Goal: Task Accomplishment & Management: Use online tool/utility

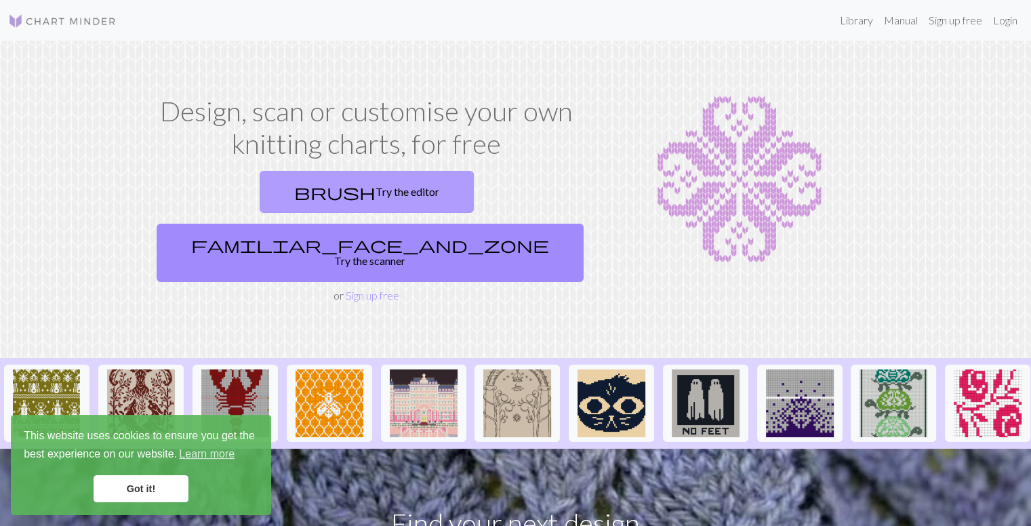
click at [300, 201] on link "brush Try the editor" at bounding box center [367, 192] width 214 height 42
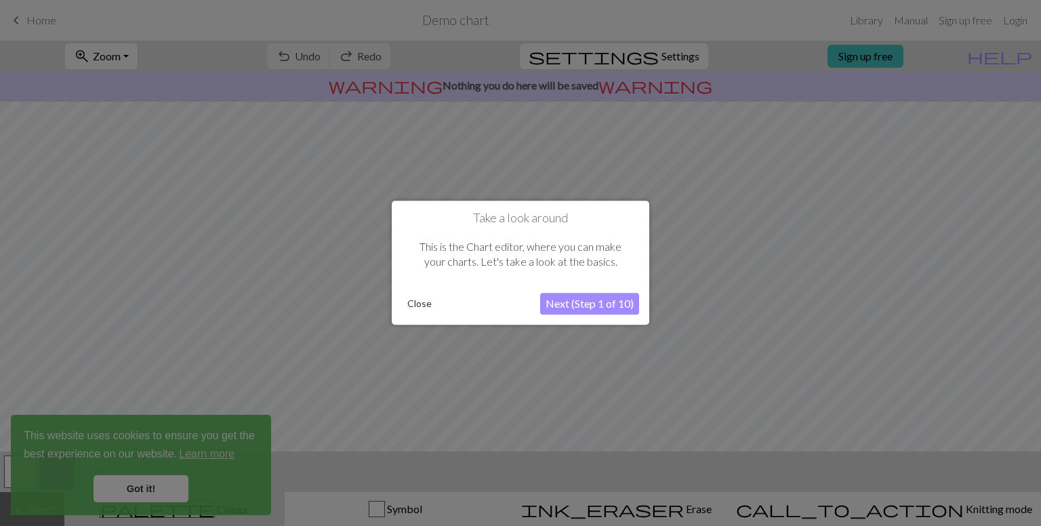
click at [612, 304] on button "Next (Step 1 of 10)" at bounding box center [589, 304] width 99 height 22
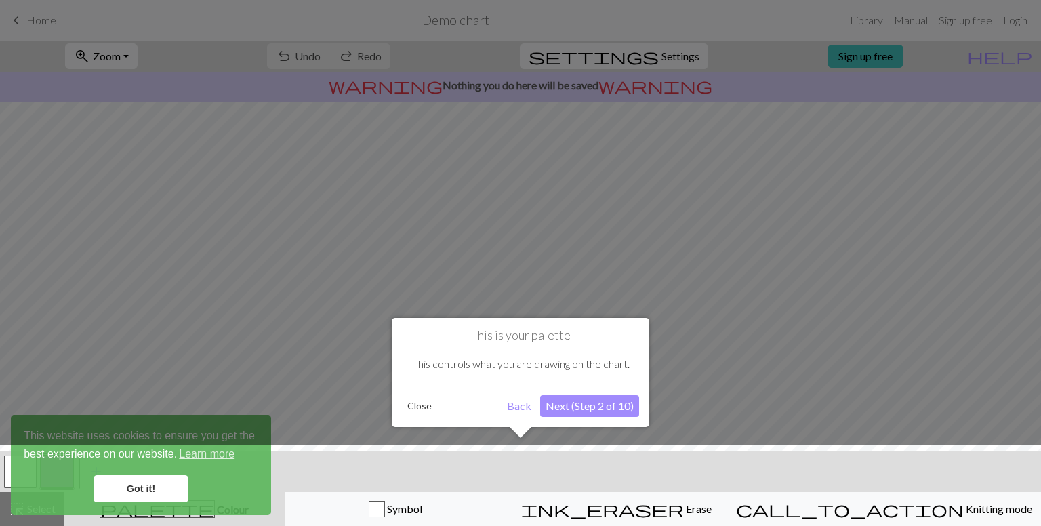
click at [580, 406] on button "Next (Step 2 of 10)" at bounding box center [589, 406] width 99 height 22
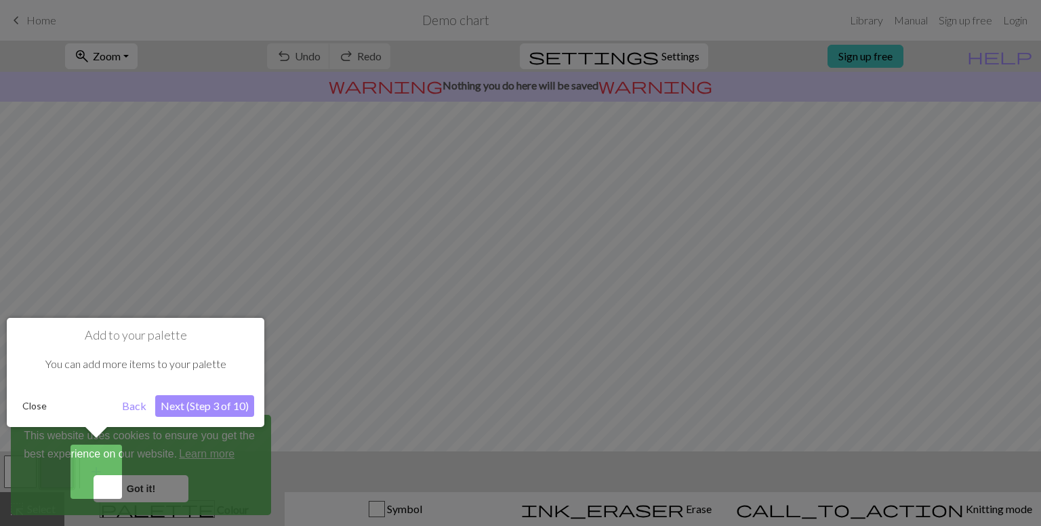
click at [195, 405] on button "Next (Step 3 of 10)" at bounding box center [204, 406] width 99 height 22
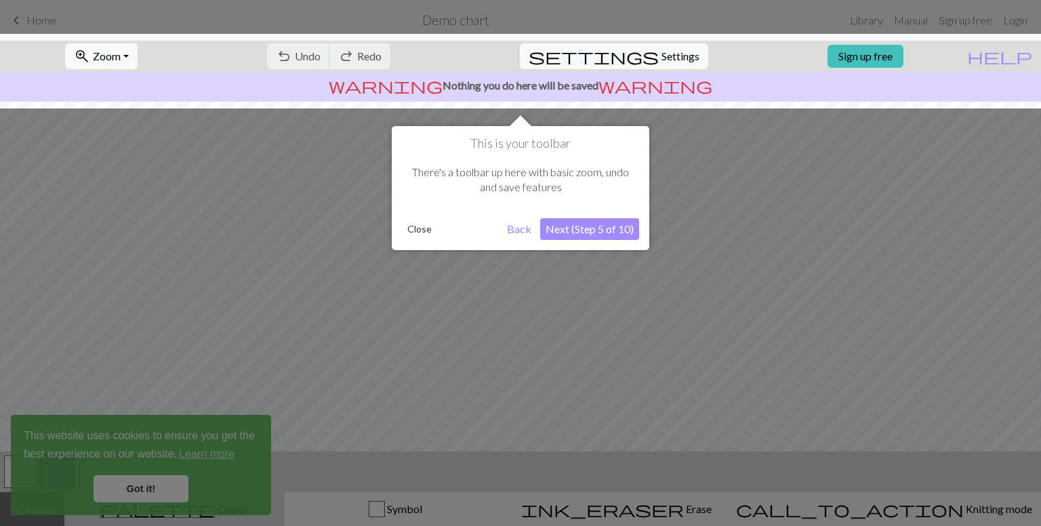
click at [590, 223] on button "Next (Step 5 of 10)" at bounding box center [589, 229] width 99 height 22
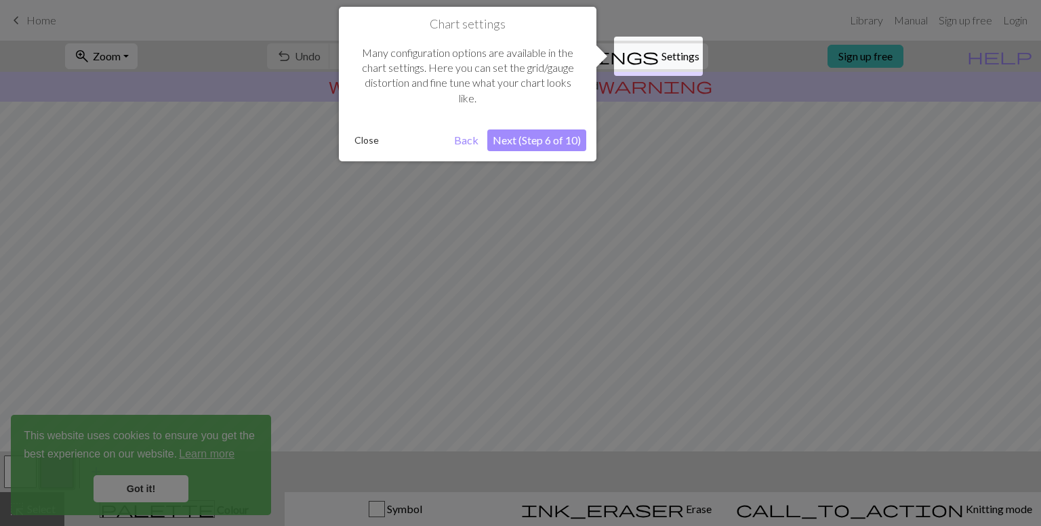
click at [542, 131] on button "Next (Step 6 of 10)" at bounding box center [536, 140] width 99 height 22
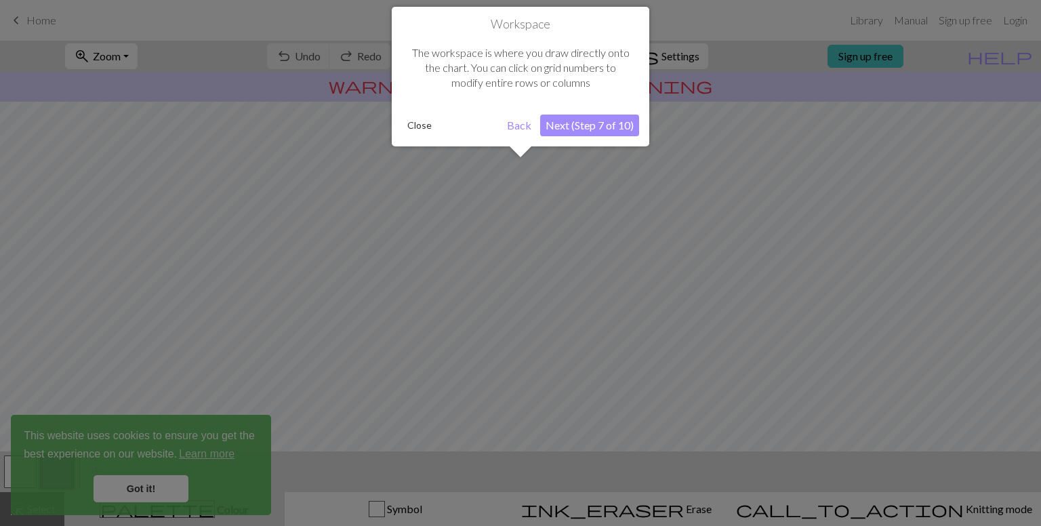
scroll to position [81, 0]
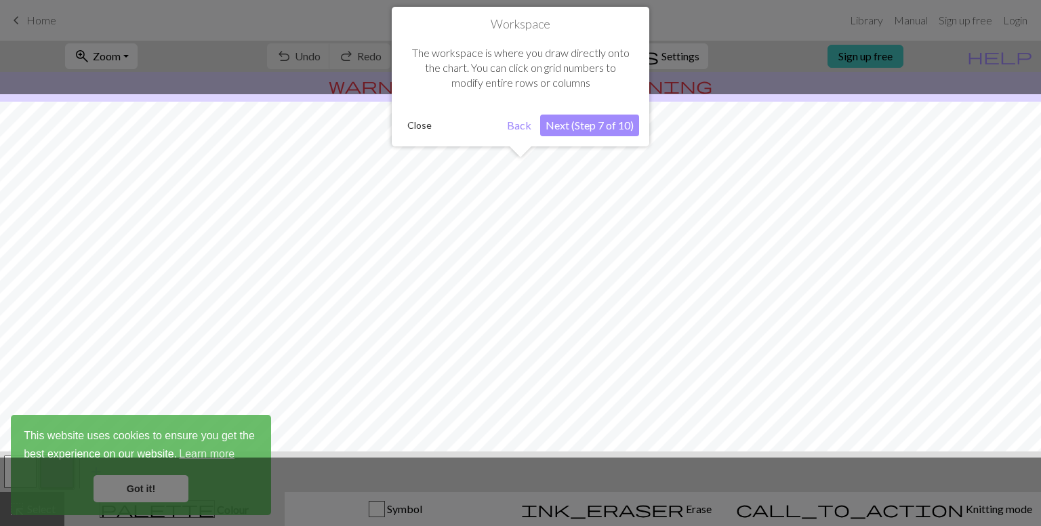
click at [133, 491] on div at bounding box center [520, 263] width 1041 height 526
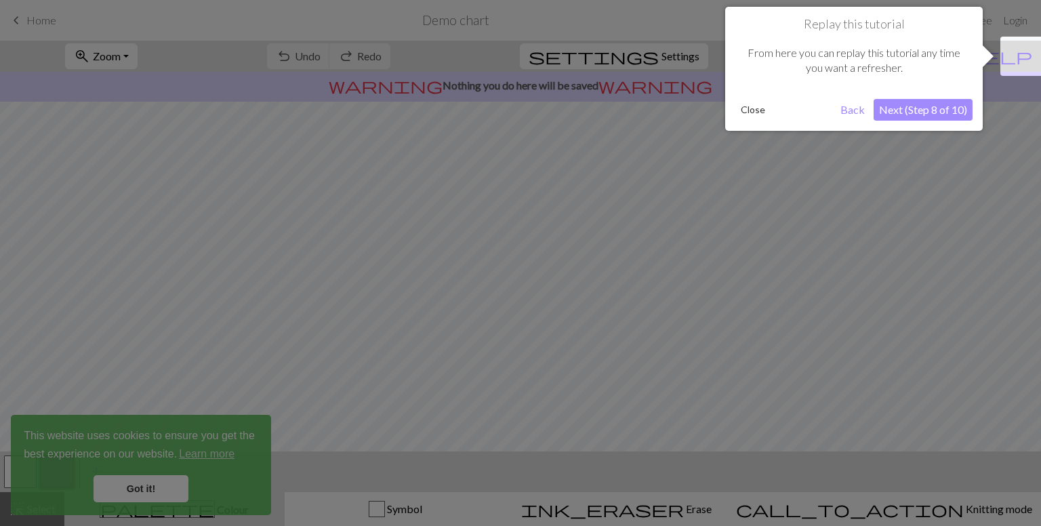
click at [133, 491] on div at bounding box center [520, 263] width 1041 height 526
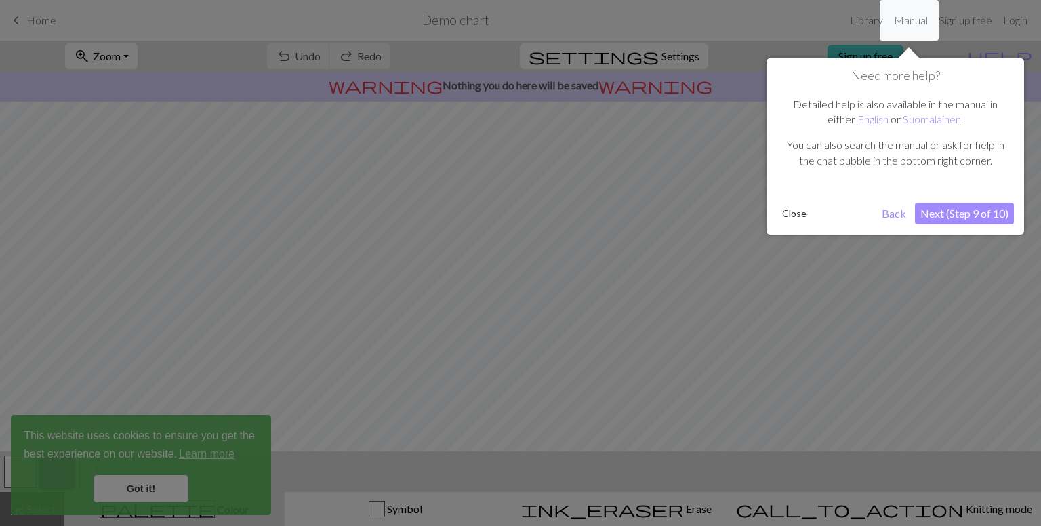
click at [944, 211] on button "Next (Step 9 of 10)" at bounding box center [964, 214] width 99 height 22
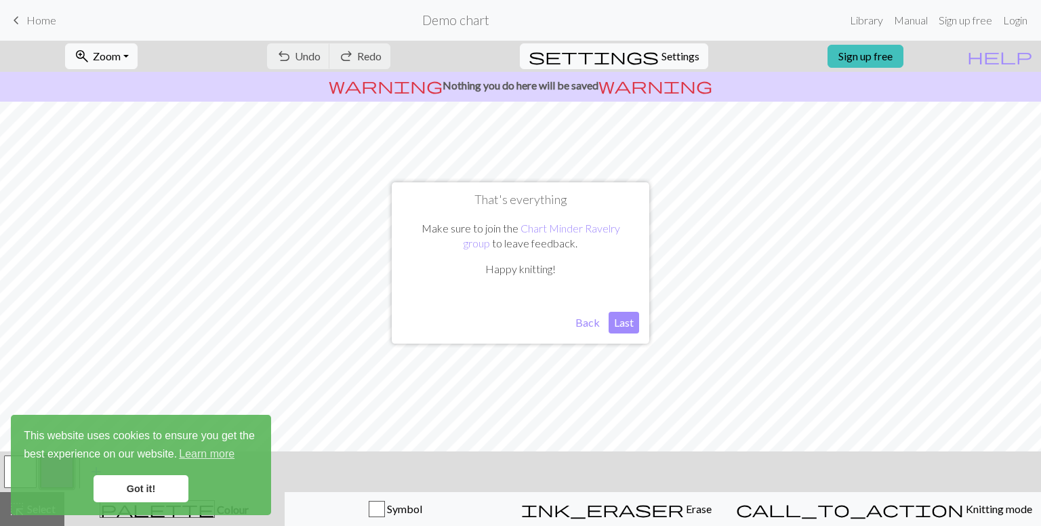
click at [632, 319] on button "Last" at bounding box center [624, 323] width 30 height 22
click at [122, 491] on link "Got it!" at bounding box center [141, 488] width 95 height 27
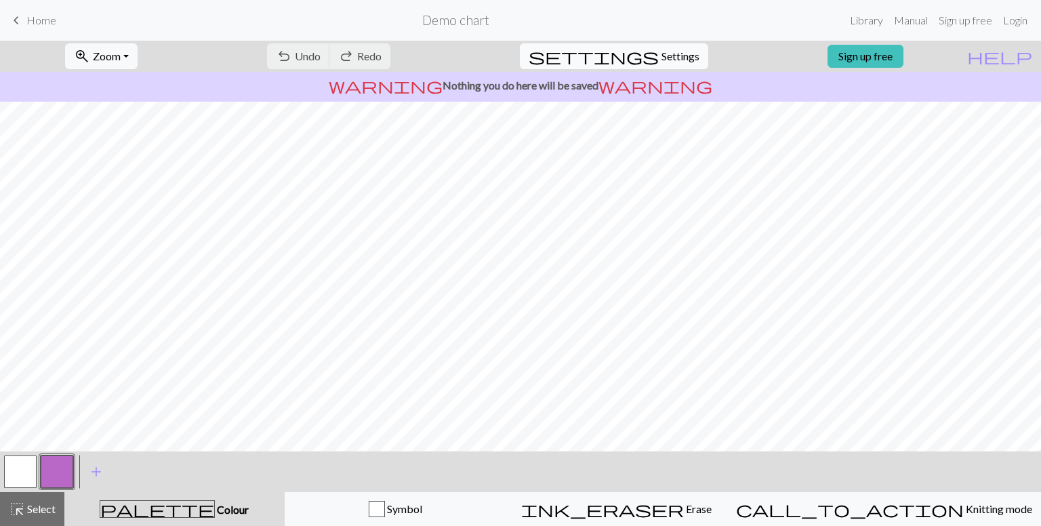
click at [661, 58] on span "Settings" at bounding box center [680, 56] width 38 height 16
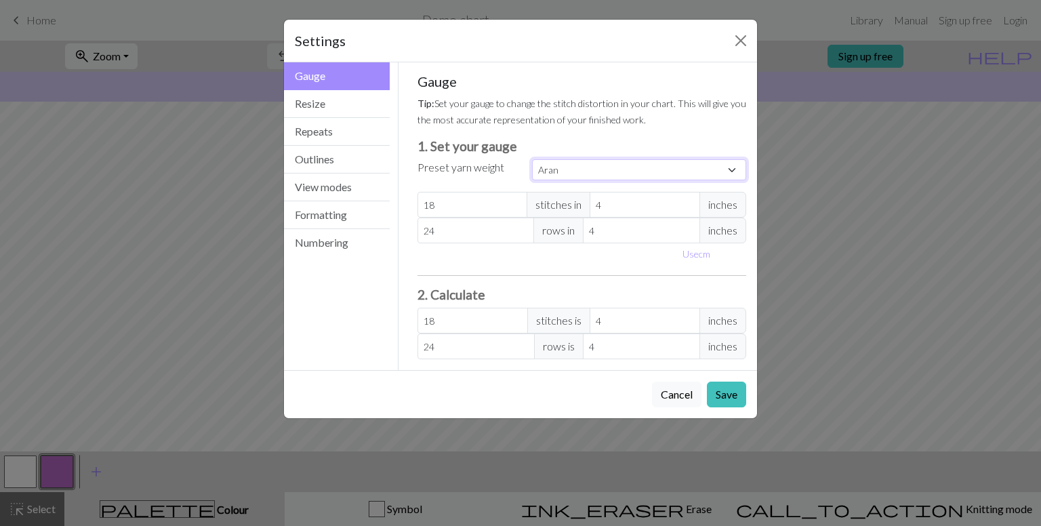
click at [579, 171] on select "Custom Square Lace Light Fingering Fingering Sport Double knit Worsted Aran Bul…" at bounding box center [639, 169] width 214 height 21
select select "custom"
click at [532, 159] on select "Custom Square Lace Light Fingering Fingering Sport Double knit Worsted Aran Bul…" at bounding box center [639, 169] width 214 height 21
click at [720, 204] on span "inches" at bounding box center [722, 205] width 47 height 26
click at [449, 203] on input "18" at bounding box center [472, 205] width 110 height 26
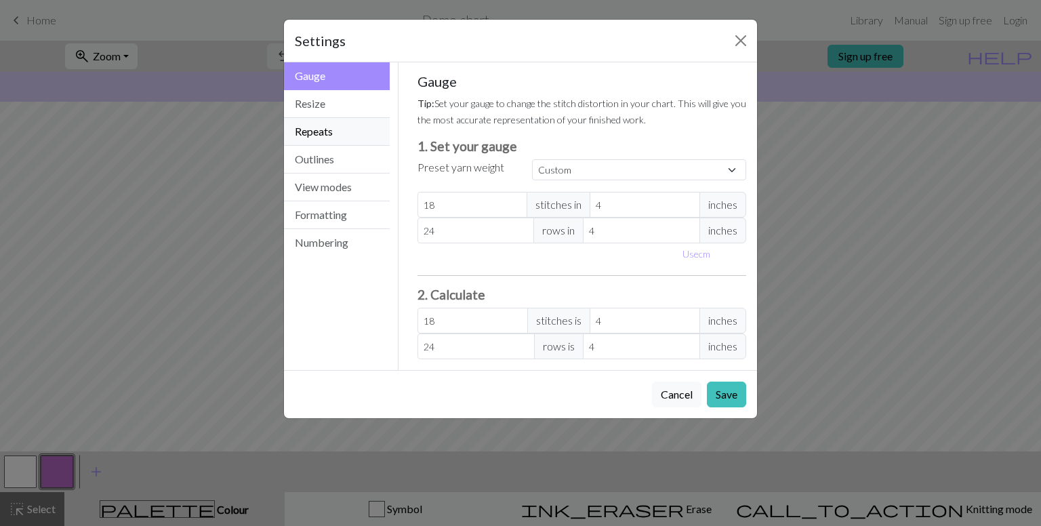
click at [335, 134] on button "Repeats" at bounding box center [337, 132] width 106 height 28
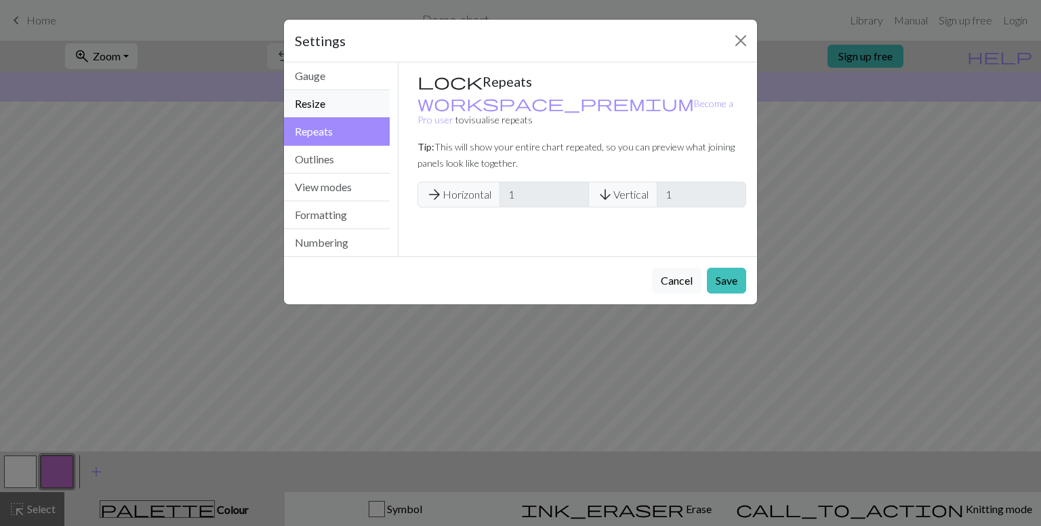
click at [325, 102] on button "Resize" at bounding box center [337, 104] width 106 height 28
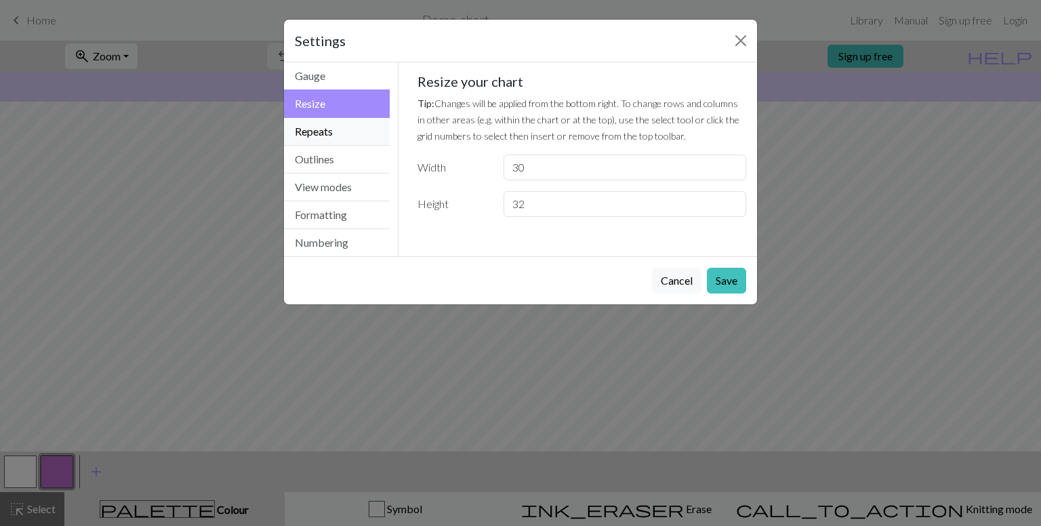
click at [322, 131] on button "Repeats" at bounding box center [337, 132] width 106 height 28
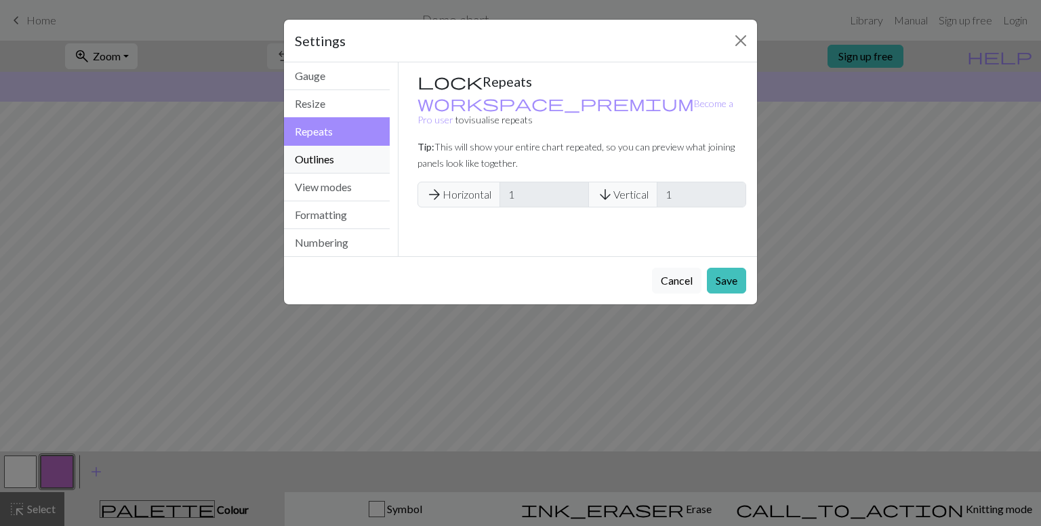
click at [319, 155] on button "Outlines" at bounding box center [337, 160] width 106 height 28
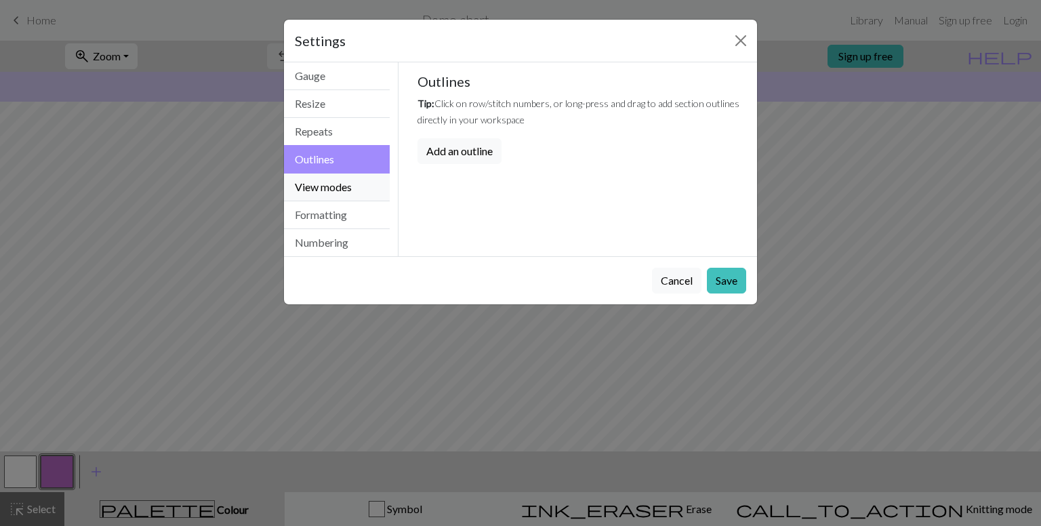
click at [325, 190] on button "View modes" at bounding box center [337, 187] width 106 height 28
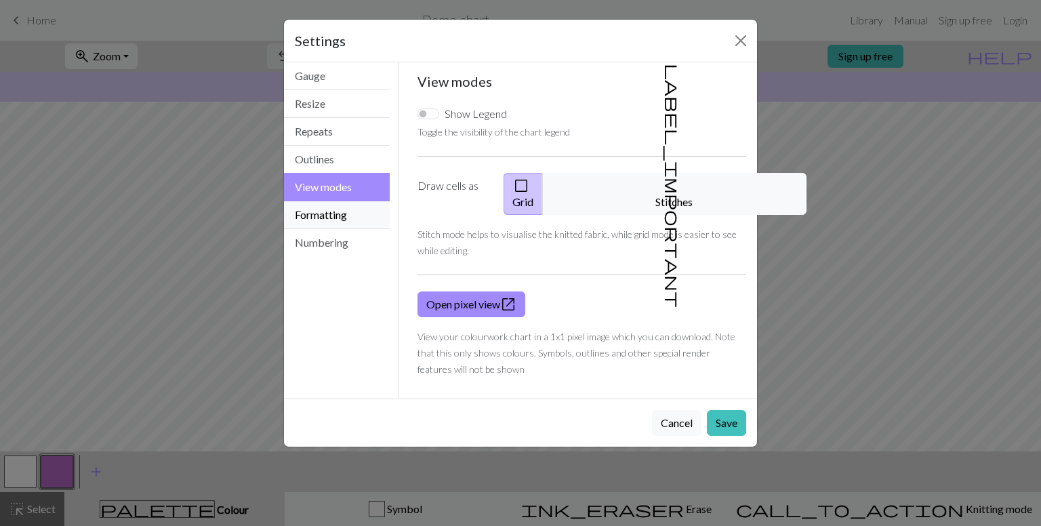
click at [335, 212] on button "Formatting" at bounding box center [337, 215] width 106 height 28
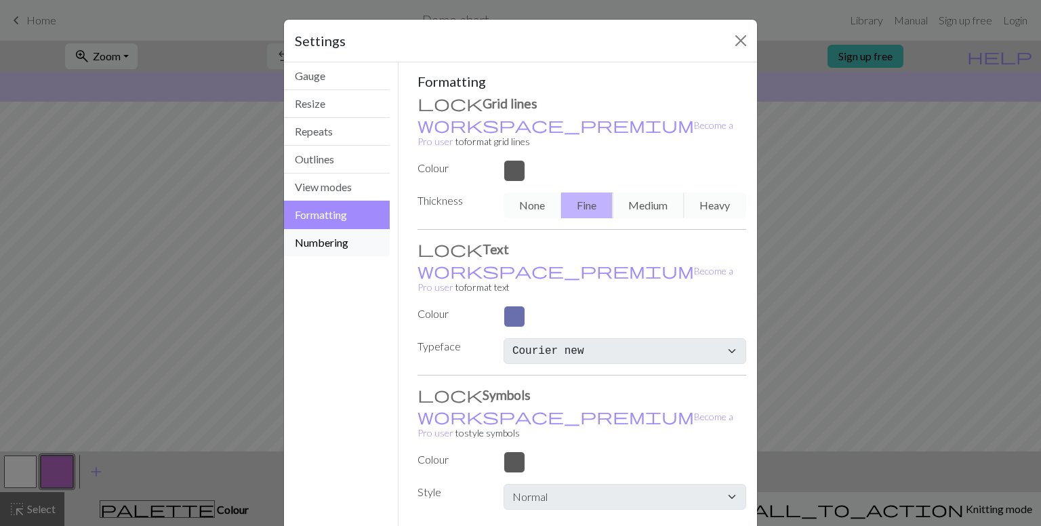
click at [338, 232] on button "Numbering" at bounding box center [337, 242] width 106 height 27
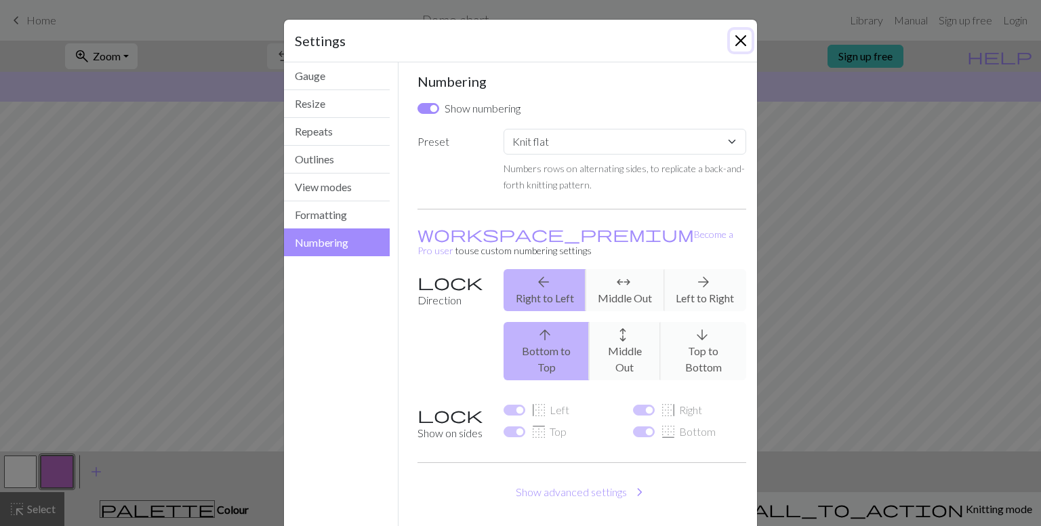
click at [732, 36] on button "Close" at bounding box center [741, 41] width 22 height 22
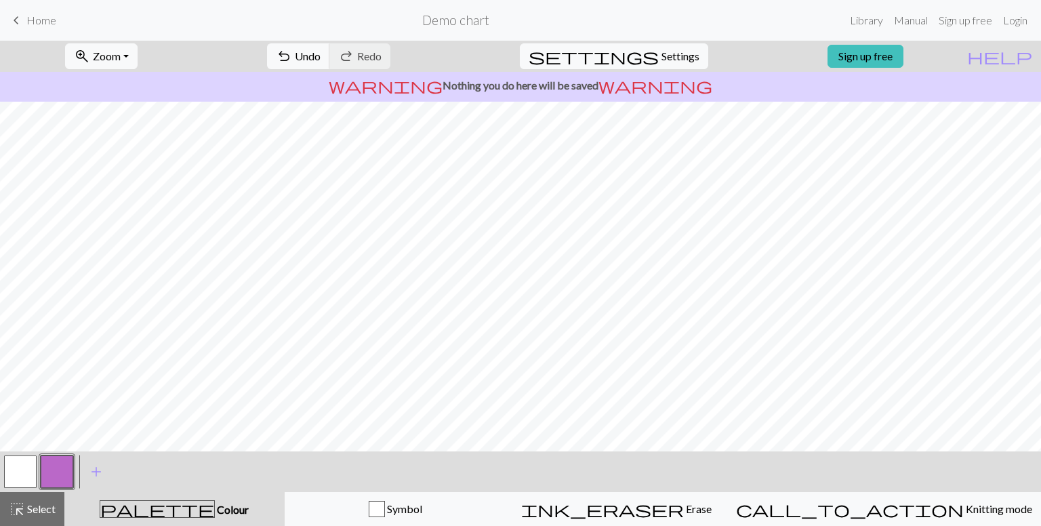
click at [19, 466] on button "button" at bounding box center [20, 471] width 33 height 33
click at [60, 462] on button "button" at bounding box center [57, 471] width 33 height 33
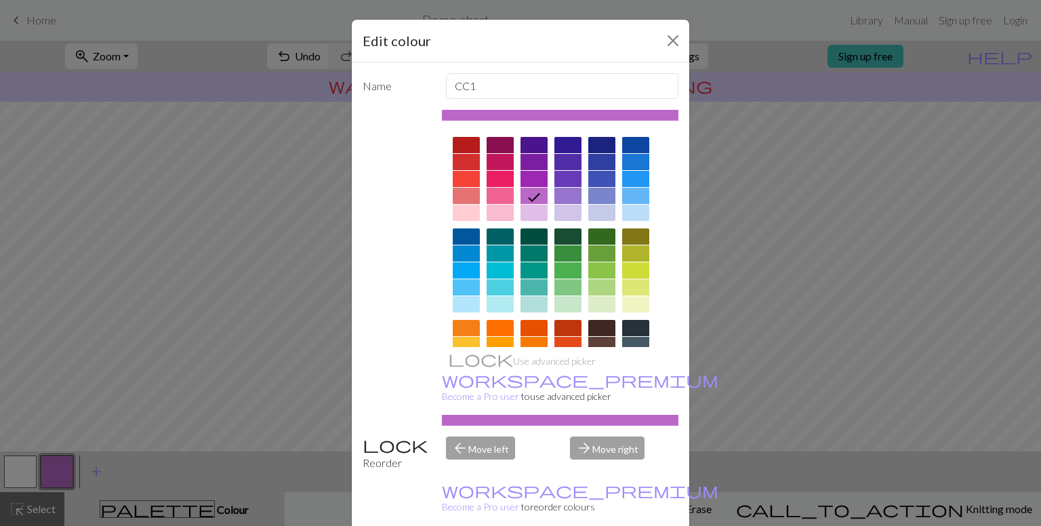
click at [500, 139] on div at bounding box center [500, 145] width 27 height 16
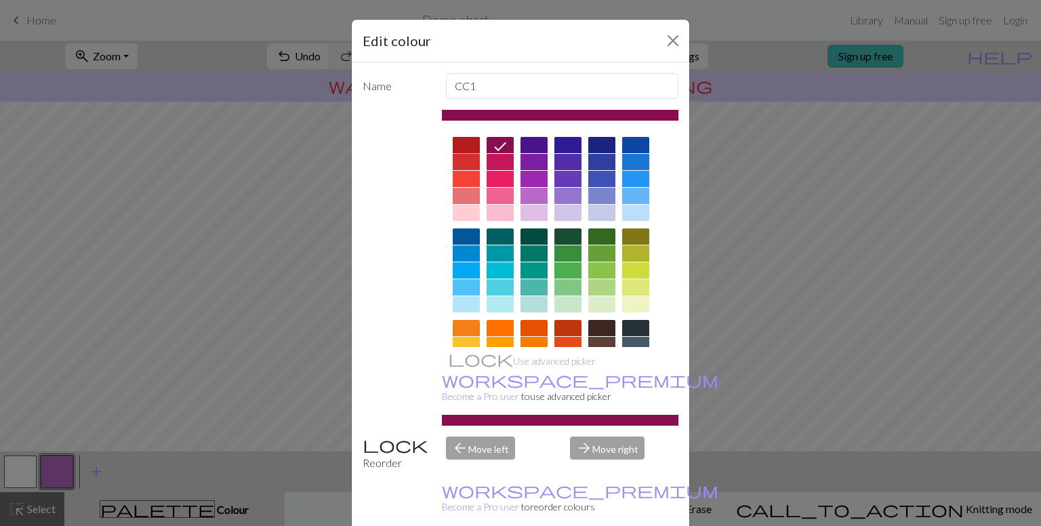
click at [467, 140] on div at bounding box center [466, 145] width 27 height 16
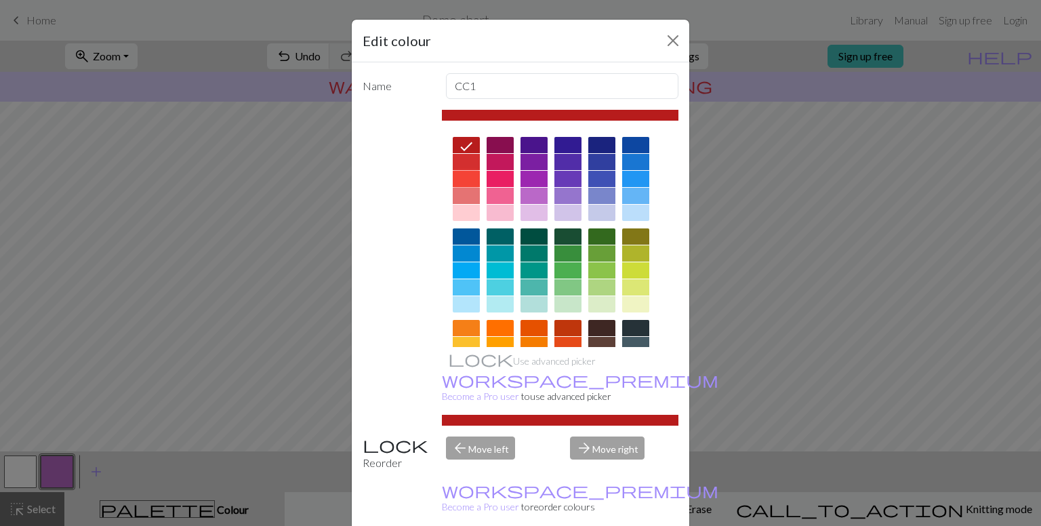
click at [455, 174] on div at bounding box center [466, 179] width 27 height 16
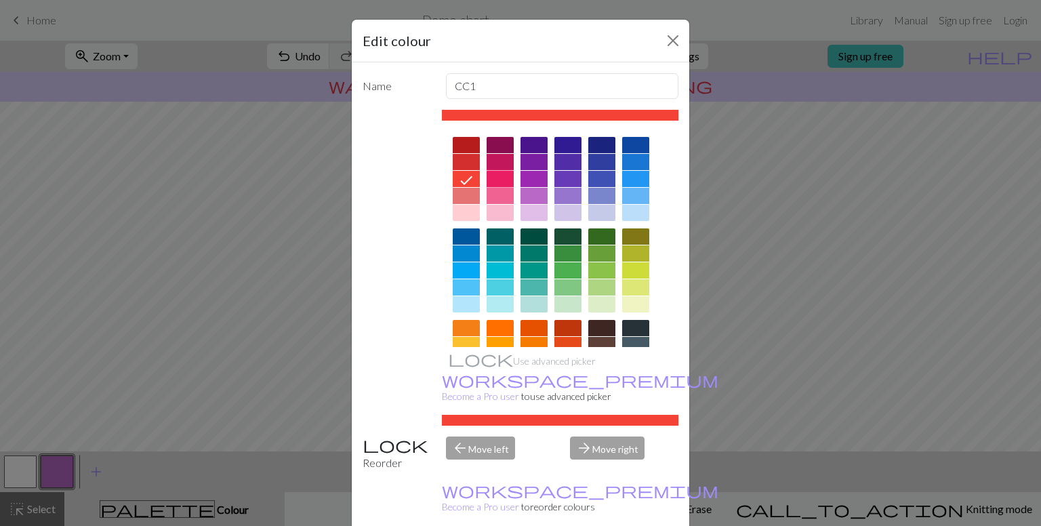
click at [490, 175] on div at bounding box center [500, 179] width 27 height 16
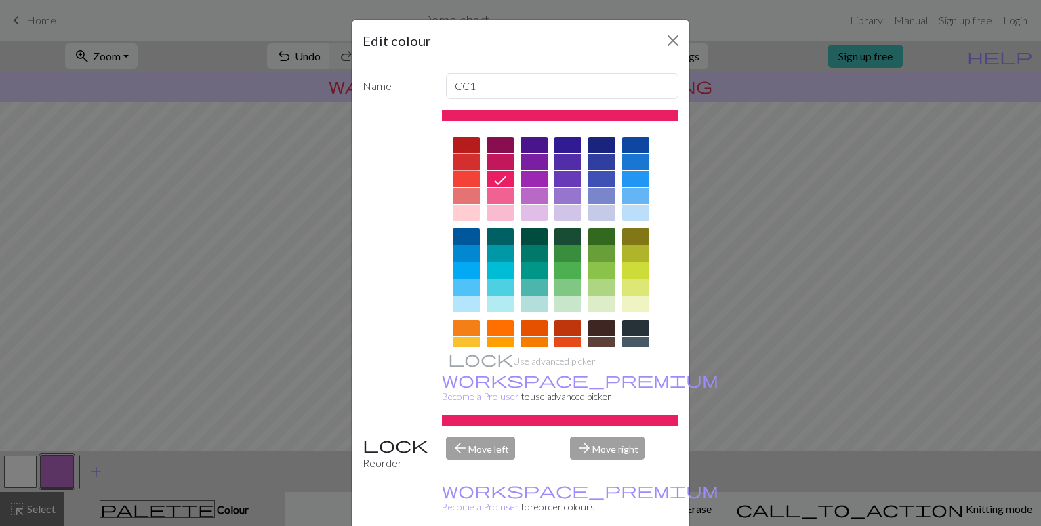
click at [457, 157] on div at bounding box center [466, 162] width 27 height 16
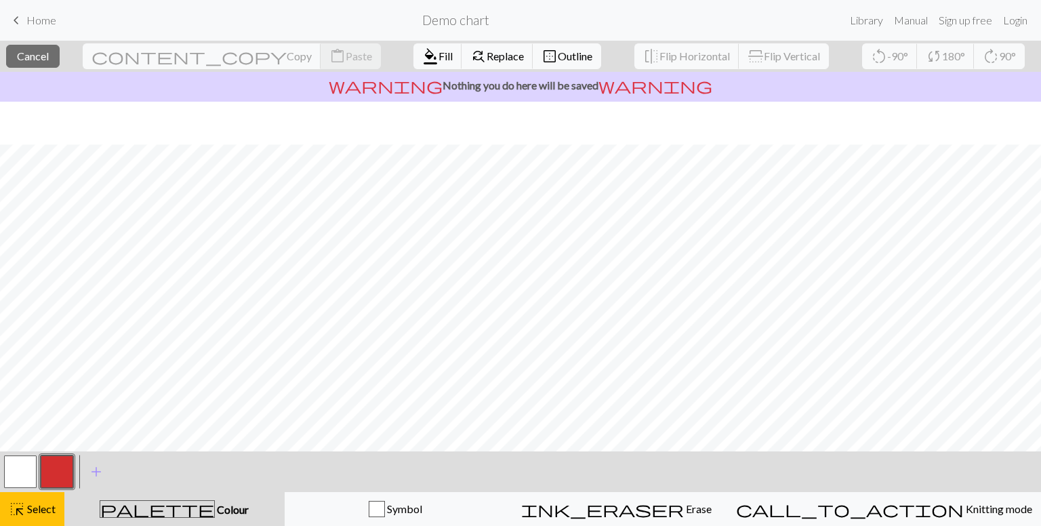
scroll to position [155, 0]
click at [92, 471] on span "add" at bounding box center [96, 471] width 16 height 19
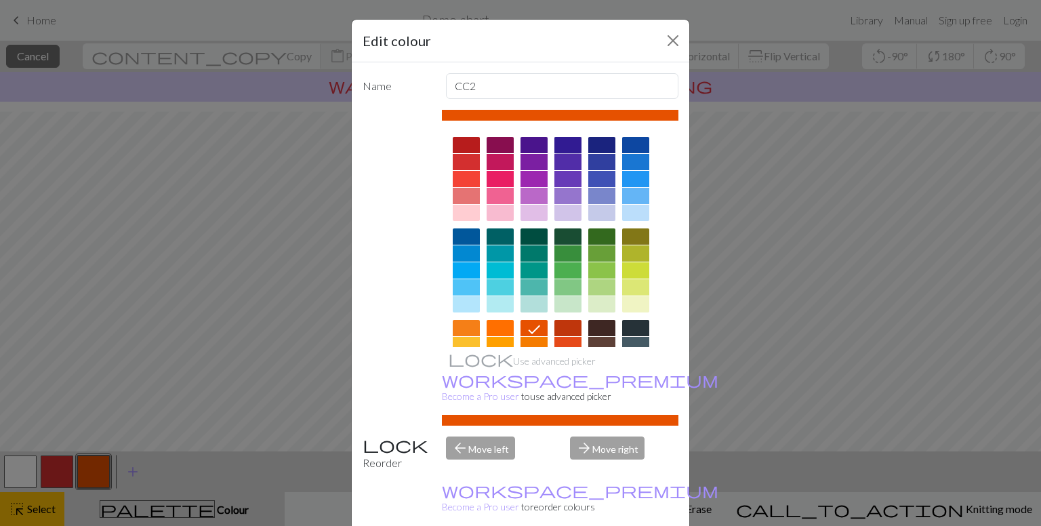
click at [561, 140] on div at bounding box center [567, 145] width 27 height 16
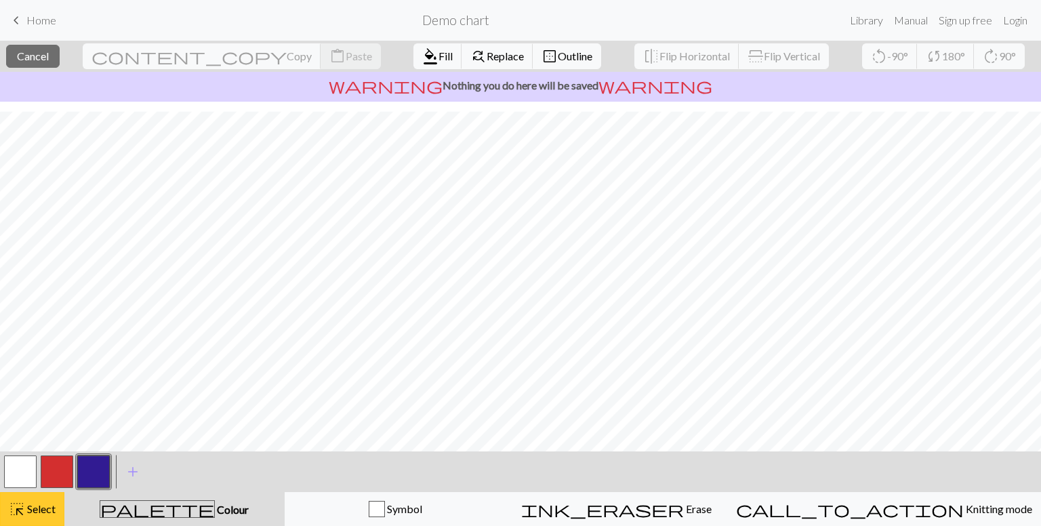
click at [45, 502] on span "Select" at bounding box center [40, 508] width 30 height 13
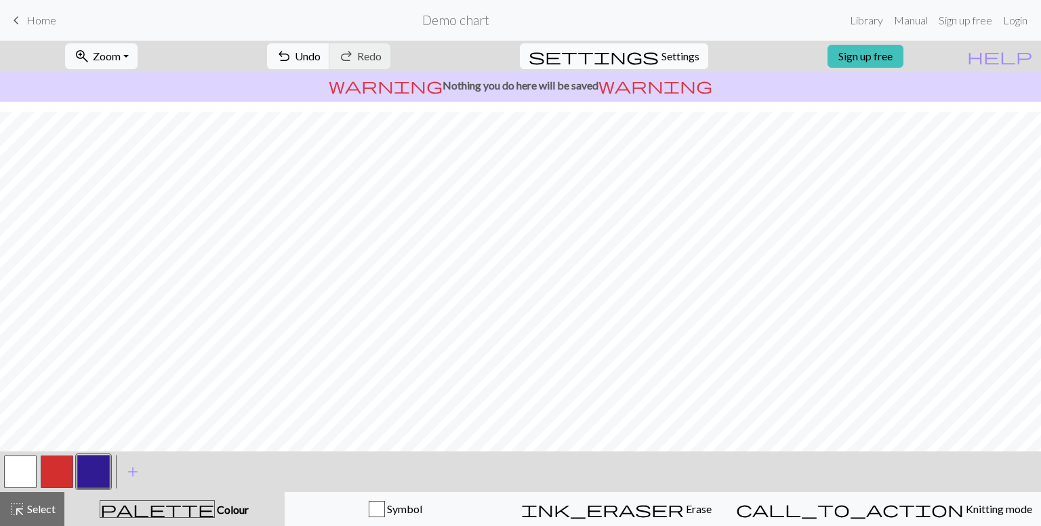
click at [648, 55] on button "settings Settings" at bounding box center [614, 56] width 188 height 26
select select "aran"
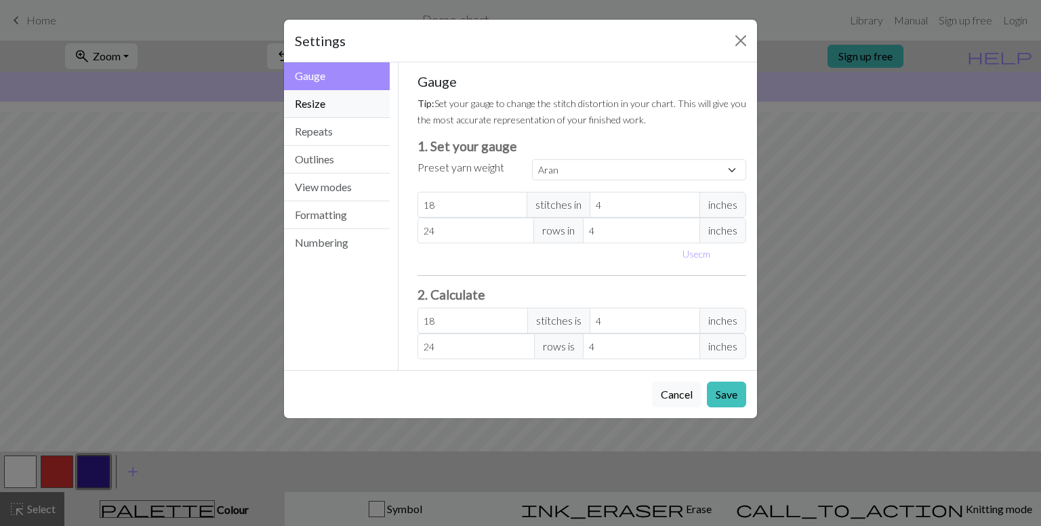
click at [340, 106] on button "Resize" at bounding box center [337, 104] width 106 height 28
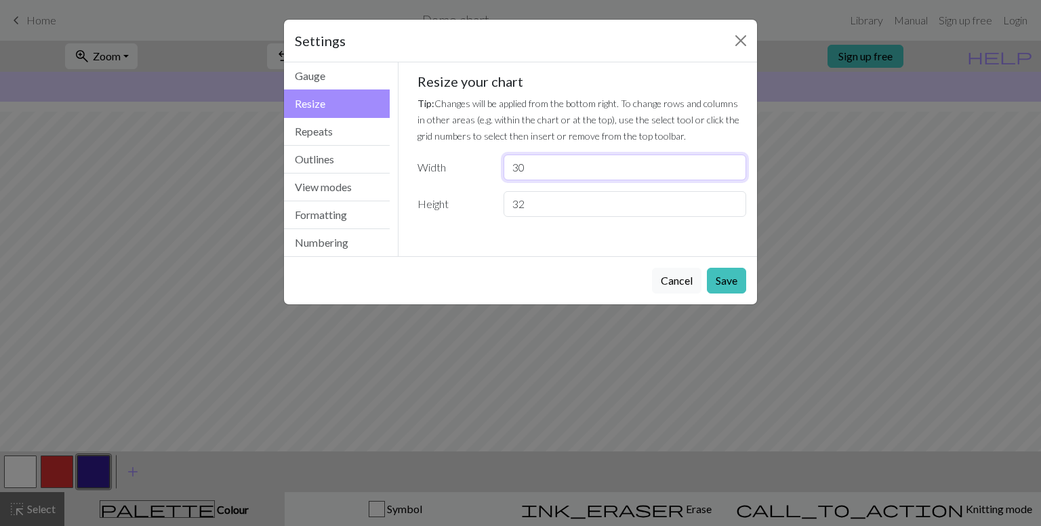
drag, startPoint x: 531, startPoint y: 168, endPoint x: 505, endPoint y: 165, distance: 26.6
click at [505, 165] on input "30" at bounding box center [625, 168] width 243 height 26
type input "29"
click at [720, 281] on button "Save" at bounding box center [726, 281] width 39 height 26
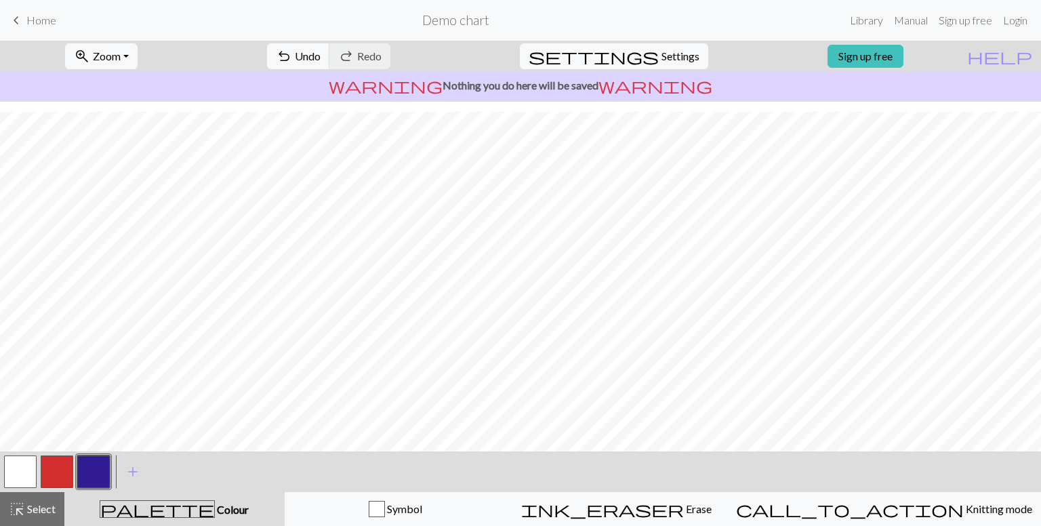
click at [56, 472] on button "button" at bounding box center [57, 471] width 33 height 33
drag, startPoint x: 33, startPoint y: 470, endPoint x: 49, endPoint y: 470, distance: 15.6
click at [37, 470] on div at bounding box center [20, 471] width 37 height 37
click at [22, 468] on button "button" at bounding box center [20, 471] width 33 height 33
click at [138, 56] on button "zoom_in Zoom Zoom" at bounding box center [101, 56] width 73 height 26
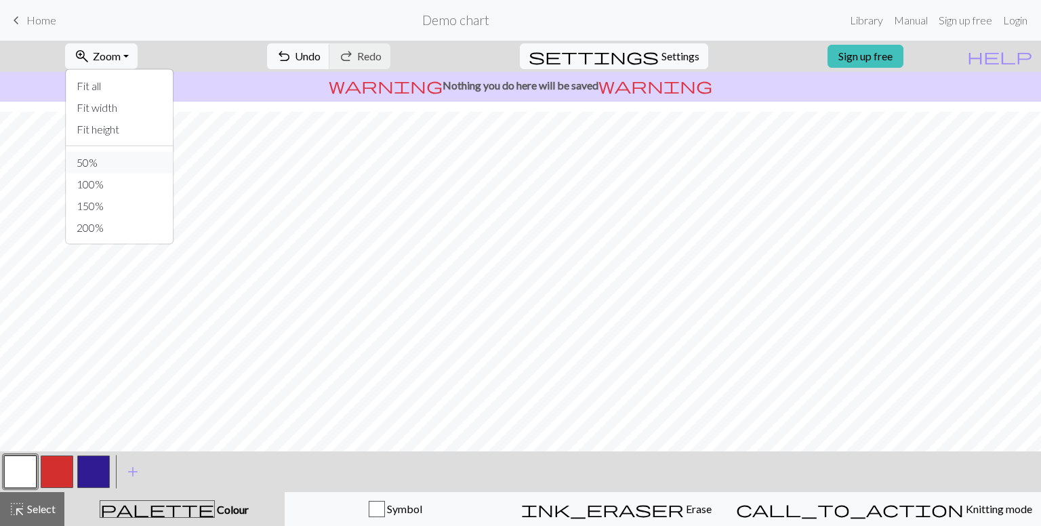
click at [121, 161] on button "50%" at bounding box center [119, 163] width 107 height 22
click at [138, 54] on button "zoom_in Zoom Zoom" at bounding box center [101, 56] width 73 height 26
click at [122, 185] on button "100%" at bounding box center [119, 184] width 107 height 22
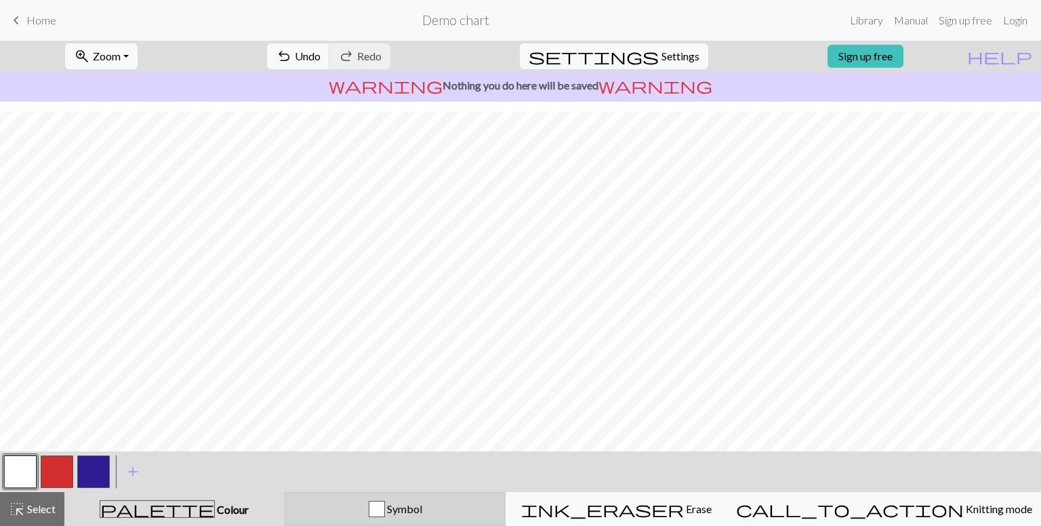
click at [385, 510] on div "button" at bounding box center [377, 509] width 16 height 16
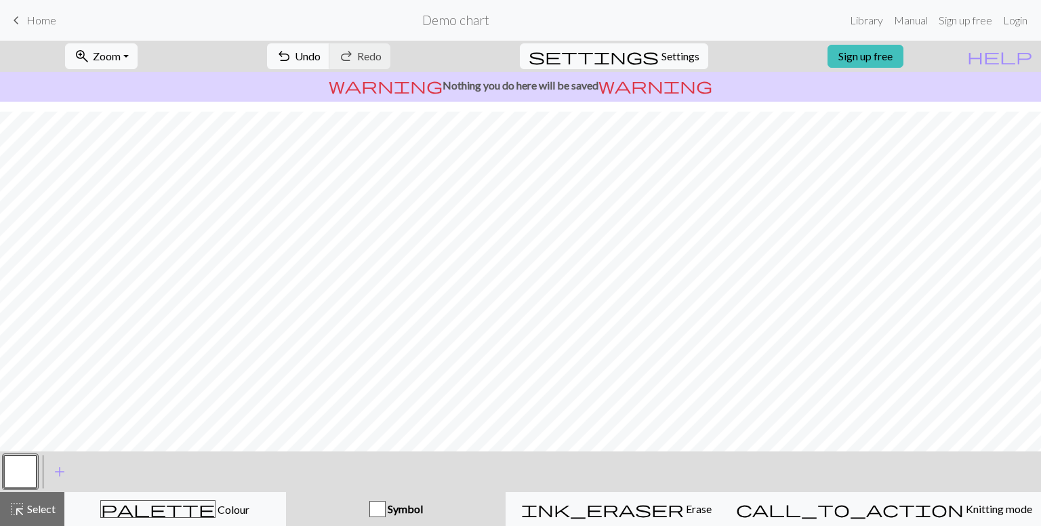
click at [386, 509] on div "button" at bounding box center [377, 509] width 16 height 16
click at [423, 512] on span "Symbol" at bounding box center [404, 508] width 37 height 13
click at [36, 502] on div "highlight_alt Select Select" at bounding box center [32, 509] width 47 height 16
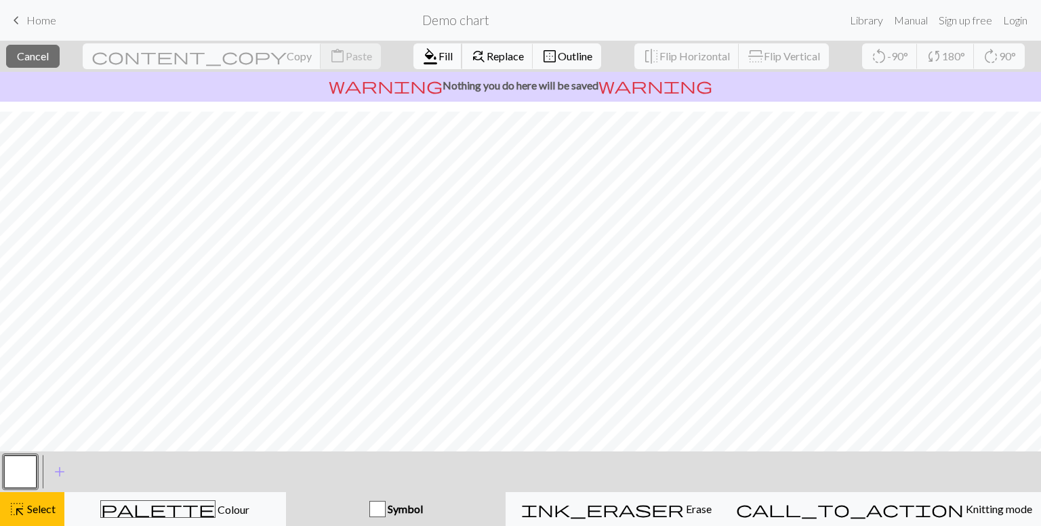
click at [438, 54] on span "Fill" at bounding box center [445, 55] width 14 height 13
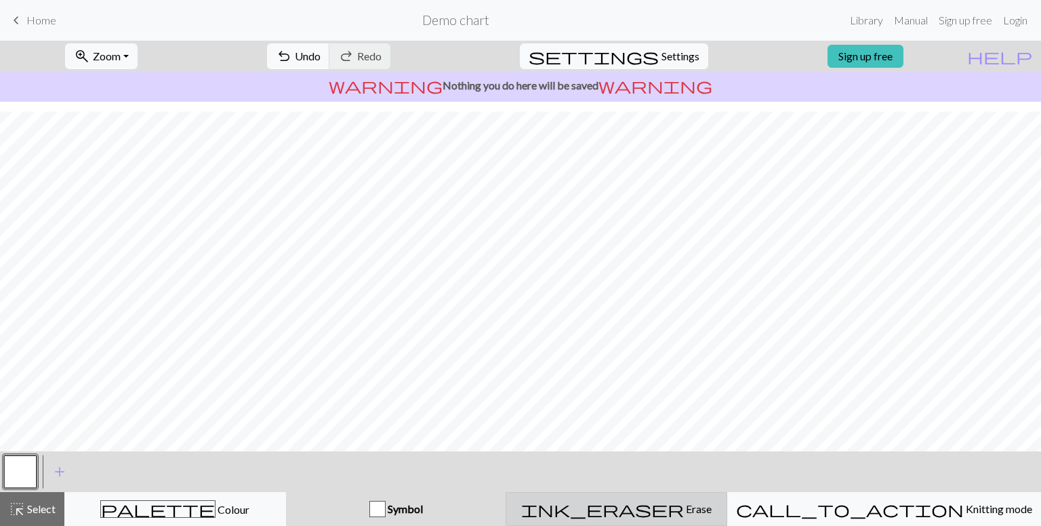
click at [648, 507] on div "ink_eraser Erase Erase" at bounding box center [616, 509] width 204 height 16
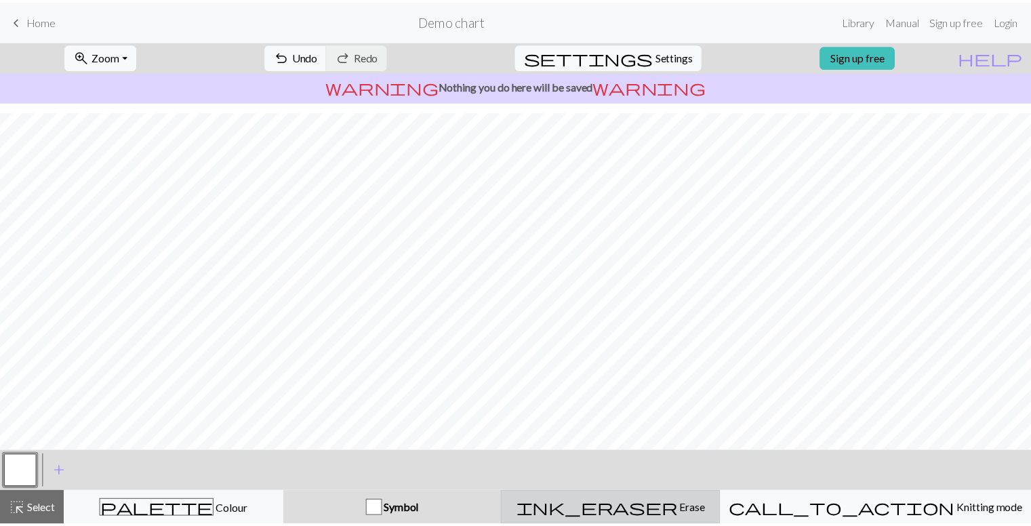
scroll to position [114, 0]
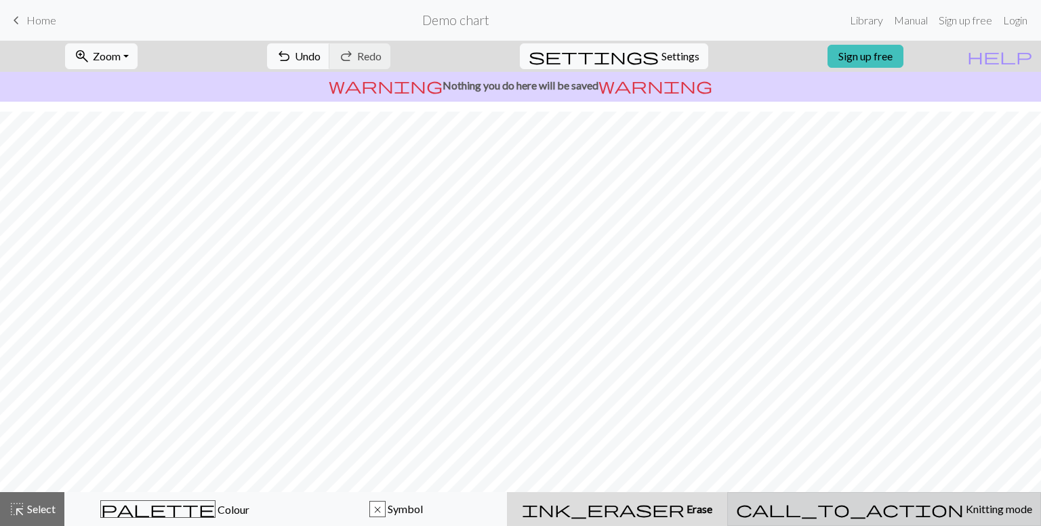
click at [964, 510] on span "Knitting mode" at bounding box center [998, 508] width 68 height 13
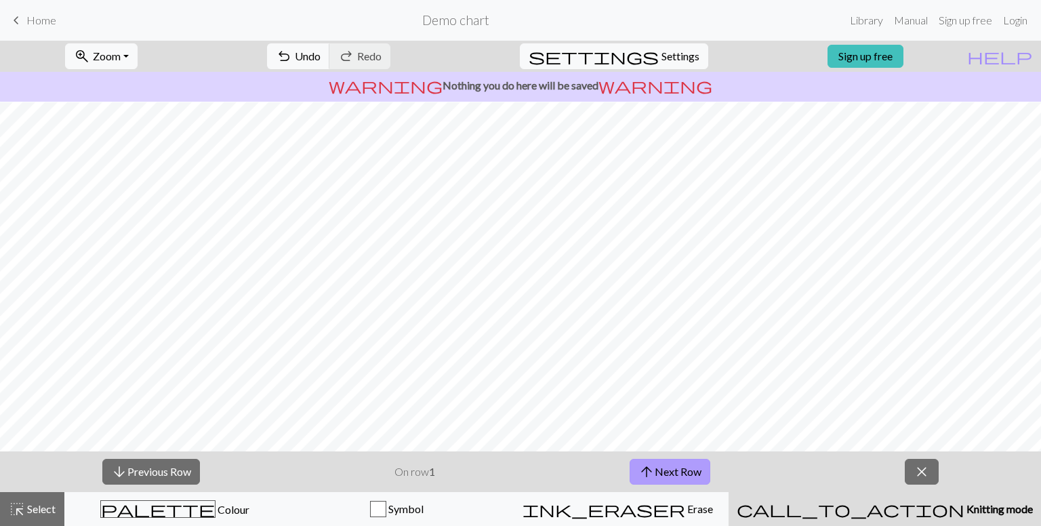
click at [648, 465] on span "arrow_upward" at bounding box center [646, 471] width 16 height 19
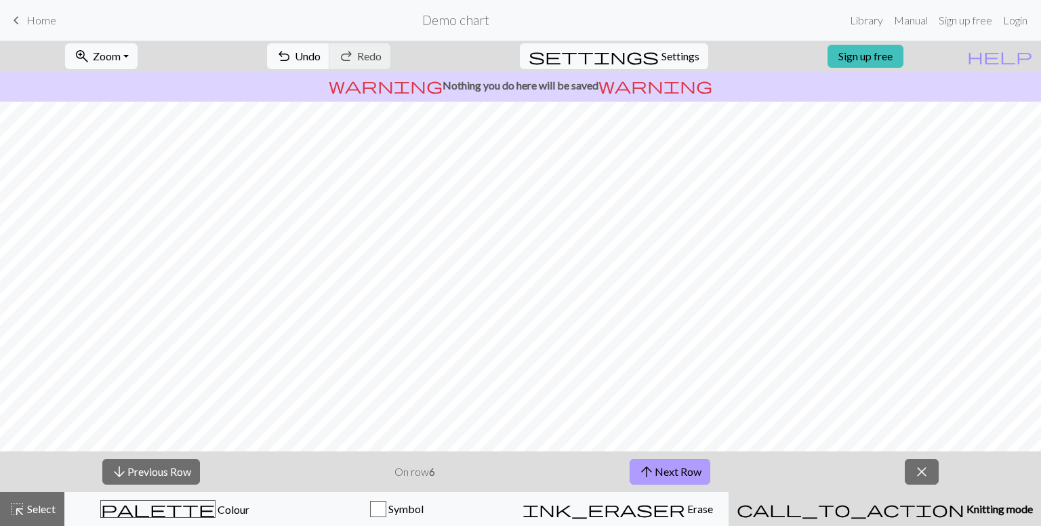
click at [648, 465] on span "arrow_upward" at bounding box center [646, 471] width 16 height 19
click at [899, 59] on link "Sign up free" at bounding box center [866, 56] width 76 height 23
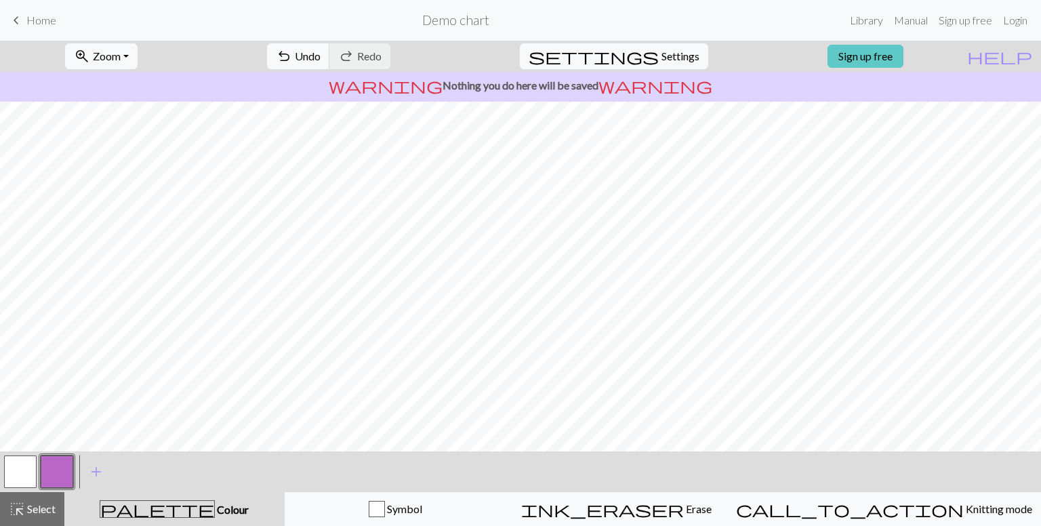
click at [892, 58] on link "Sign up free" at bounding box center [866, 56] width 76 height 23
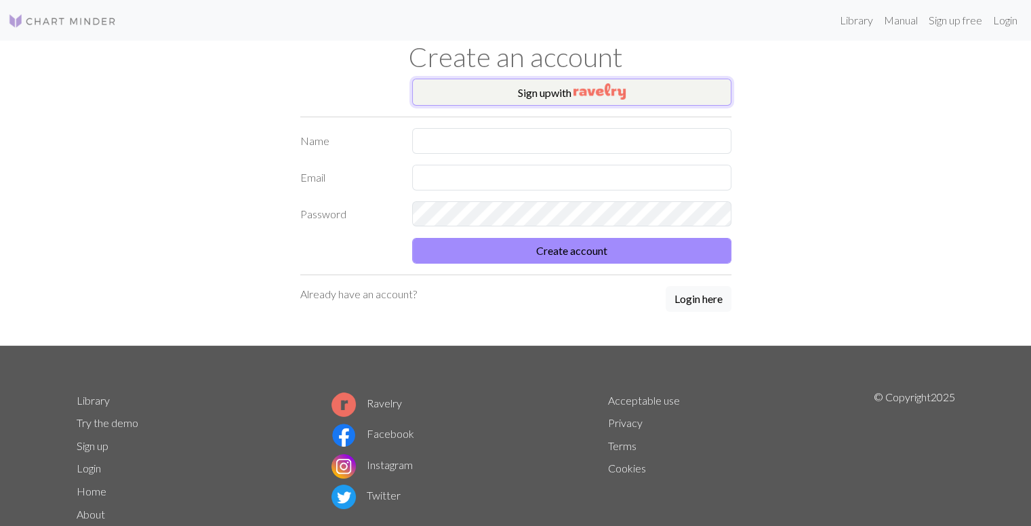
click at [536, 88] on button "Sign up with" at bounding box center [571, 92] width 319 height 27
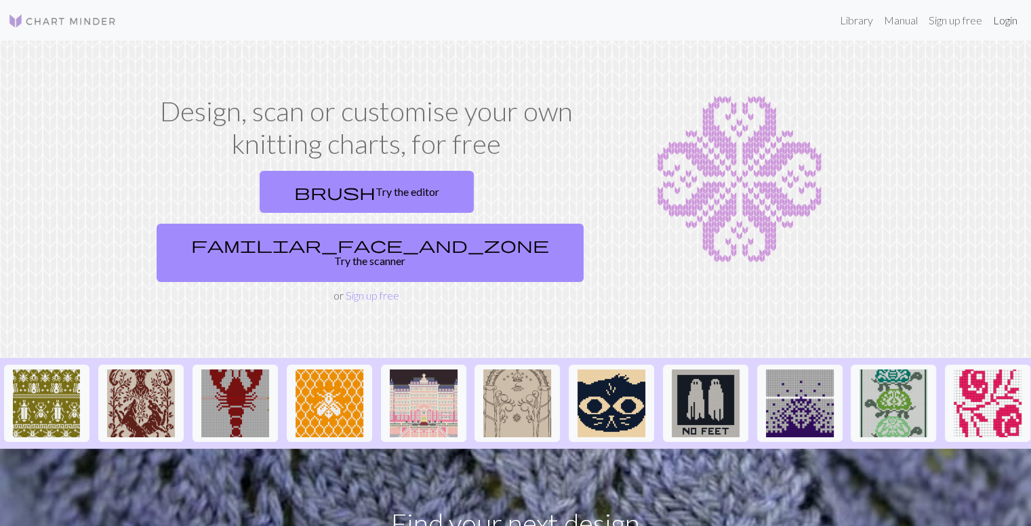
click at [1011, 23] on link "Login" at bounding box center [1004, 20] width 35 height 27
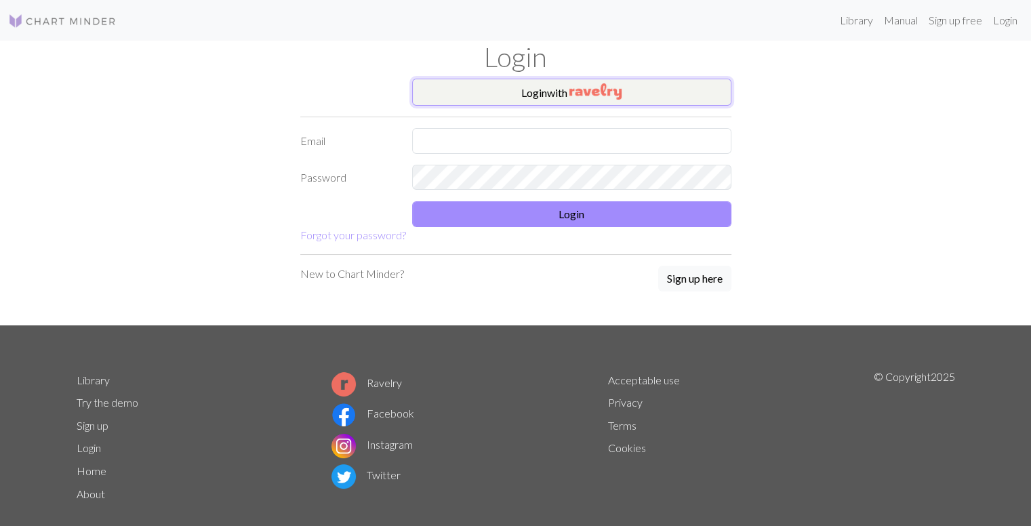
click at [623, 91] on button "Login with" at bounding box center [571, 92] width 319 height 27
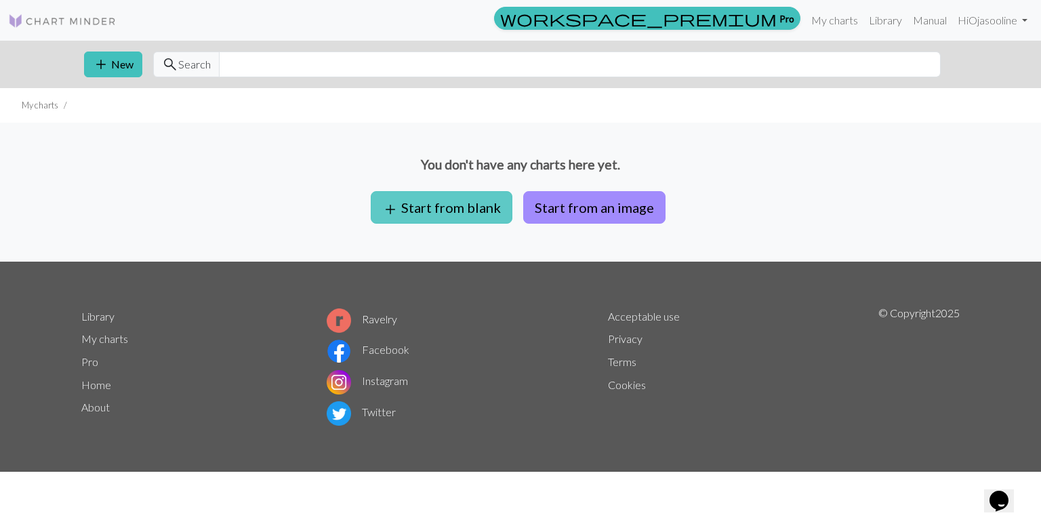
click at [441, 204] on button "add Start from blank" at bounding box center [442, 207] width 142 height 33
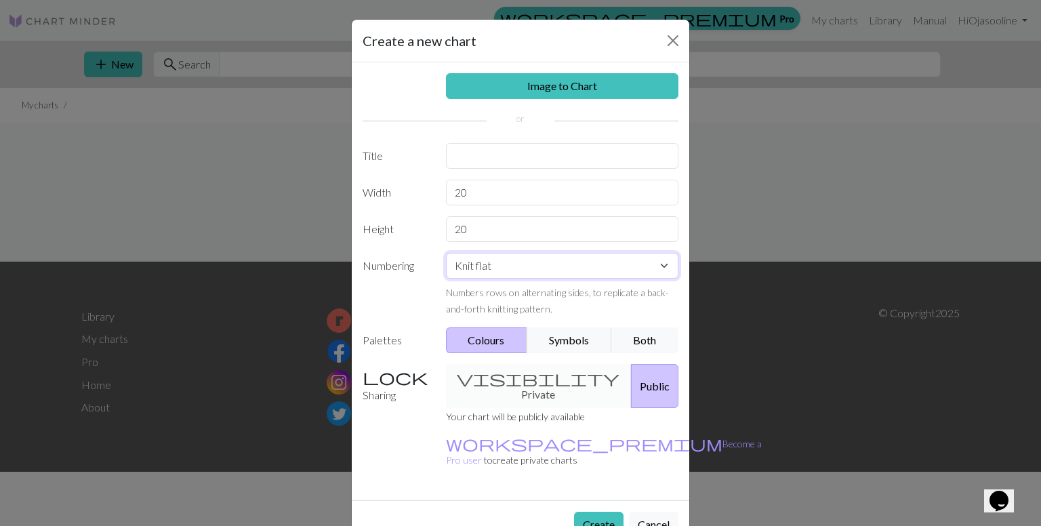
click at [493, 266] on select "Knit flat Knit in the round Lace knitting Cross stitch" at bounding box center [562, 266] width 233 height 26
select select "crossstitch"
click at [446, 253] on select "Knit flat Knit in the round Lace knitting Cross stitch" at bounding box center [562, 266] width 233 height 26
click at [472, 153] on input "text" at bounding box center [562, 156] width 233 height 26
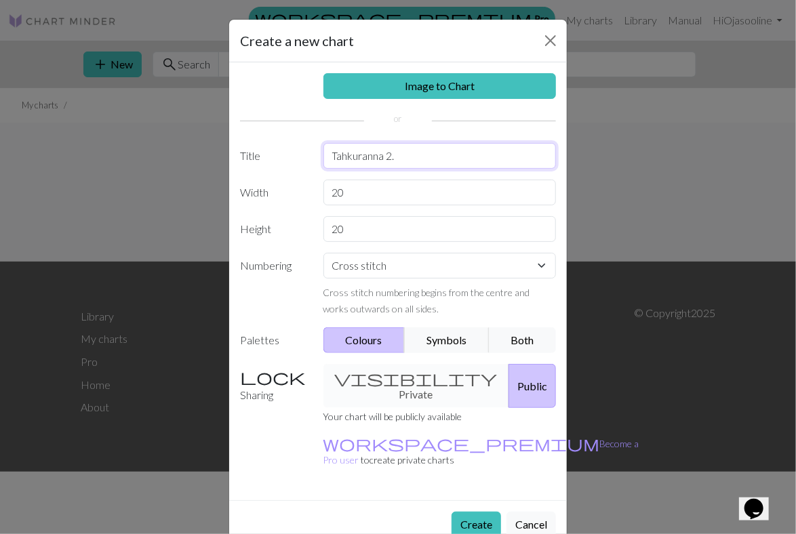
type input "Tahkuranna 2."
click at [358, 194] on input "20" at bounding box center [439, 193] width 233 height 26
type input "29"
drag, startPoint x: 358, startPoint y: 226, endPoint x: 320, endPoint y: 232, distance: 38.4
click at [320, 232] on div "20" at bounding box center [439, 229] width 249 height 26
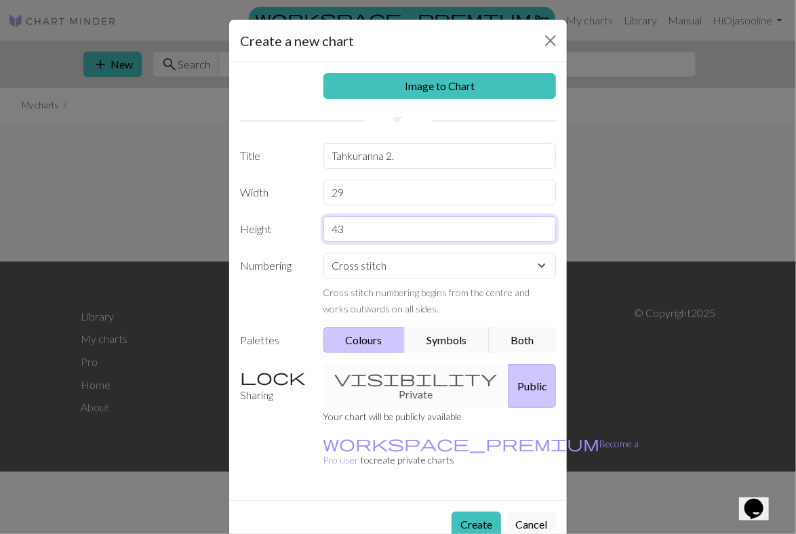
type input "43"
click at [413, 380] on div "visibility Private Public" at bounding box center [439, 386] width 249 height 44
click at [411, 380] on div "visibility Private Public" at bounding box center [439, 386] width 249 height 44
click at [407, 378] on div "visibility Private Public" at bounding box center [439, 386] width 249 height 44
click at [399, 378] on div "visibility Private Public" at bounding box center [439, 386] width 249 height 44
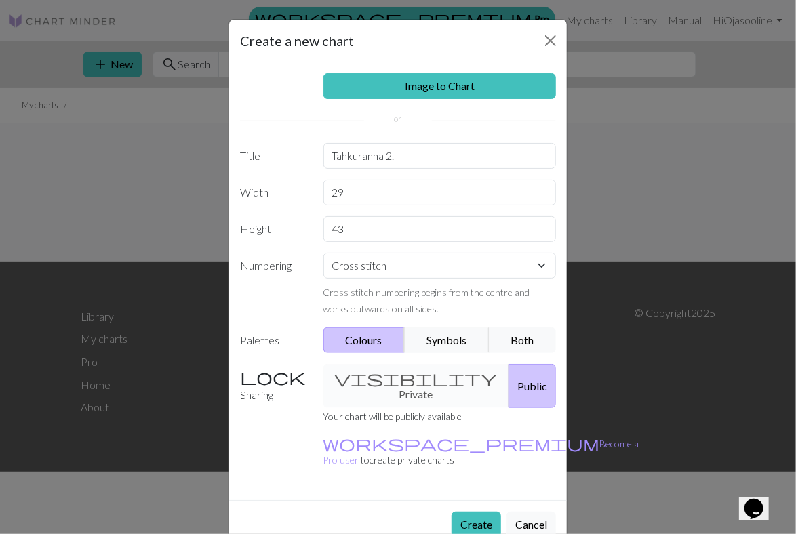
click at [356, 375] on div "visibility Private Public" at bounding box center [439, 386] width 249 height 44
drag, startPoint x: 259, startPoint y: 377, endPoint x: 499, endPoint y: 380, distance: 239.9
click at [260, 377] on label "Sharing" at bounding box center [273, 386] width 83 height 44
click at [523, 378] on button "Public" at bounding box center [531, 386] width 47 height 44
click at [430, 383] on div "visibility Private Public" at bounding box center [439, 386] width 249 height 44
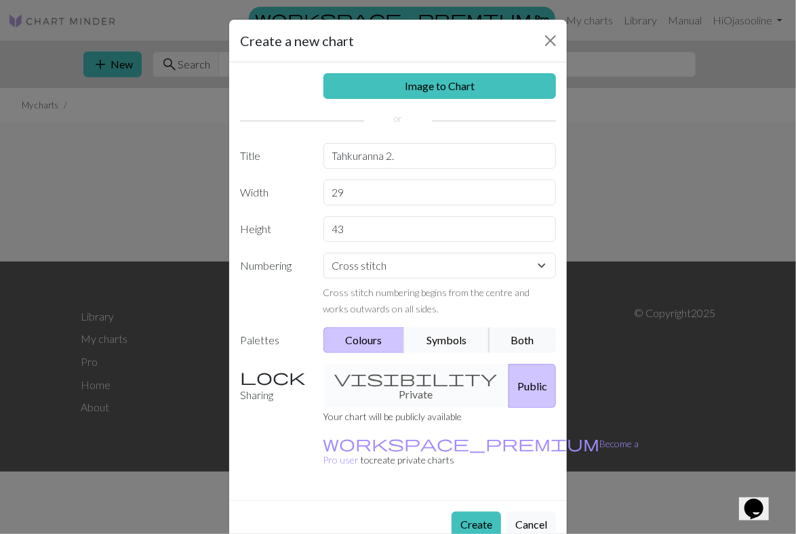
click at [460, 340] on button "Symbols" at bounding box center [446, 340] width 85 height 26
click at [415, 381] on div "visibility Private Public" at bounding box center [439, 386] width 249 height 44
click at [515, 335] on button "Both" at bounding box center [523, 340] width 68 height 26
click at [359, 380] on div "visibility Private Public" at bounding box center [439, 386] width 249 height 44
click at [359, 344] on button "Colours" at bounding box center [364, 340] width 82 height 26
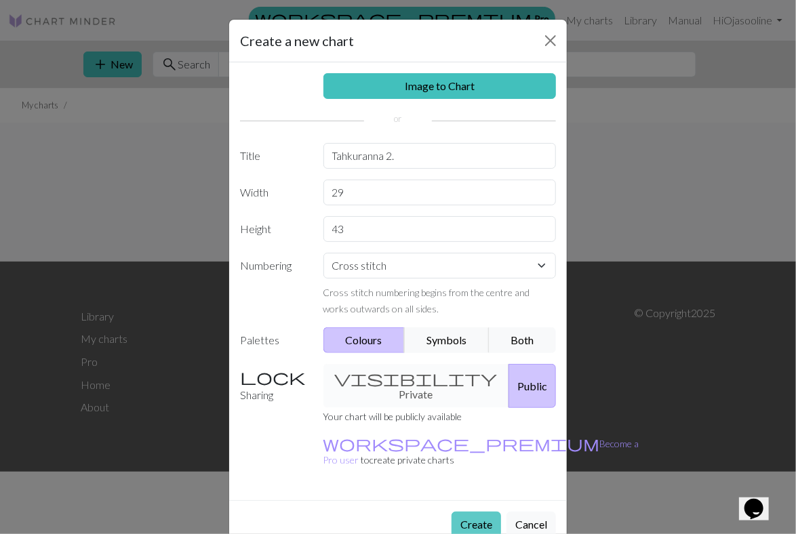
click at [485, 512] on button "Create" at bounding box center [475, 525] width 49 height 26
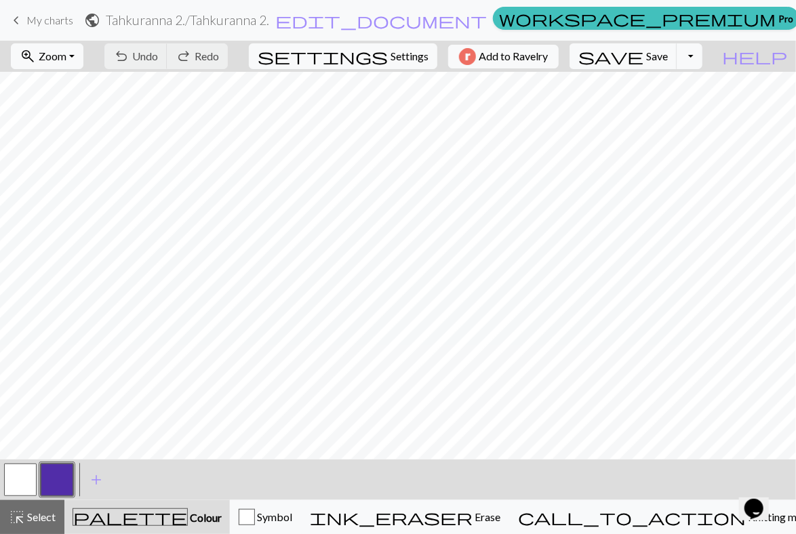
click at [55, 478] on button "button" at bounding box center [57, 480] width 33 height 33
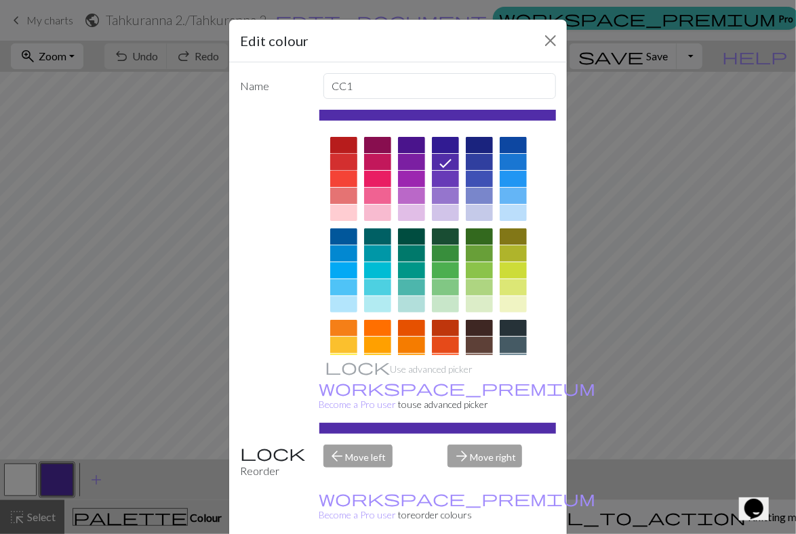
click at [337, 163] on div at bounding box center [343, 162] width 27 height 16
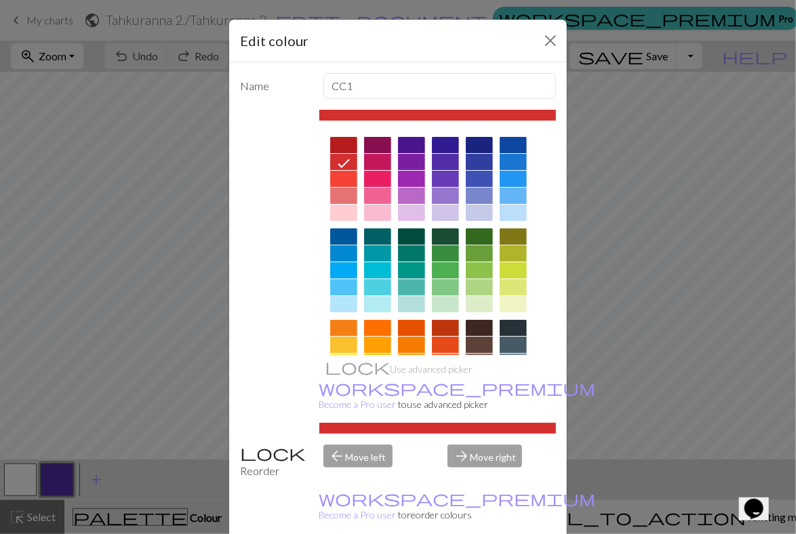
drag, startPoint x: 458, startPoint y: 57, endPoint x: 456, endPoint y: 28, distance: 29.2
click at [456, 28] on div "Edit colour" at bounding box center [398, 41] width 338 height 43
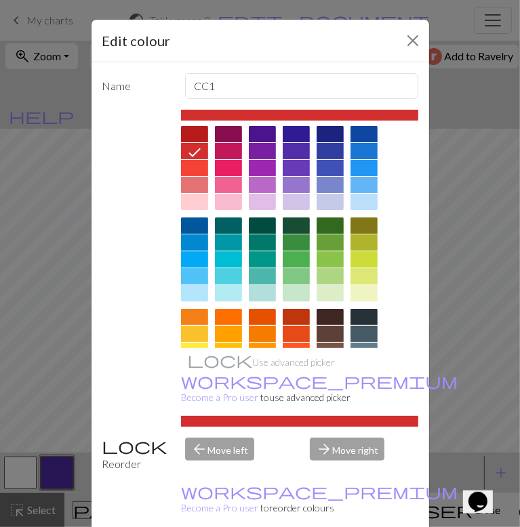
drag, startPoint x: 342, startPoint y: 514, endPoint x: 335, endPoint y: 510, distance: 7.3
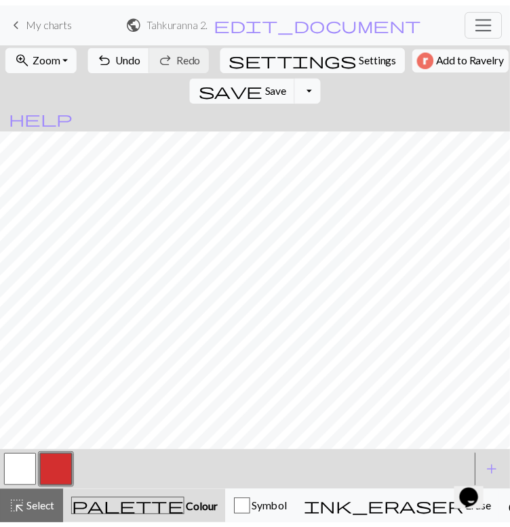
scroll to position [8, 0]
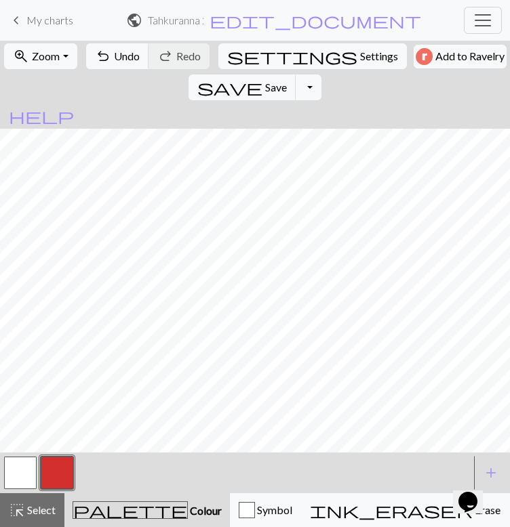
click at [491, 478] on div "Opens Chat This icon Opens the chat window." at bounding box center [474, 478] width 33 height 0
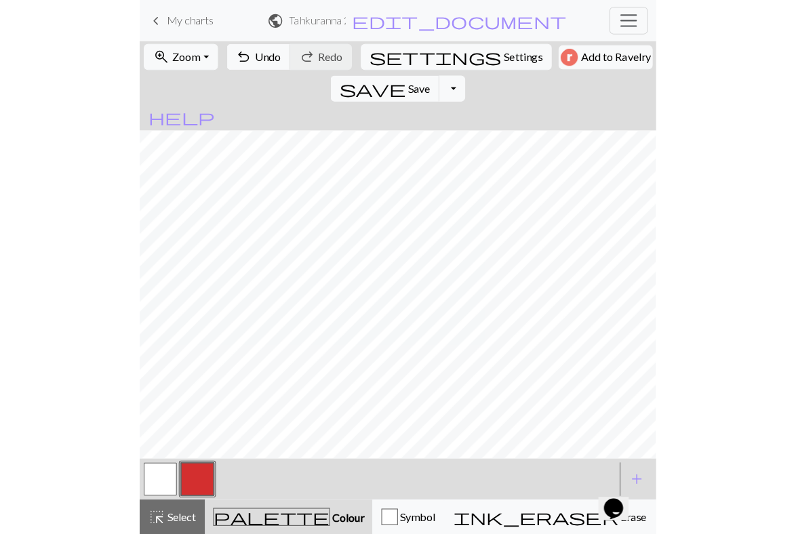
scroll to position [0, 0]
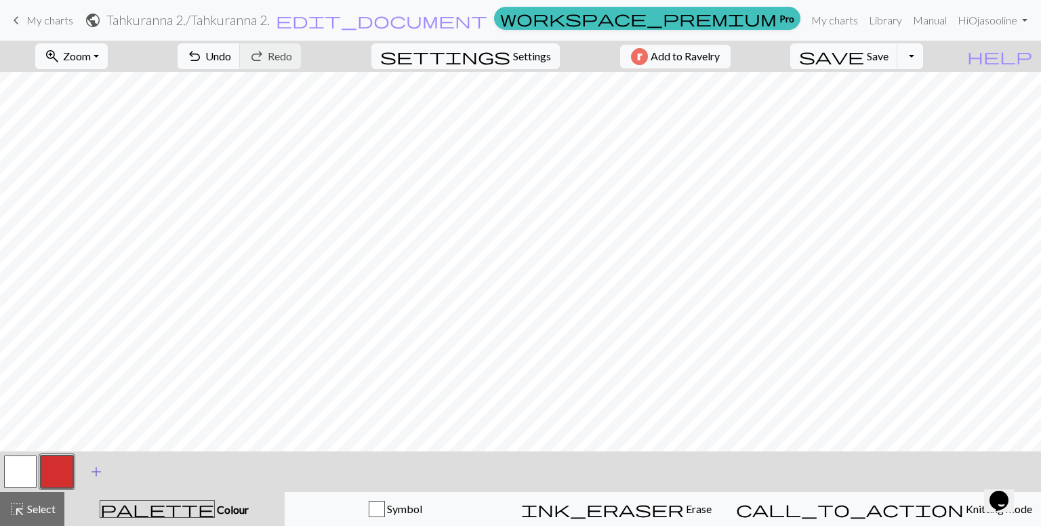
click at [91, 471] on span "add" at bounding box center [96, 471] width 16 height 19
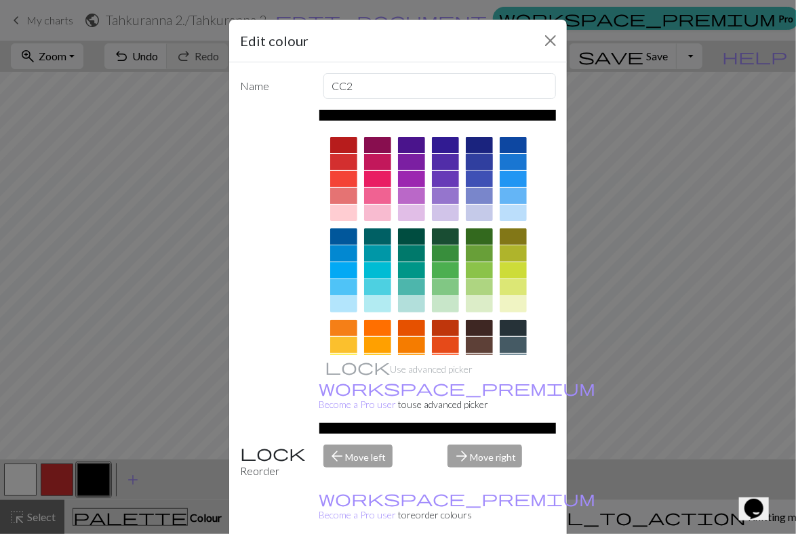
click at [474, 159] on div at bounding box center [479, 162] width 27 height 16
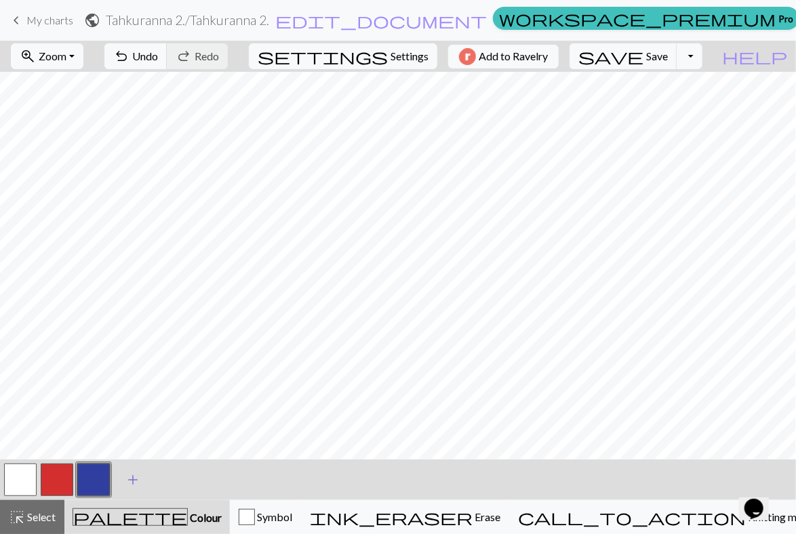
click at [132, 477] on span "add" at bounding box center [133, 479] width 16 height 19
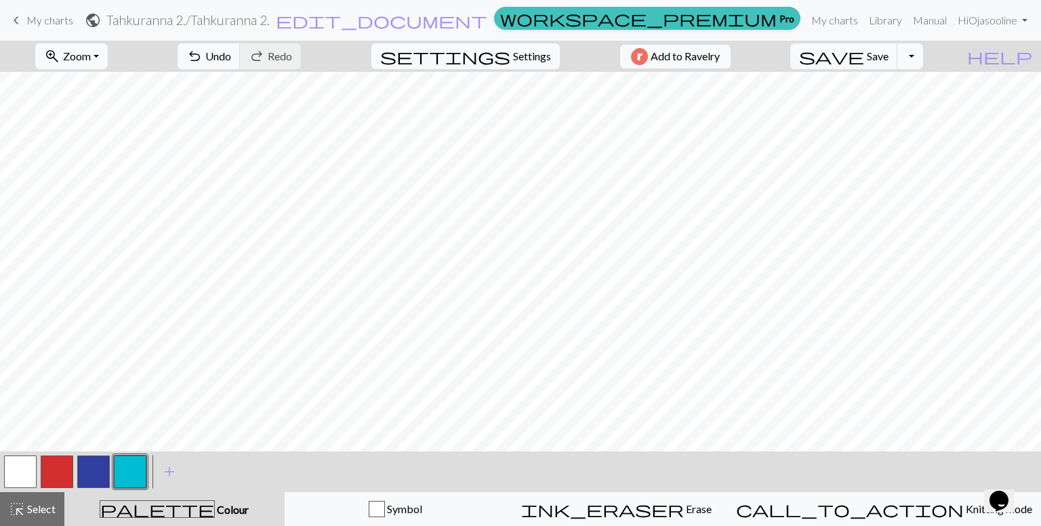
click at [125, 468] on button "button" at bounding box center [130, 471] width 33 height 33
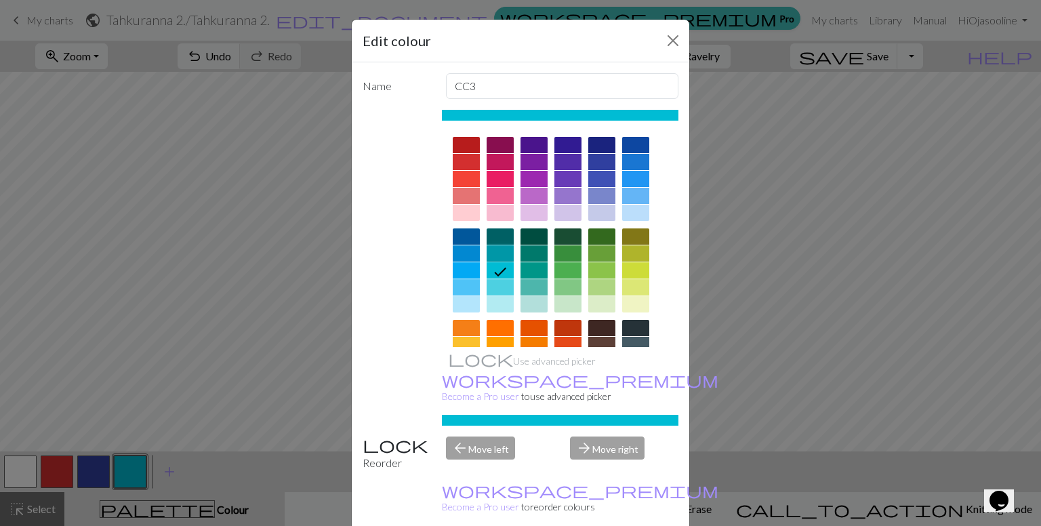
click at [495, 252] on div at bounding box center [500, 253] width 27 height 16
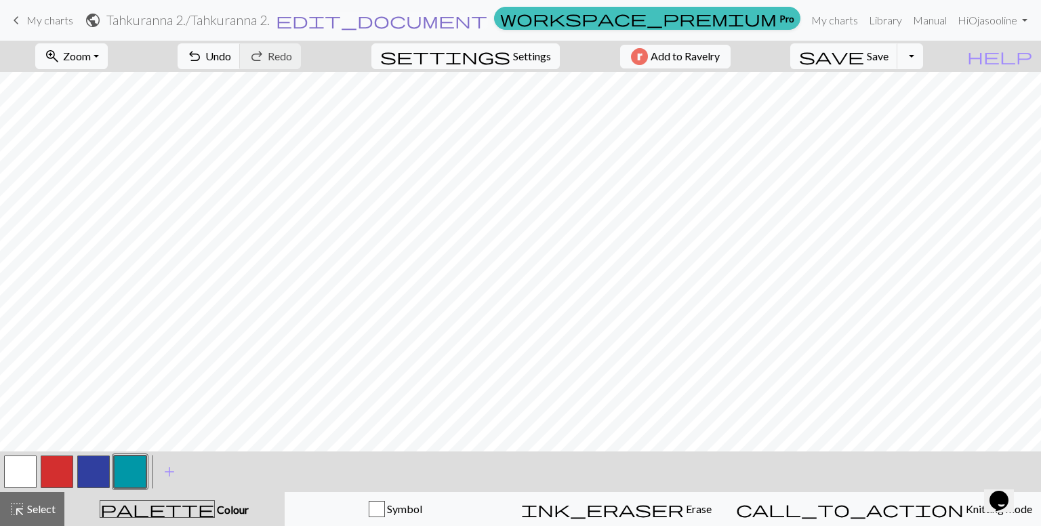
click at [487, 19] on span "edit_document" at bounding box center [381, 20] width 211 height 19
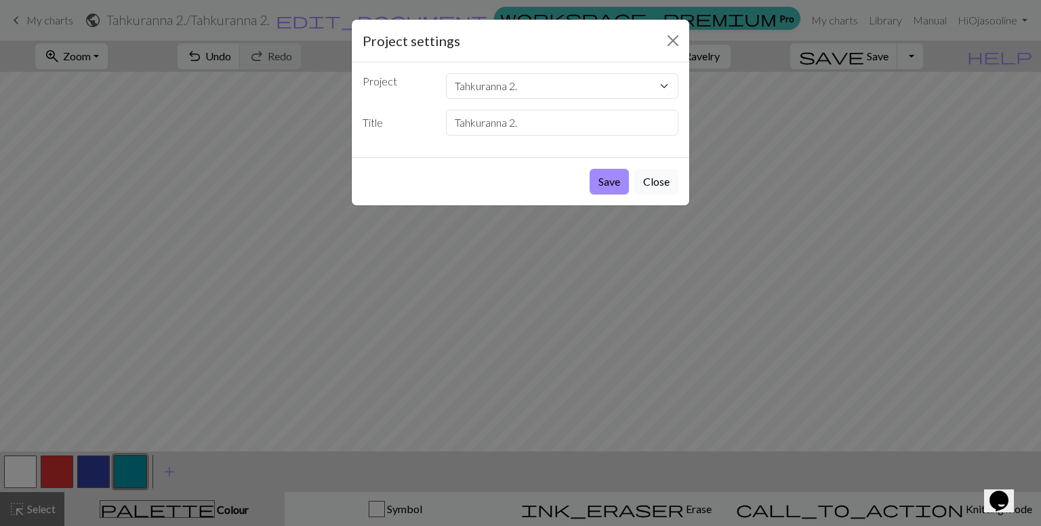
click at [651, 178] on button "Close" at bounding box center [656, 182] width 44 height 26
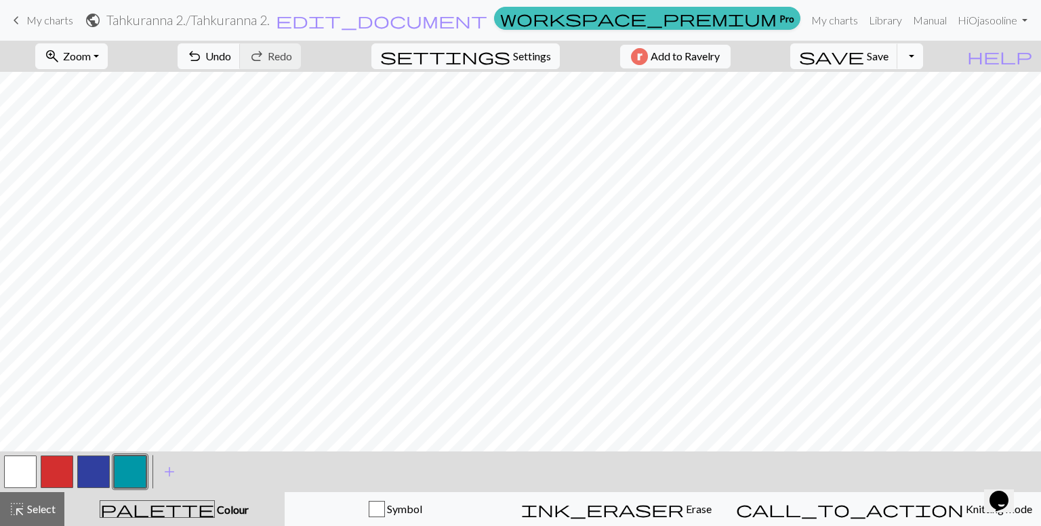
click at [923, 58] on button "Toggle Dropdown" at bounding box center [910, 56] width 26 height 26
click at [923, 52] on button "Toggle Dropdown" at bounding box center [910, 56] width 26 height 26
click at [203, 59] on span "undo" at bounding box center [194, 56] width 16 height 19
click at [203, 60] on span "undo" at bounding box center [194, 56] width 16 height 19
drag, startPoint x: 55, startPoint y: 478, endPoint x: 156, endPoint y: 494, distance: 102.3
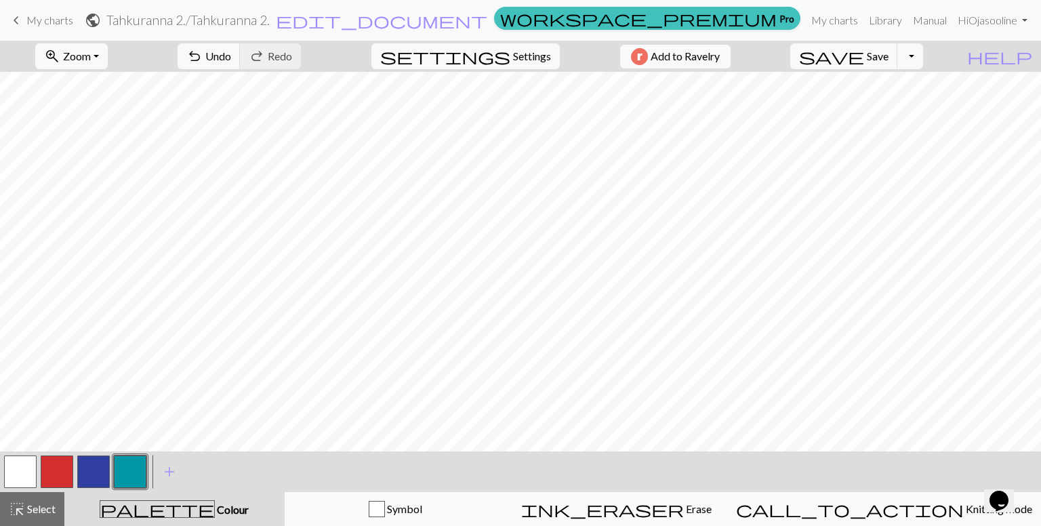
click at [55, 478] on button "button" at bounding box center [57, 471] width 33 height 33
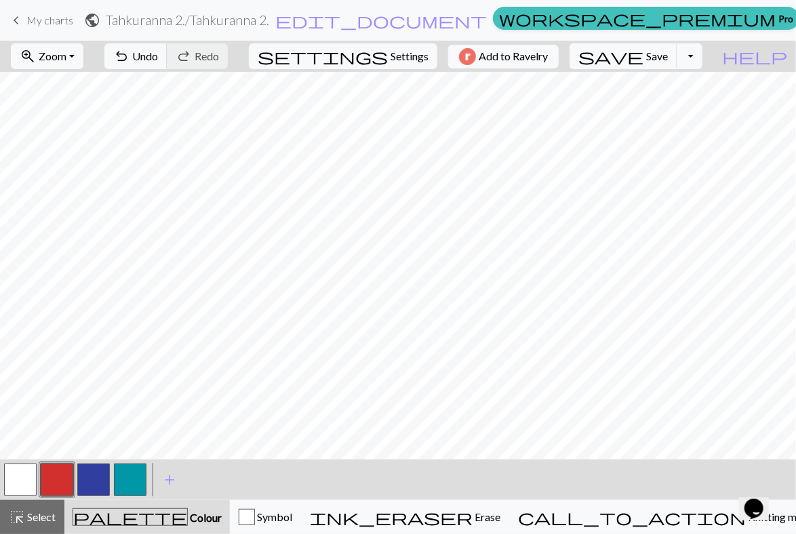
click at [211, 474] on div "< > add Add a colour" at bounding box center [398, 480] width 796 height 41
click at [47, 471] on button "button" at bounding box center [57, 480] width 33 height 33
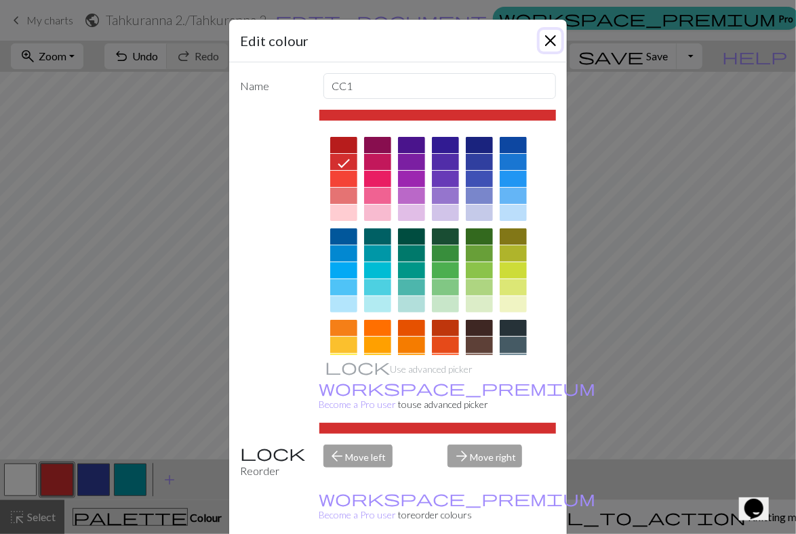
drag, startPoint x: 549, startPoint y: 36, endPoint x: 462, endPoint y: 55, distance: 89.5
click at [462, 55] on div "Edit colour" at bounding box center [398, 41] width 338 height 43
click at [367, 372] on div "Use advanced picker workspace_premium Become a Pro user to use advanced picker" at bounding box center [437, 272] width 237 height 324
click at [342, 182] on div at bounding box center [343, 179] width 27 height 16
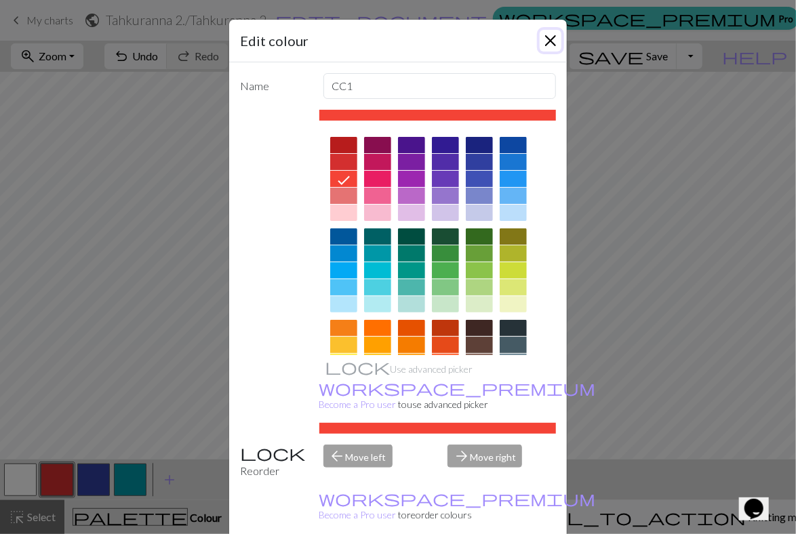
click at [547, 43] on button "Close" at bounding box center [550, 41] width 22 height 22
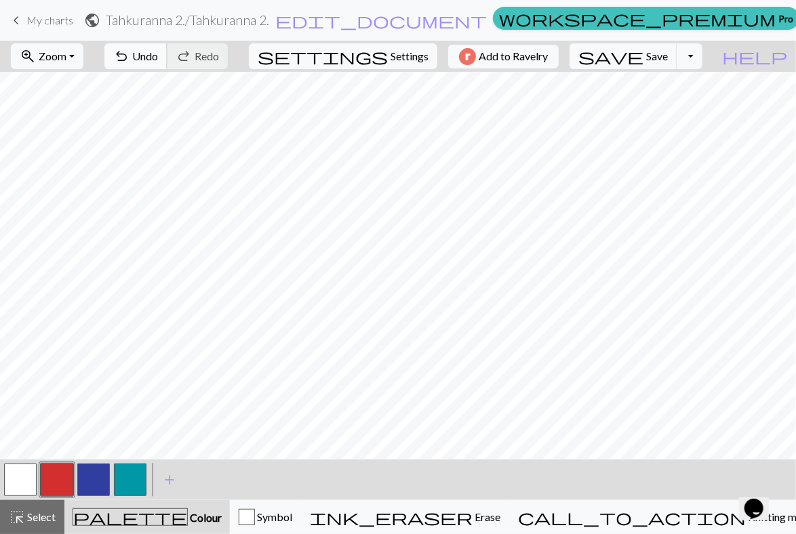
click at [158, 56] on span "Undo" at bounding box center [145, 55] width 26 height 13
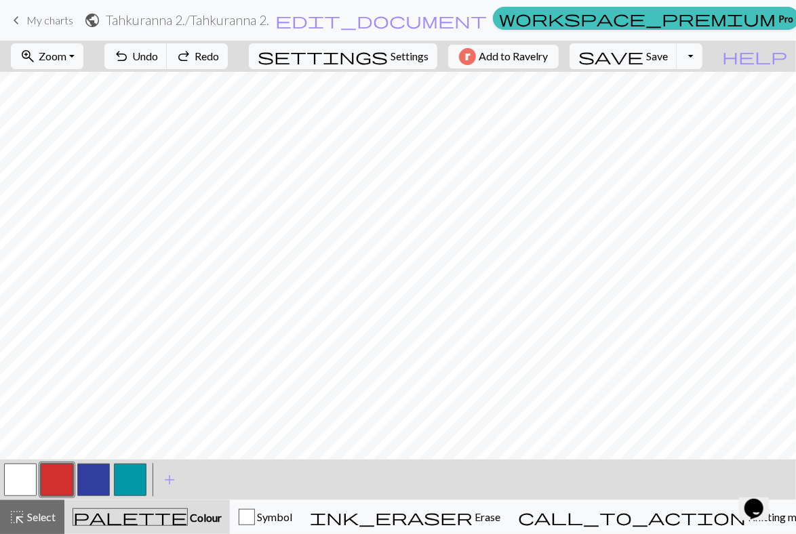
click at [219, 53] on span "Redo" at bounding box center [207, 55] width 24 height 13
click at [158, 55] on span "Undo" at bounding box center [145, 55] width 26 height 13
click at [390, 58] on span "Settings" at bounding box center [409, 56] width 38 height 16
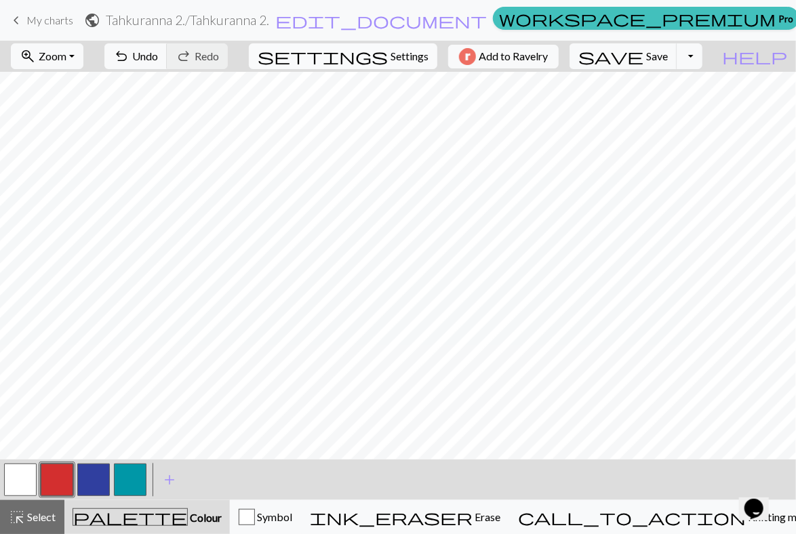
select select "aran"
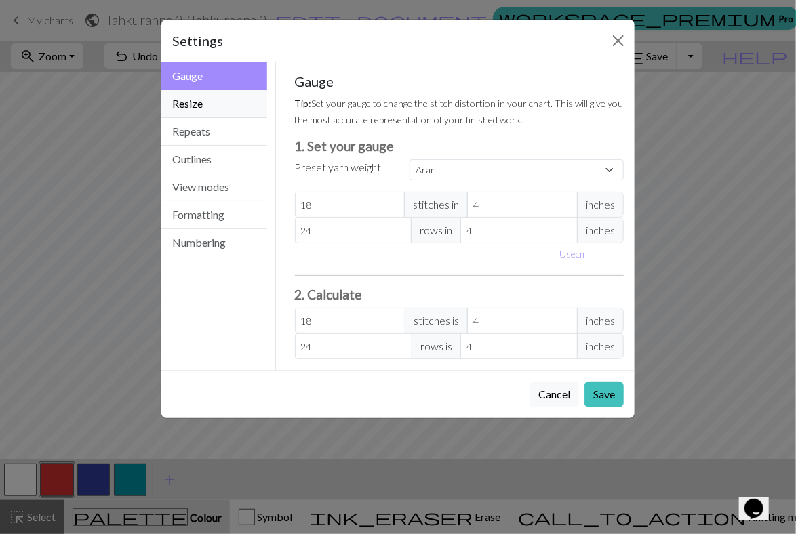
click at [201, 102] on button "Resize" at bounding box center [214, 104] width 106 height 28
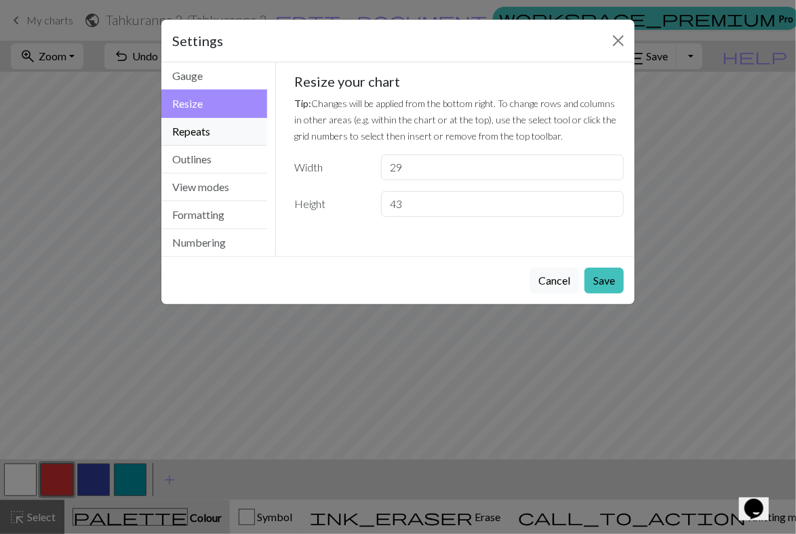
click at [195, 134] on button "Repeats" at bounding box center [214, 132] width 106 height 28
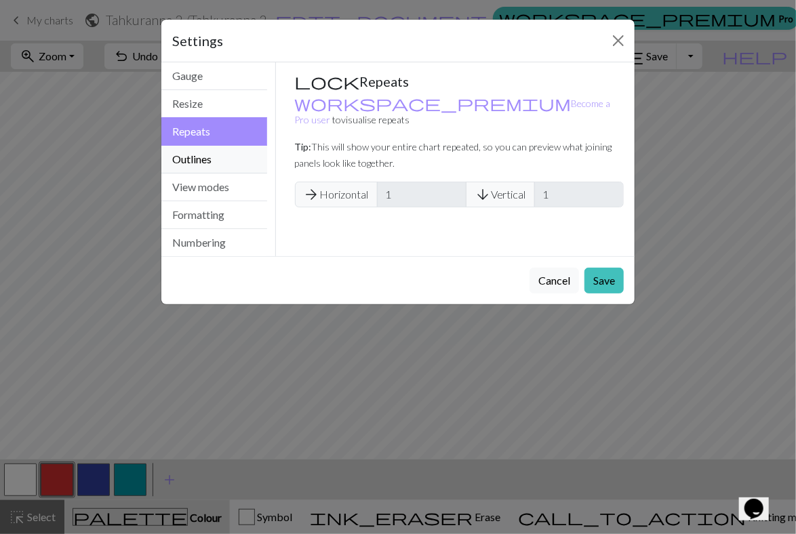
click at [197, 158] on button "Outlines" at bounding box center [214, 160] width 106 height 28
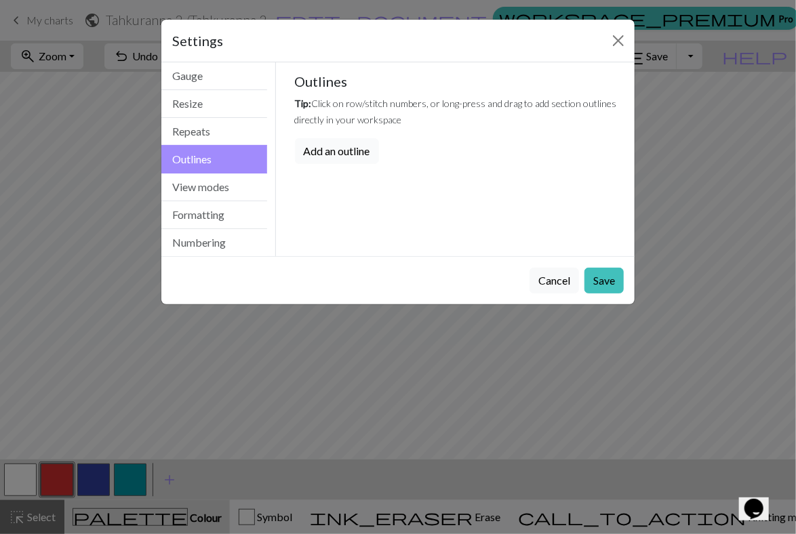
click at [330, 148] on button "Add an outline" at bounding box center [337, 151] width 84 height 26
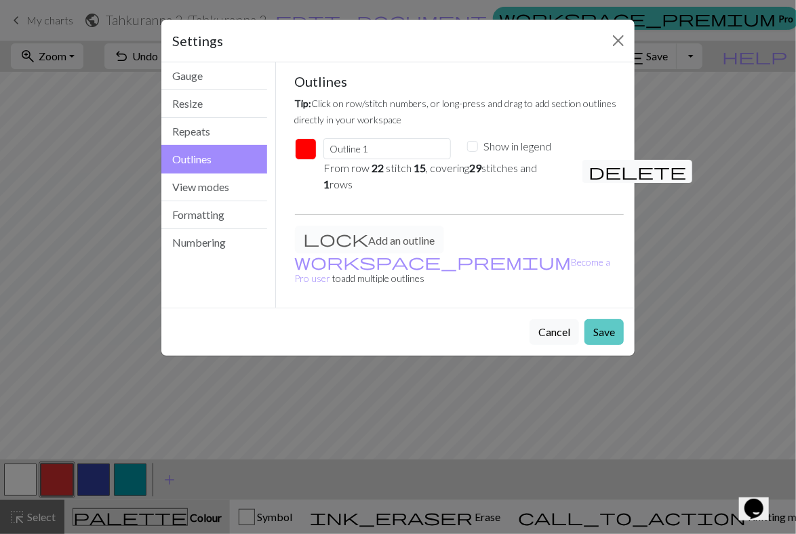
click at [598, 319] on button "Save" at bounding box center [603, 332] width 39 height 26
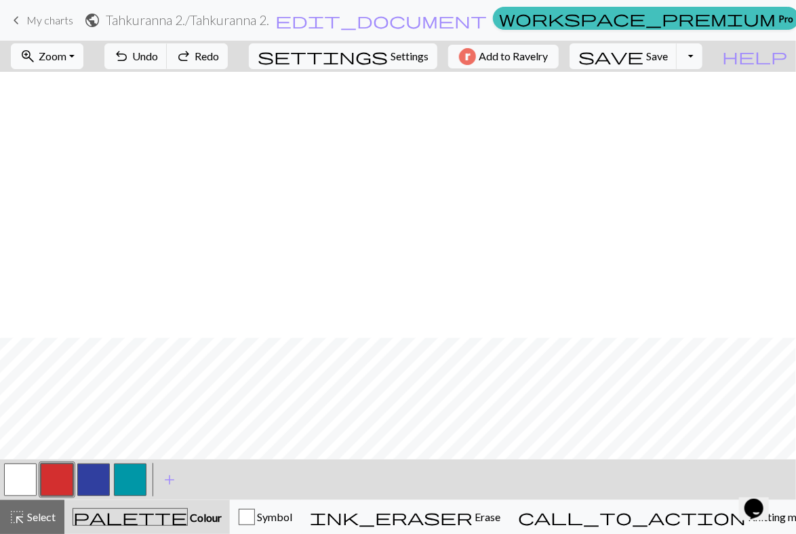
scroll to position [266, 0]
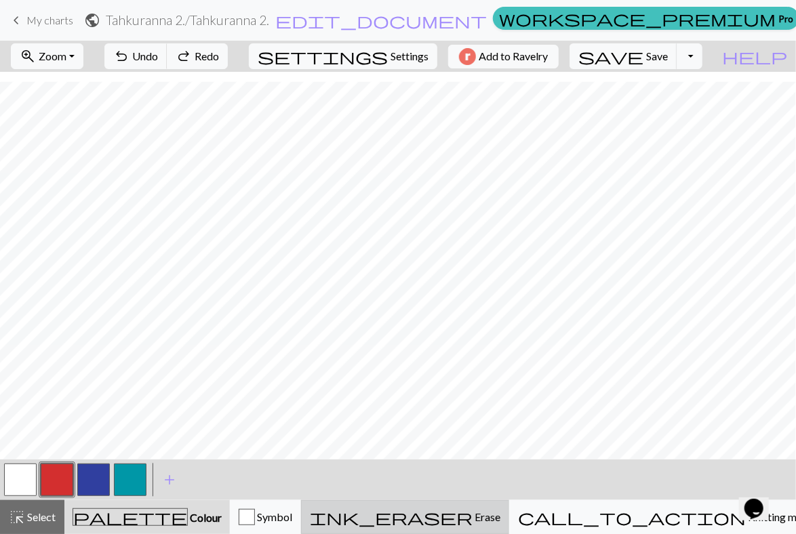
drag, startPoint x: 514, startPoint y: 515, endPoint x: 525, endPoint y: 506, distance: 14.4
click at [509, 506] on button "ink_eraser Erase Erase" at bounding box center [405, 517] width 208 height 34
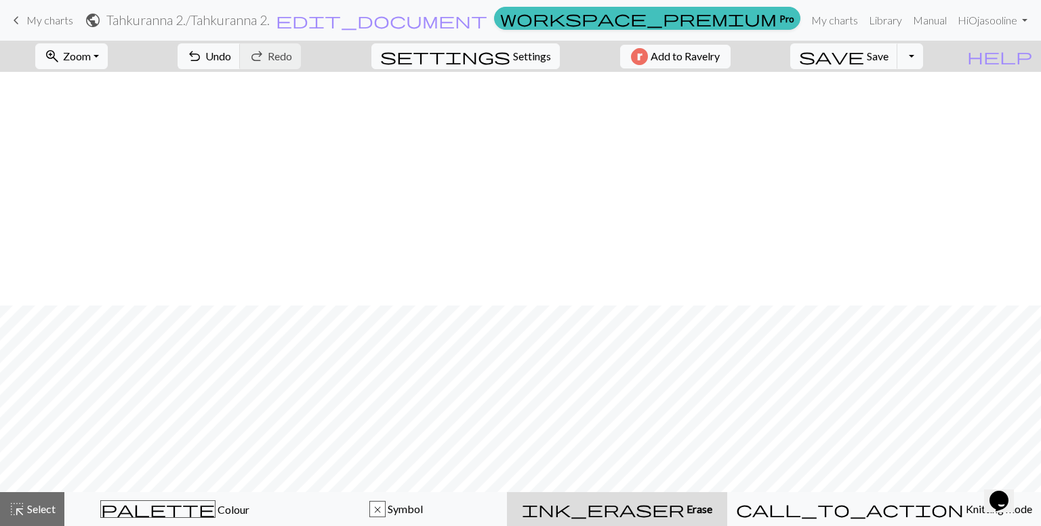
scroll to position [233, 0]
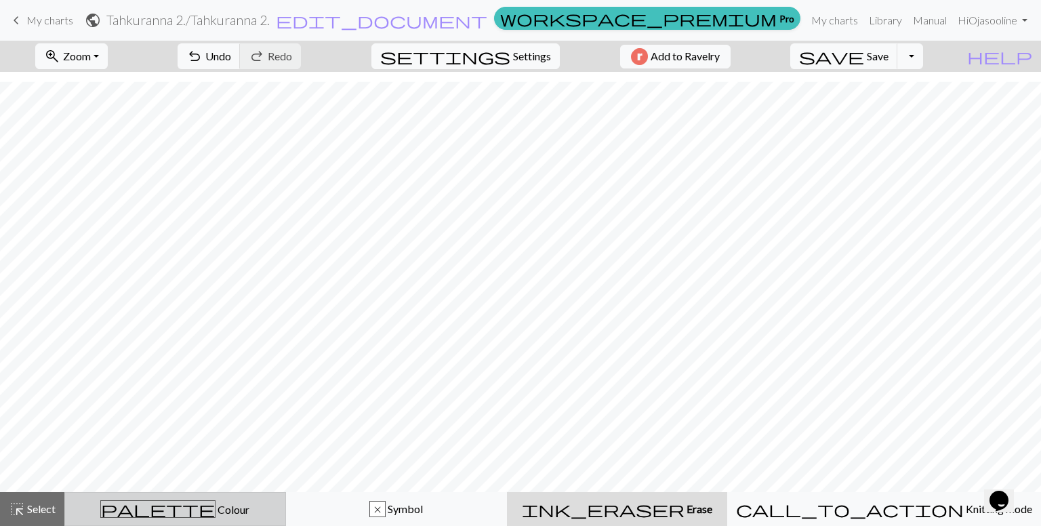
click at [216, 512] on span "Colour" at bounding box center [233, 509] width 34 height 13
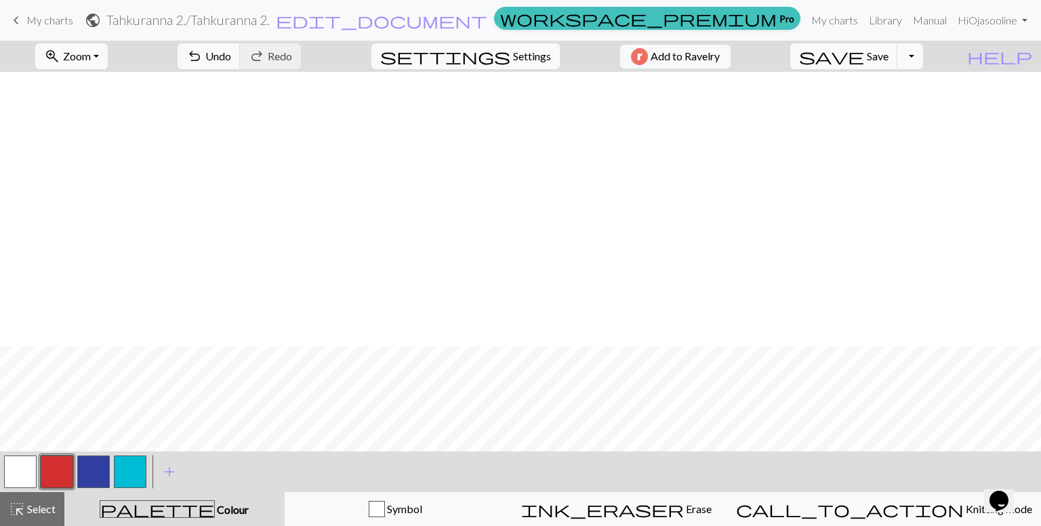
scroll to position [274, 0]
click at [108, 470] on button "button" at bounding box center [93, 471] width 33 height 33
click at [923, 58] on button "Toggle Dropdown" at bounding box center [910, 56] width 26 height 26
click at [507, 47] on button "settings Settings" at bounding box center [465, 56] width 188 height 26
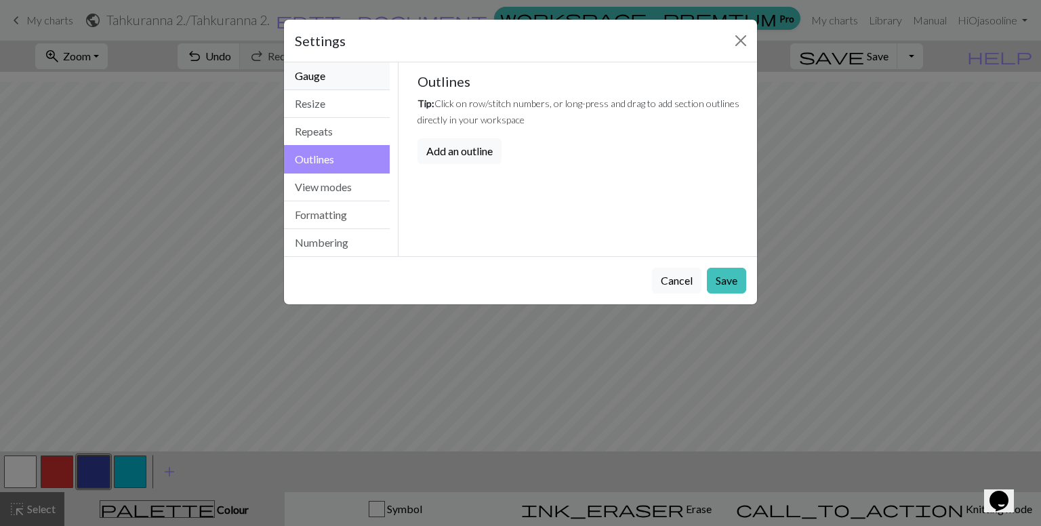
click at [325, 81] on button "Gauge" at bounding box center [337, 76] width 106 height 28
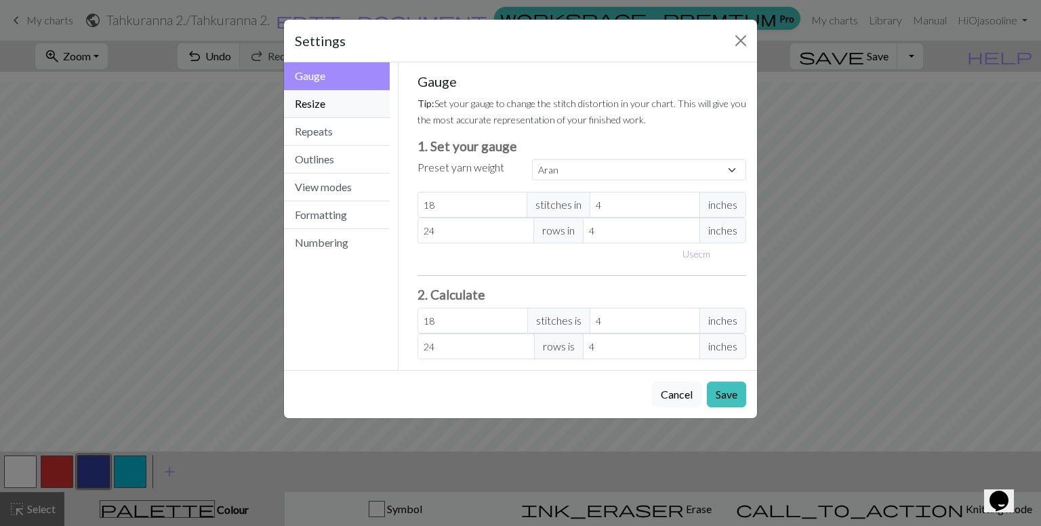
click at [323, 102] on button "Resize" at bounding box center [337, 104] width 106 height 28
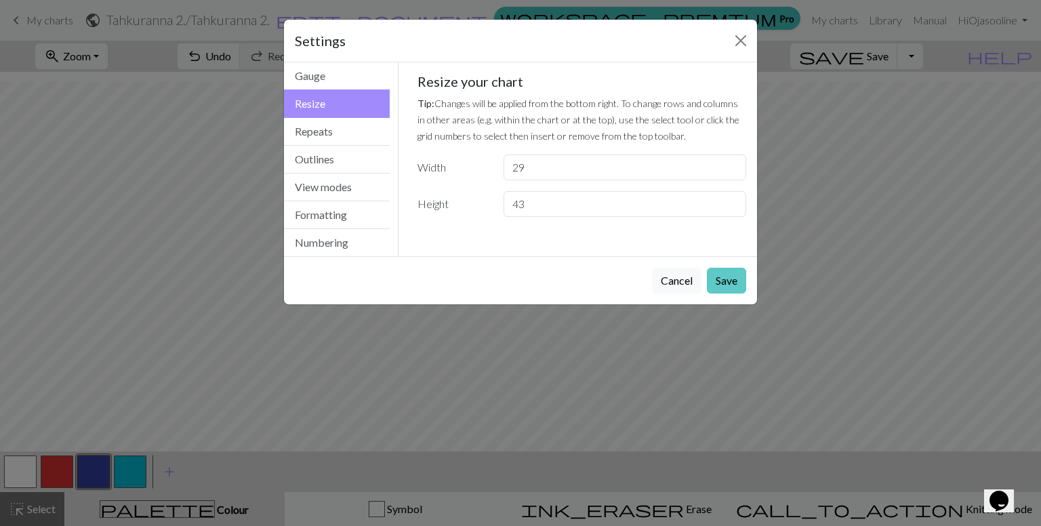
click at [727, 274] on button "Save" at bounding box center [726, 281] width 39 height 26
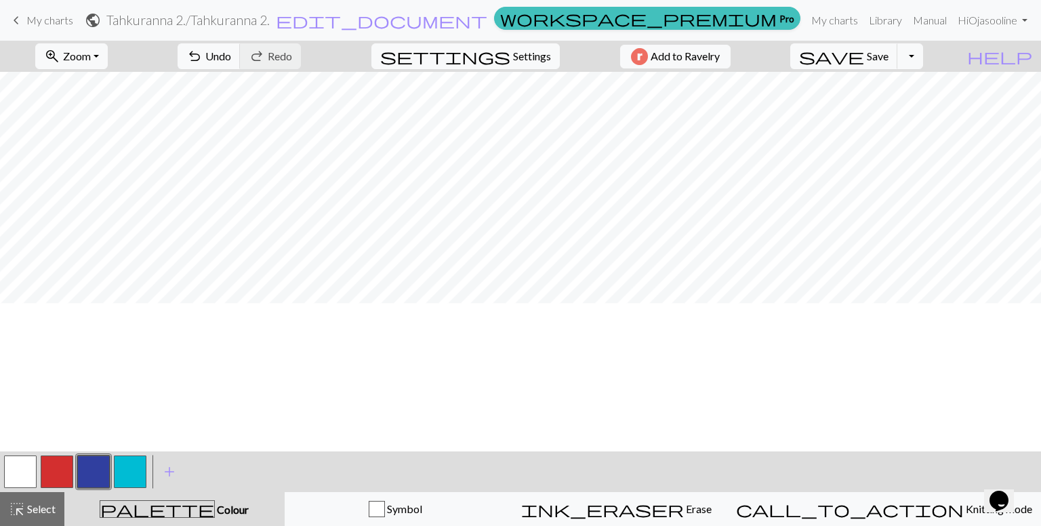
scroll to position [116, 0]
click at [527, 56] on span "Settings" at bounding box center [532, 56] width 38 height 16
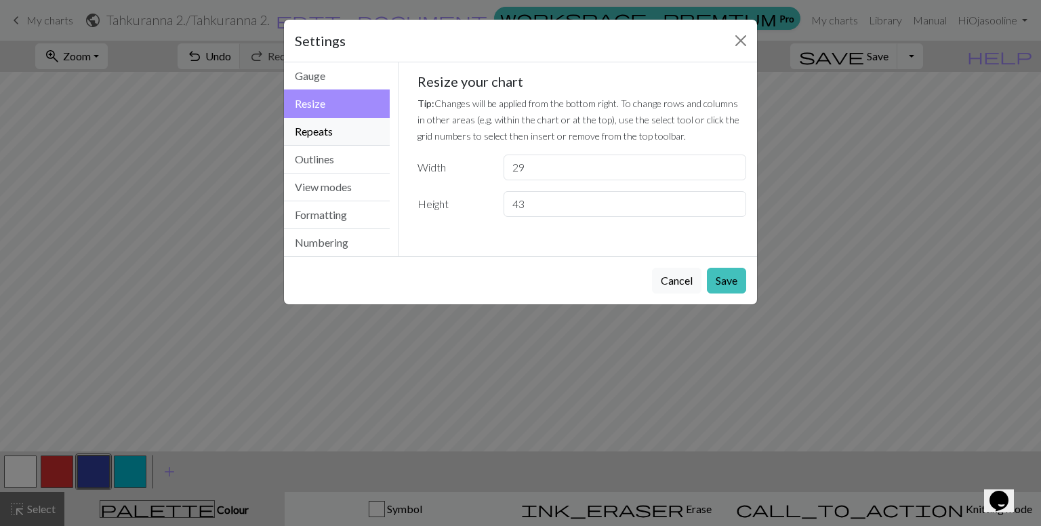
click at [314, 127] on button "Repeats" at bounding box center [337, 132] width 106 height 28
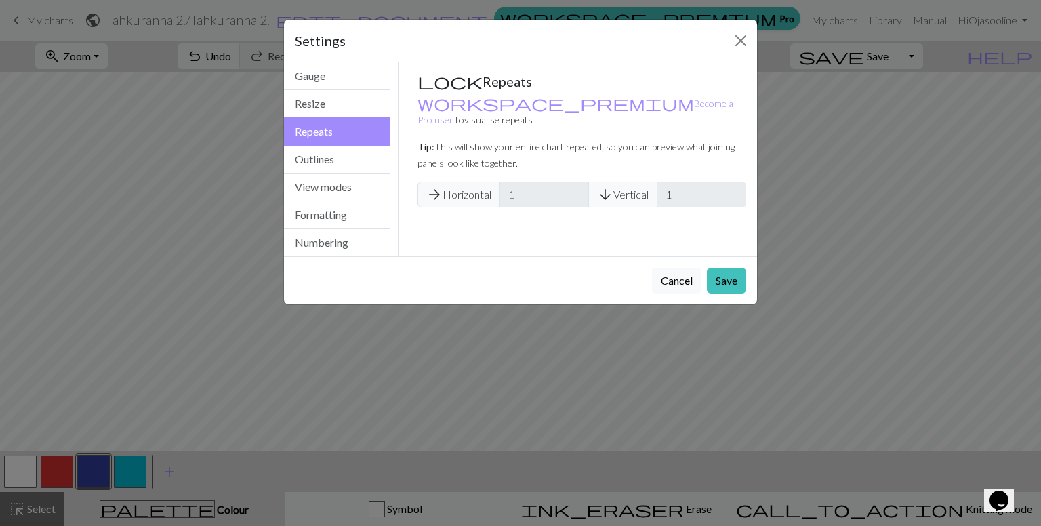
drag, startPoint x: 437, startPoint y: 176, endPoint x: 448, endPoint y: 171, distance: 11.6
click at [441, 185] on span "arrow_forward" at bounding box center [434, 194] width 16 height 19
click at [345, 160] on button "Outlines" at bounding box center [337, 160] width 106 height 28
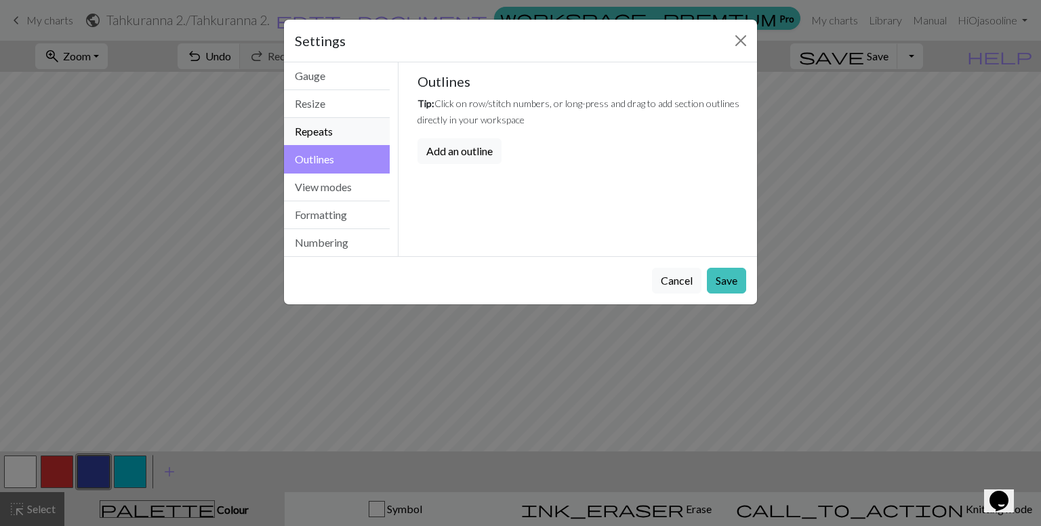
click at [338, 129] on button "Repeats" at bounding box center [337, 132] width 106 height 28
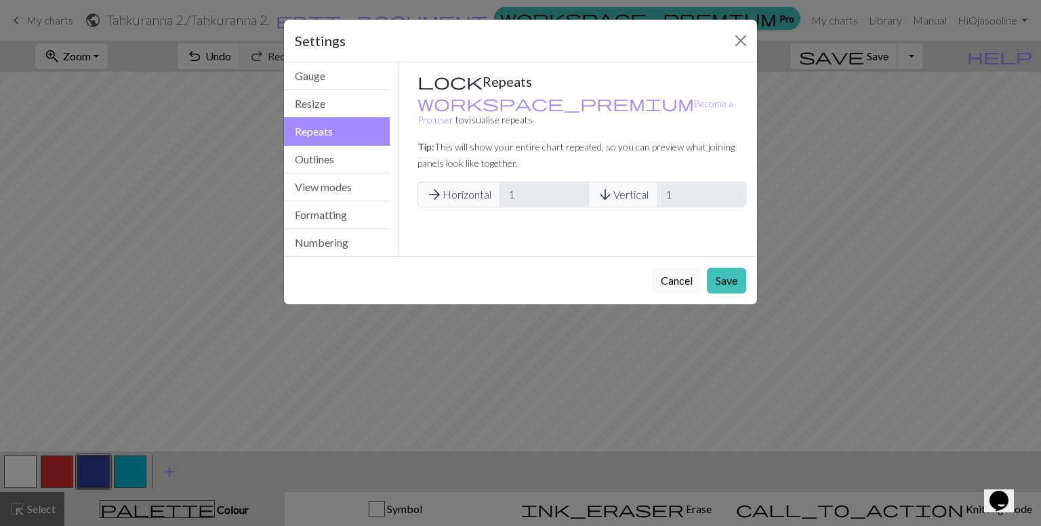
click at [431, 79] on h5 "Repeats" at bounding box center [581, 81] width 329 height 16
click at [323, 158] on button "Outlines" at bounding box center [337, 160] width 106 height 28
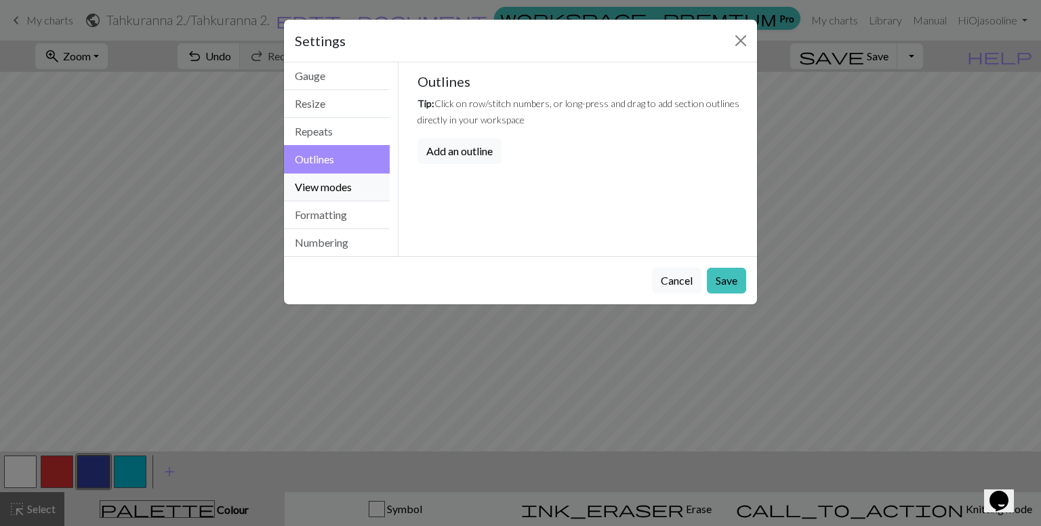
click at [311, 190] on button "View modes" at bounding box center [337, 187] width 106 height 28
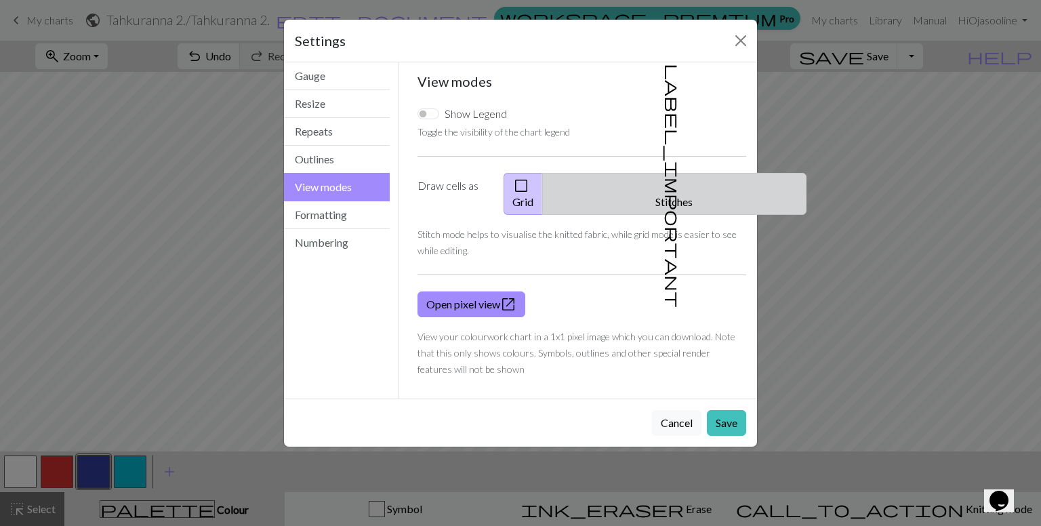
click at [676, 183] on button "label_important Stitches" at bounding box center [674, 194] width 264 height 42
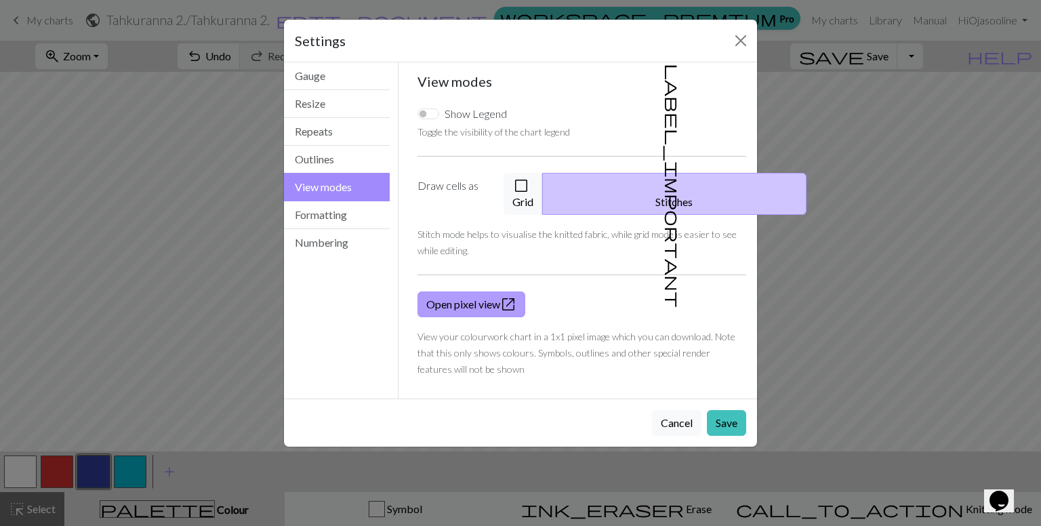
click at [510, 295] on span "open_in_new" at bounding box center [508, 304] width 16 height 19
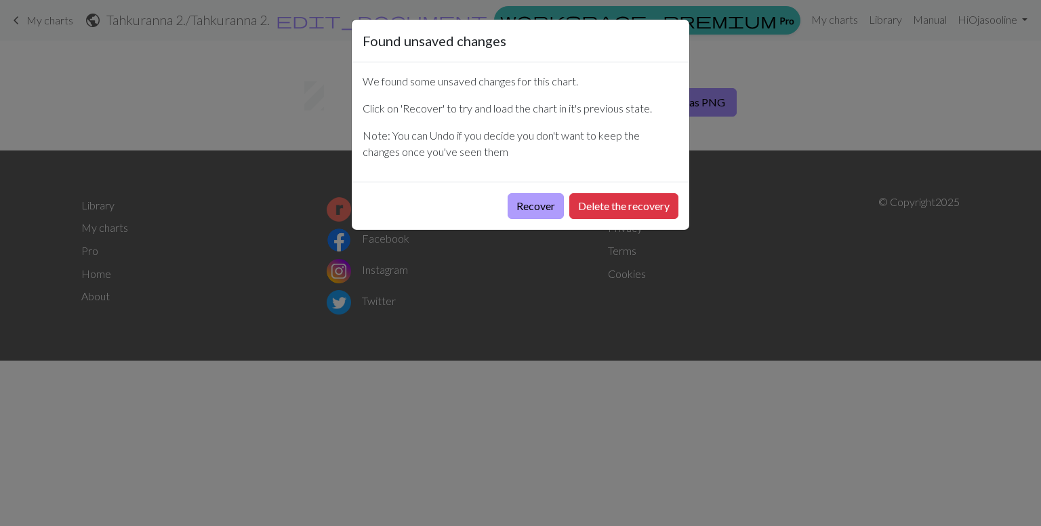
click at [535, 206] on button "Recover" at bounding box center [536, 206] width 56 height 26
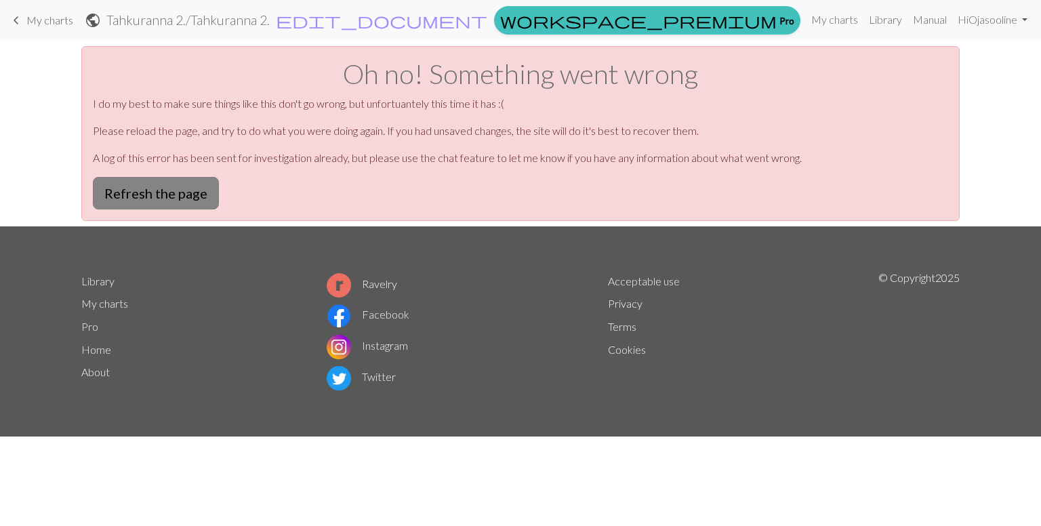
click at [193, 200] on button "Refresh the page" at bounding box center [156, 193] width 126 height 33
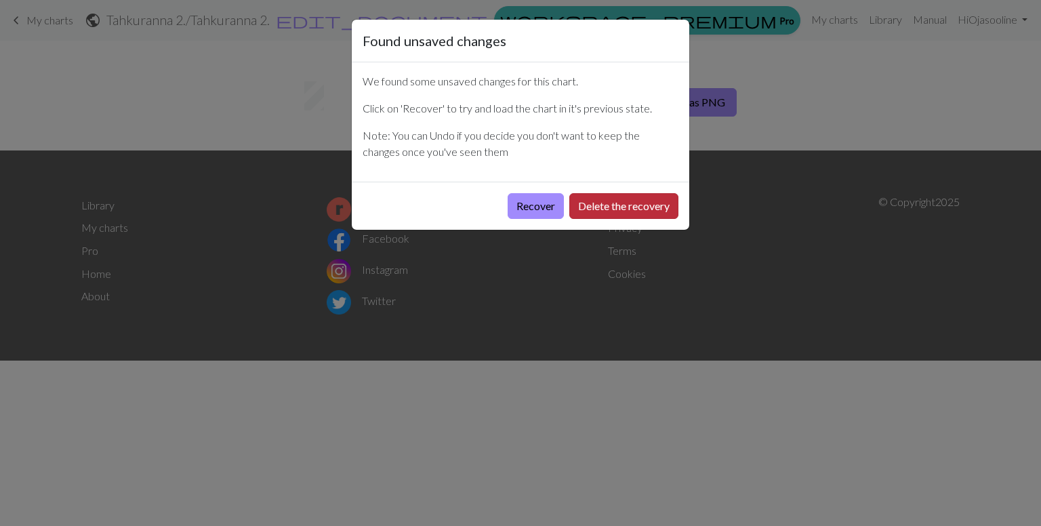
click at [617, 205] on button "Delete the recovery" at bounding box center [623, 206] width 109 height 26
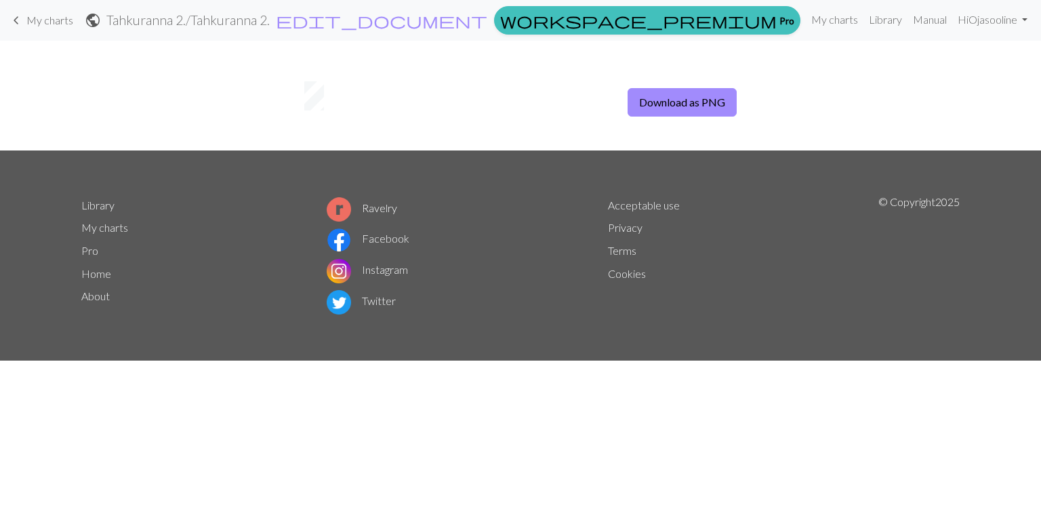
click at [16, 16] on span "keyboard_arrow_left" at bounding box center [16, 20] width 16 height 19
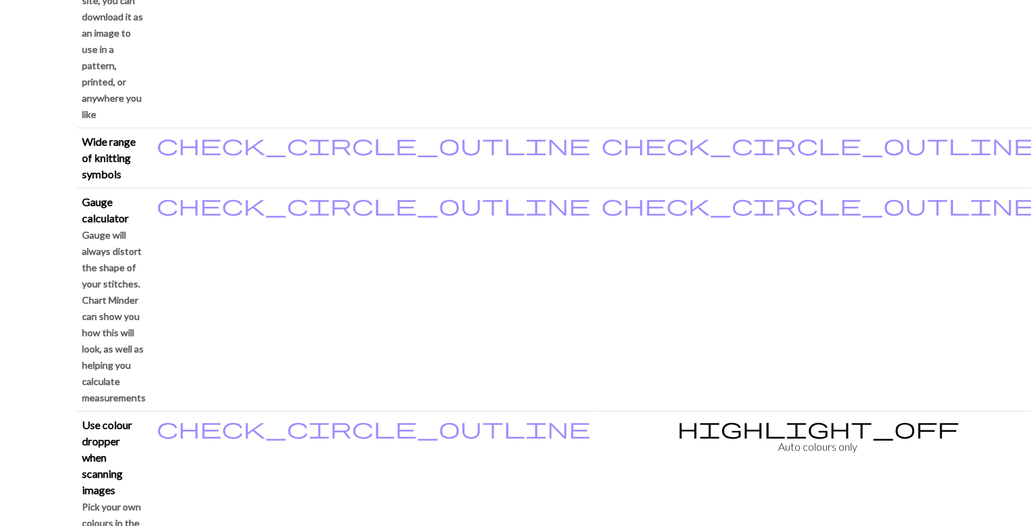
scroll to position [1265, 0]
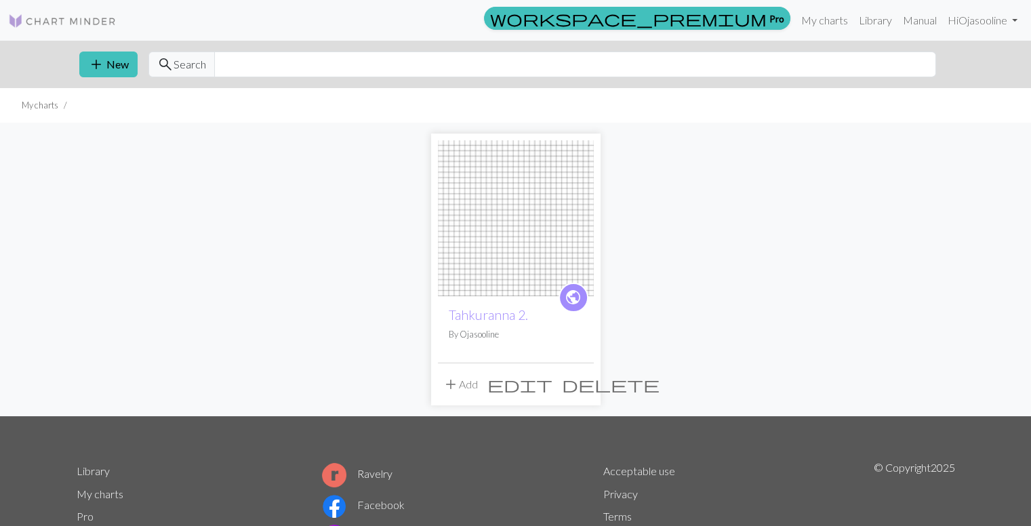
click at [506, 251] on img at bounding box center [516, 218] width 156 height 156
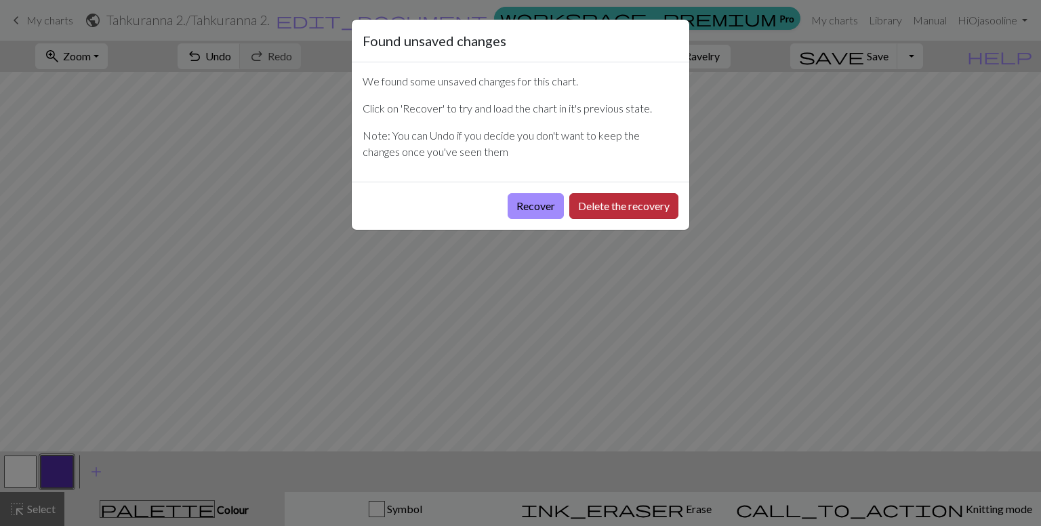
click at [603, 207] on button "Delete the recovery" at bounding box center [623, 206] width 109 height 26
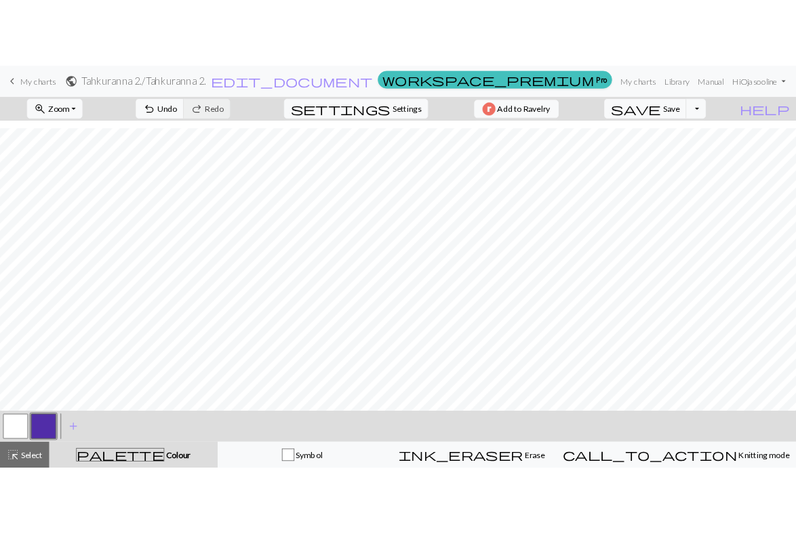
scroll to position [274, 0]
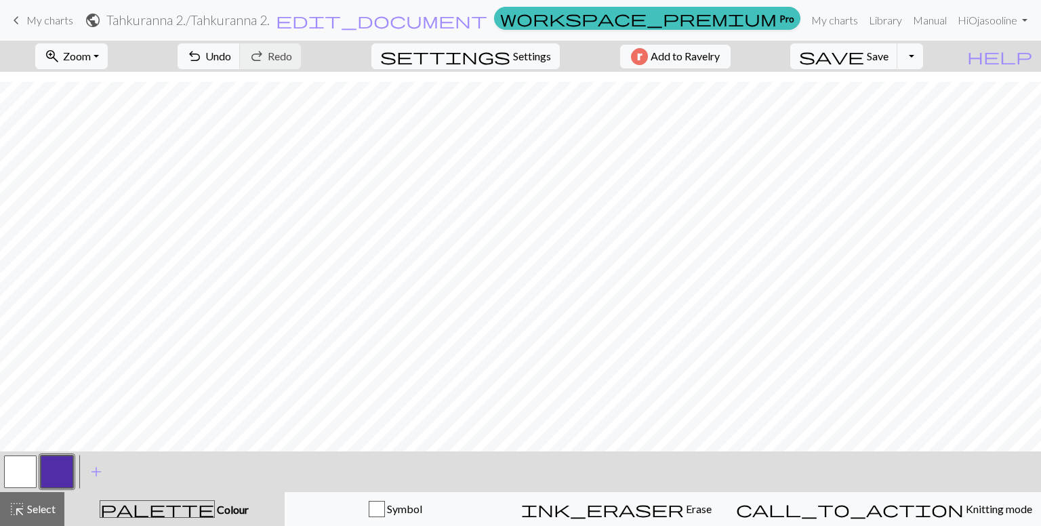
click at [59, 475] on button "button" at bounding box center [57, 471] width 33 height 33
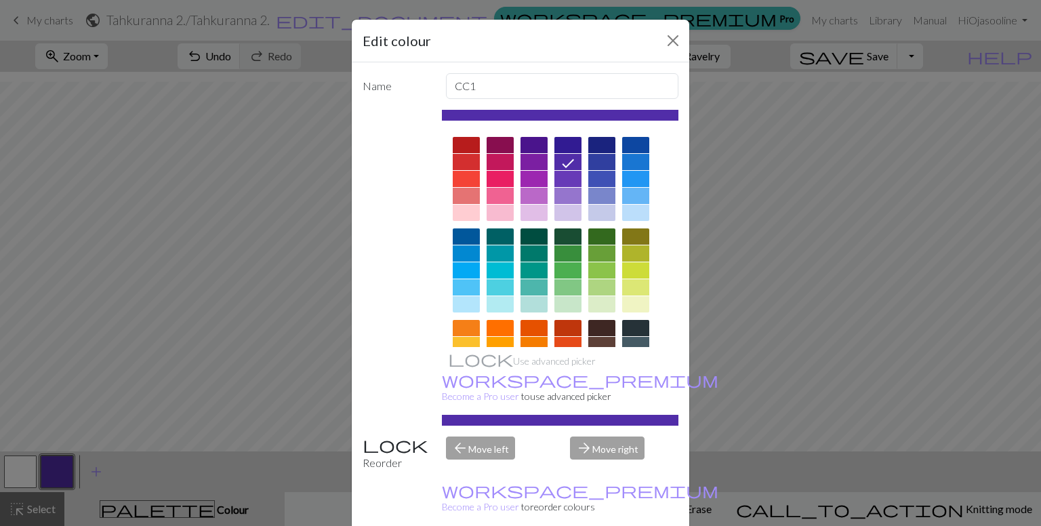
click at [526, 144] on div at bounding box center [533, 145] width 27 height 16
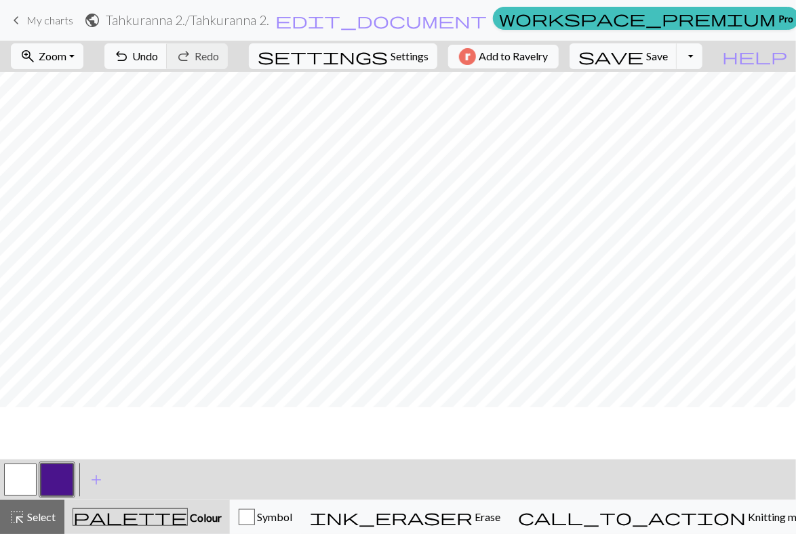
scroll to position [0, 0]
click at [93, 478] on span "add" at bounding box center [96, 479] width 16 height 19
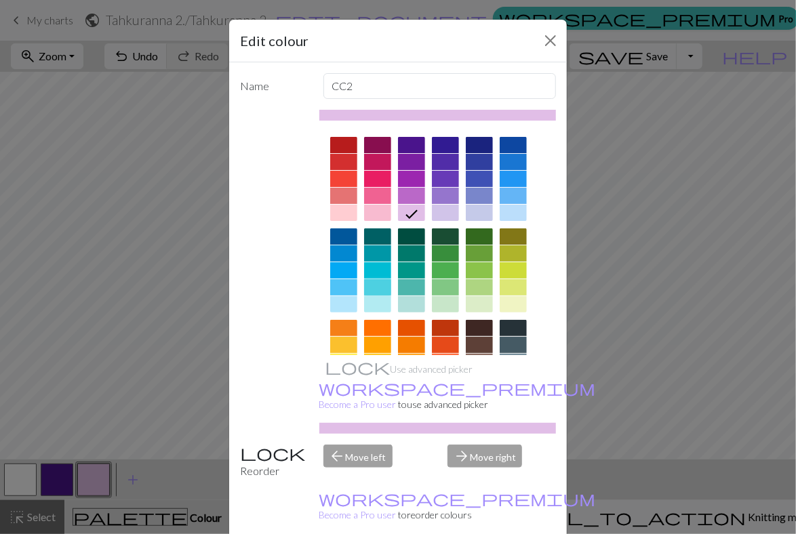
click at [371, 283] on div at bounding box center [377, 287] width 27 height 16
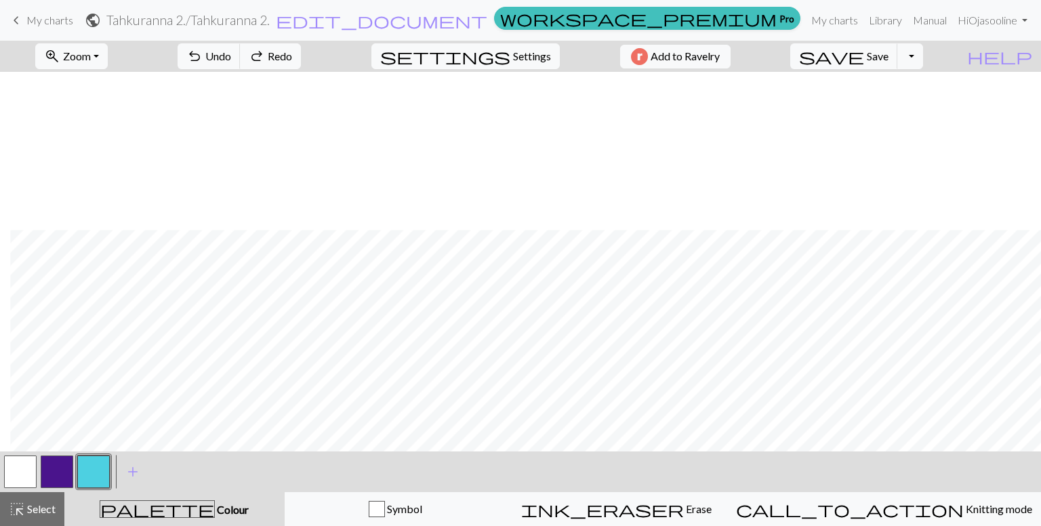
scroll to position [158, 123]
click at [25, 502] on span "Select" at bounding box center [40, 508] width 30 height 13
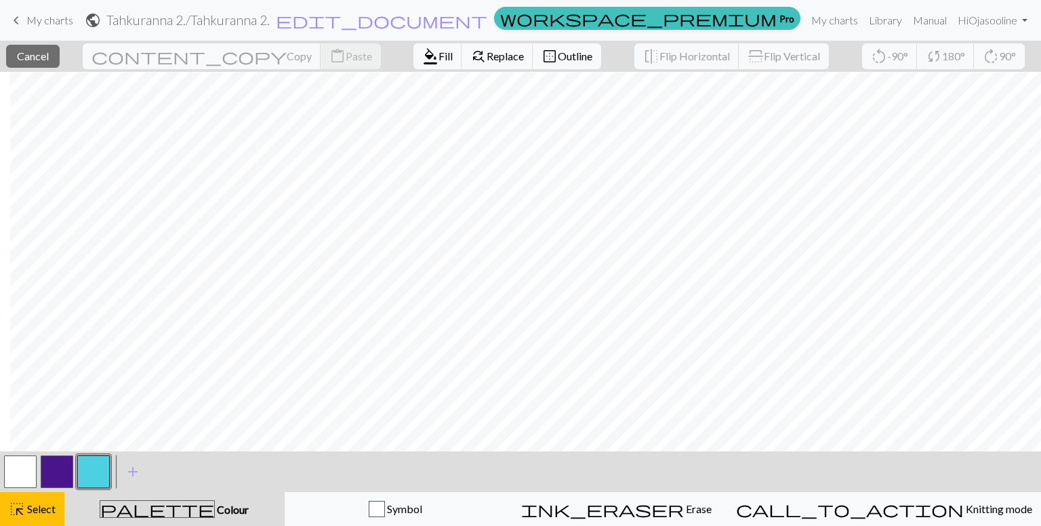
click at [86, 478] on button "button" at bounding box center [93, 471] width 33 height 33
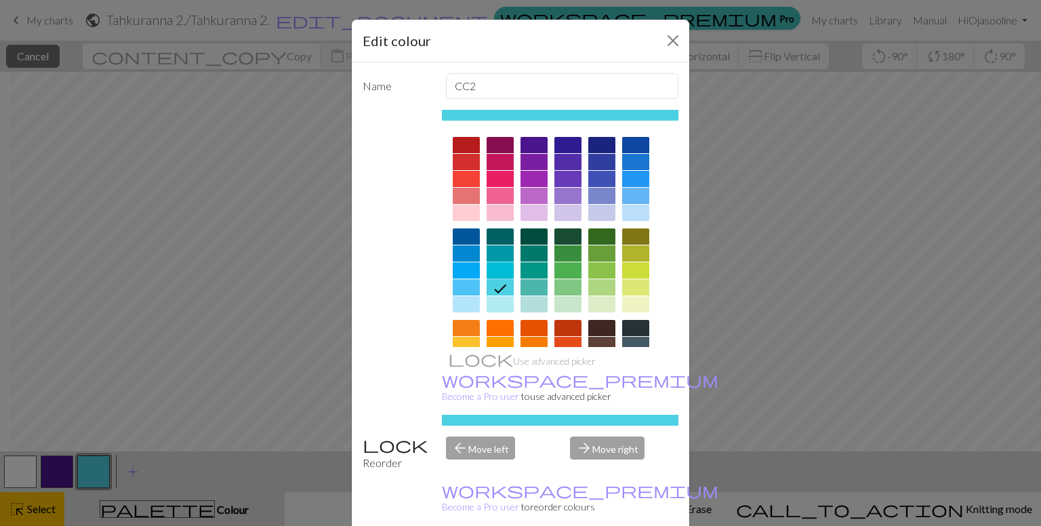
click at [491, 272] on div at bounding box center [500, 270] width 27 height 16
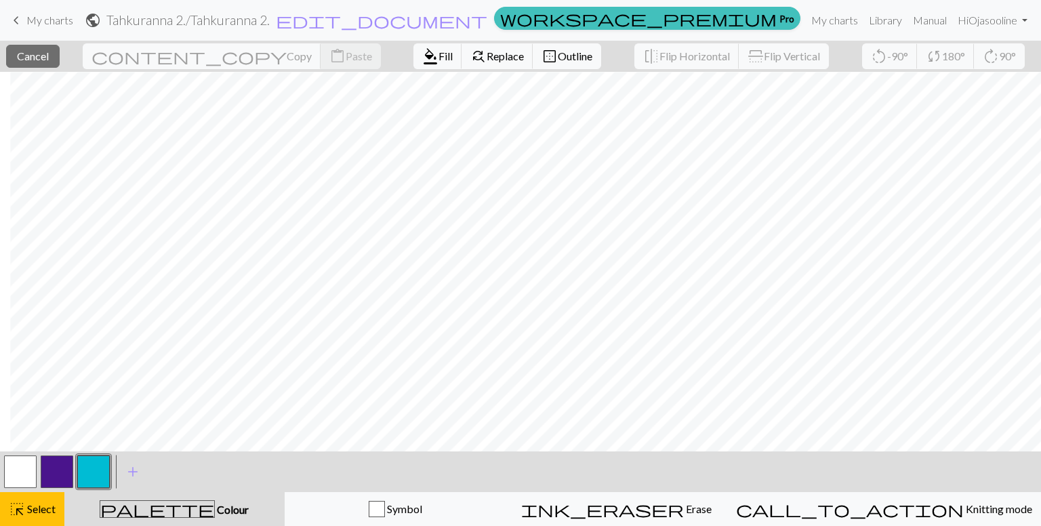
click at [87, 472] on button "button" at bounding box center [93, 471] width 33 height 33
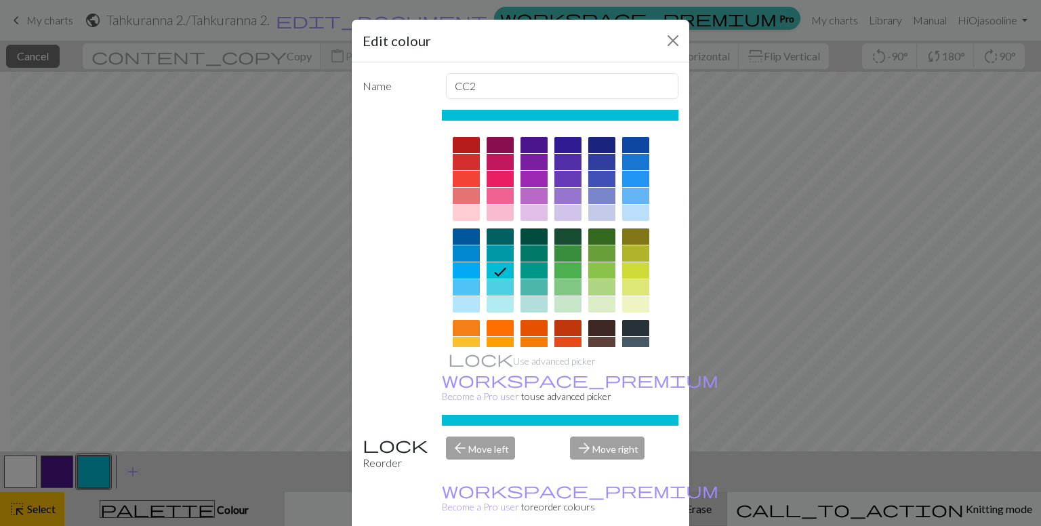
drag, startPoint x: 596, startPoint y: 512, endPoint x: 590, endPoint y: 507, distance: 8.2
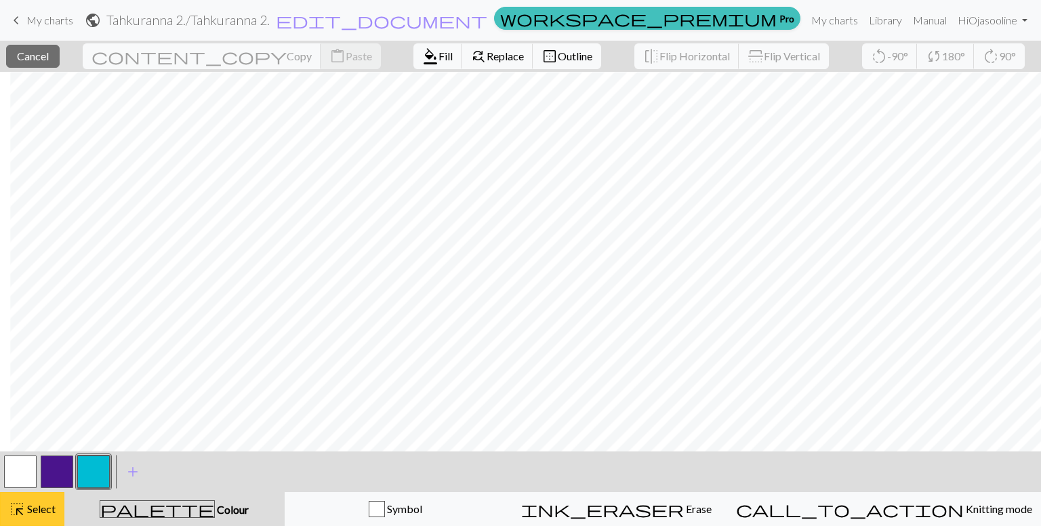
drag, startPoint x: 23, startPoint y: 513, endPoint x: 33, endPoint y: 500, distance: 16.4
click at [22, 512] on span "highlight_alt" at bounding box center [17, 508] width 16 height 19
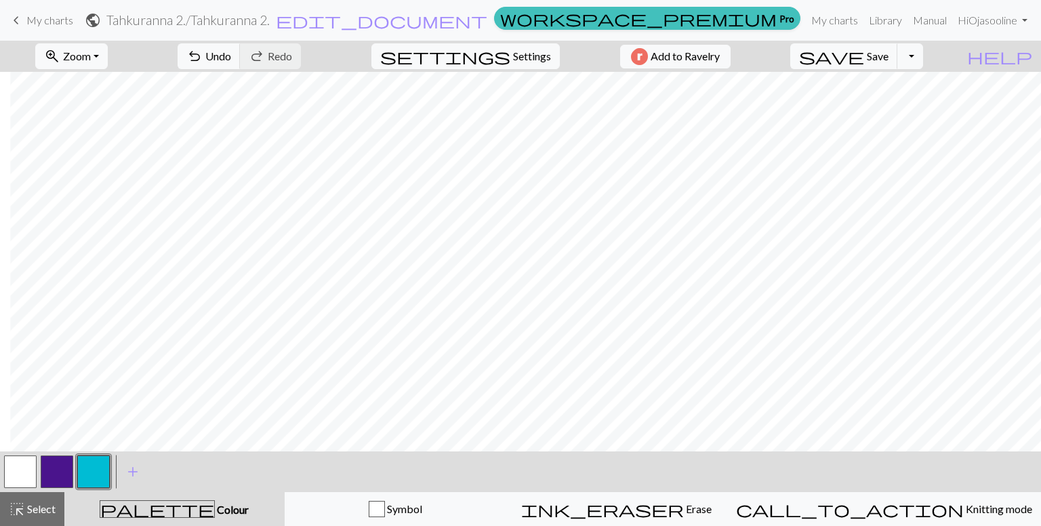
scroll to position [632, 123]
drag, startPoint x: 46, startPoint y: 502, endPoint x: 74, endPoint y: 479, distance: 36.1
click at [47, 501] on div "highlight_alt Select Select" at bounding box center [32, 509] width 47 height 16
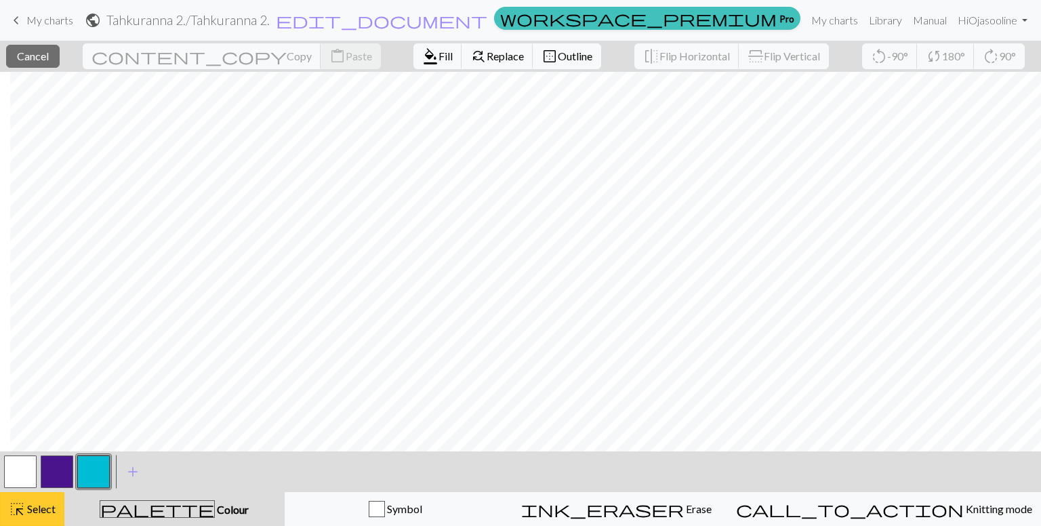
drag, startPoint x: 155, startPoint y: 453, endPoint x: 27, endPoint y: 510, distance: 140.2
click at [27, 510] on span "Select" at bounding box center [40, 508] width 30 height 13
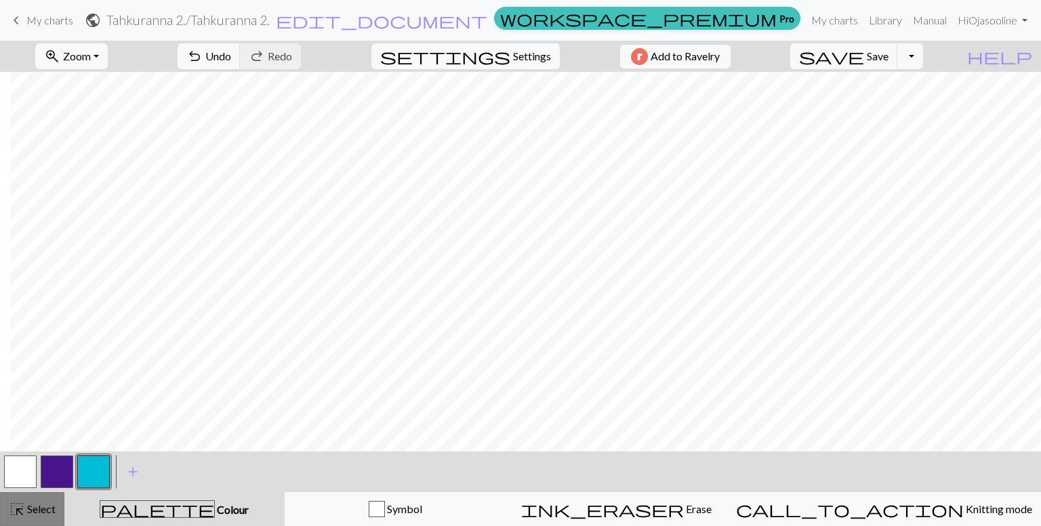
click at [35, 501] on div "highlight_alt Select Select" at bounding box center [32, 509] width 47 height 16
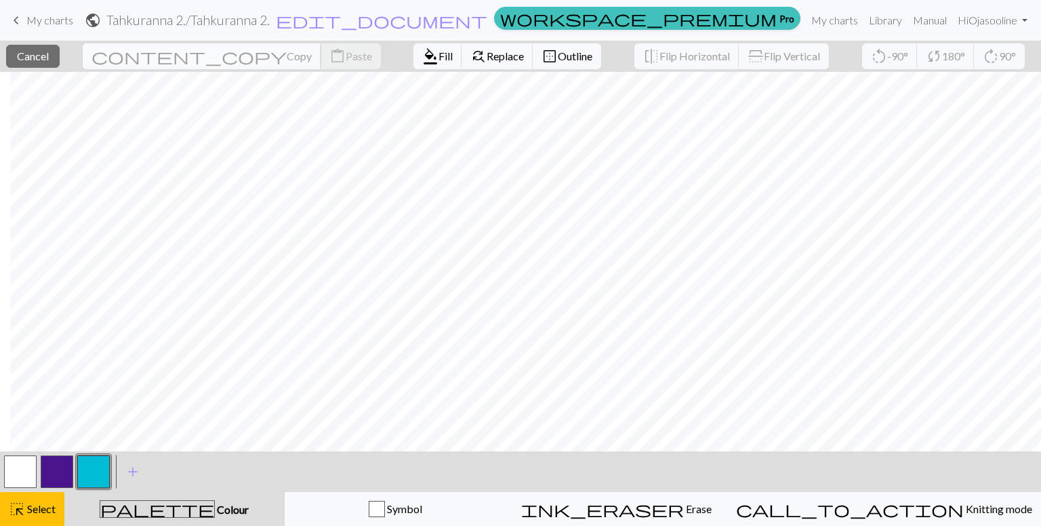
click at [287, 55] on span "Copy" at bounding box center [299, 55] width 25 height 13
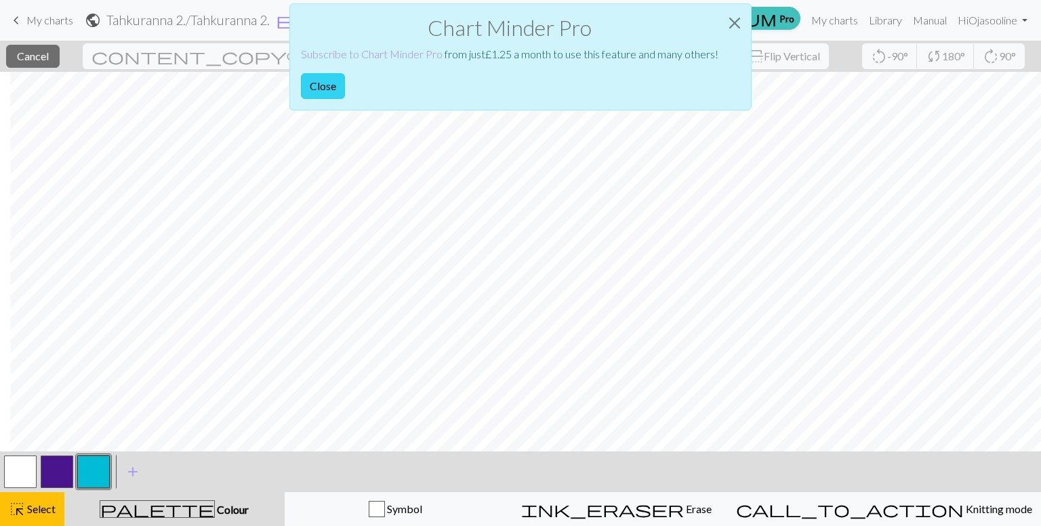
click at [319, 83] on button "Close" at bounding box center [323, 86] width 44 height 26
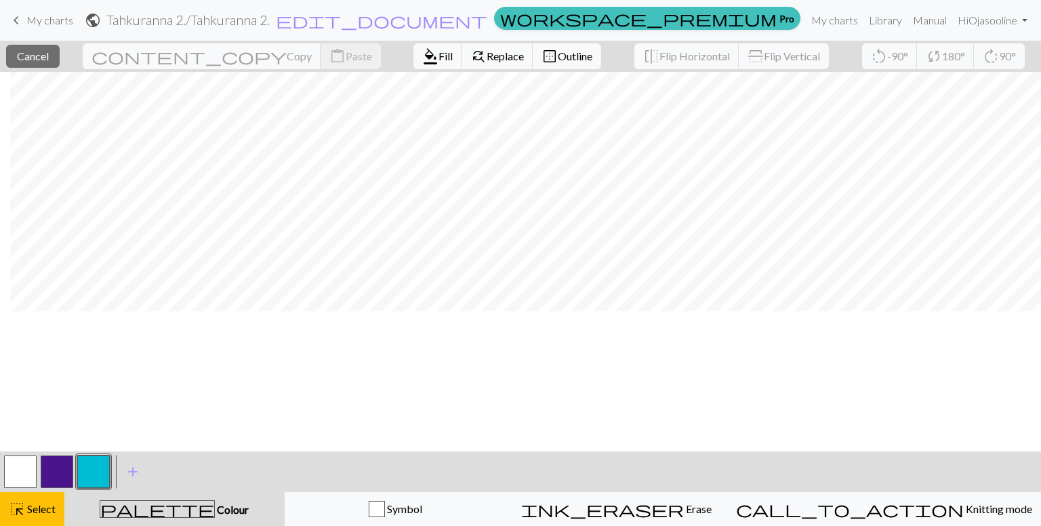
scroll to position [632, 123]
click at [81, 471] on button "button" at bounding box center [93, 471] width 33 height 33
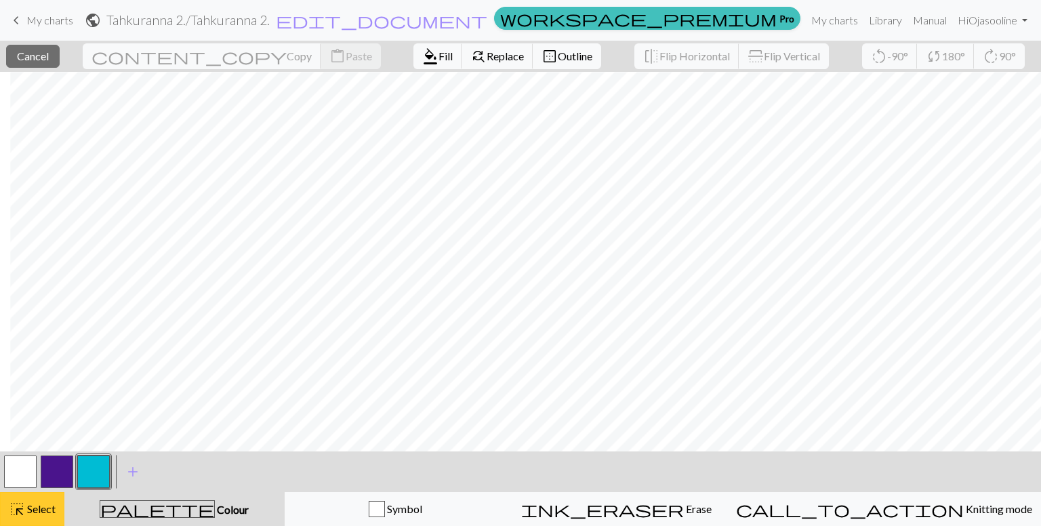
click at [36, 507] on span "Select" at bounding box center [40, 508] width 30 height 13
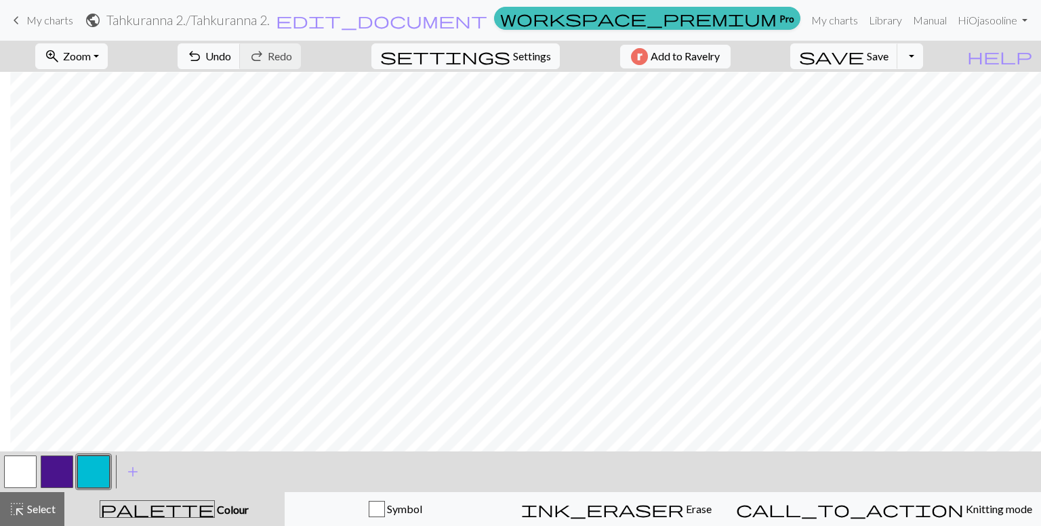
drag, startPoint x: 103, startPoint y: 468, endPoint x: 250, endPoint y: 453, distance: 147.8
click at [110, 468] on div at bounding box center [93, 471] width 37 height 37
click at [56, 462] on button "button" at bounding box center [57, 471] width 33 height 33
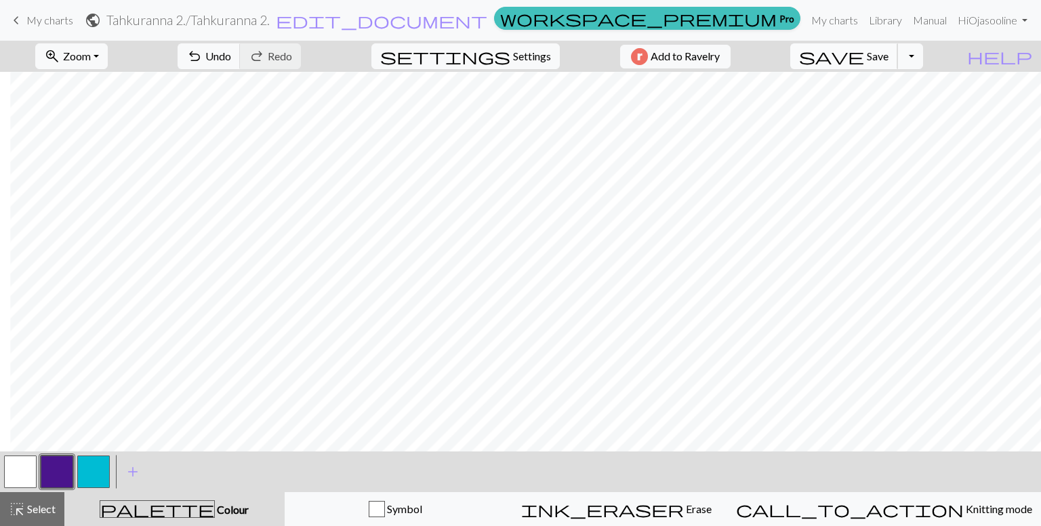
click at [889, 56] on span "Save" at bounding box center [878, 55] width 22 height 13
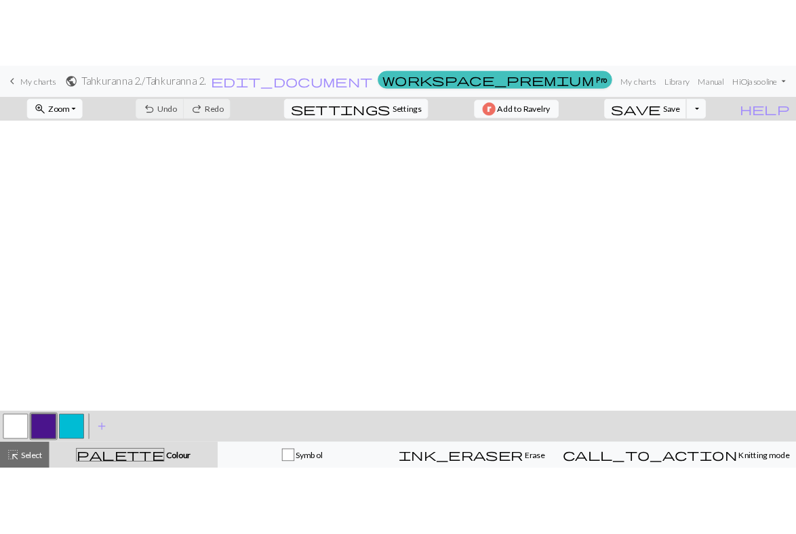
scroll to position [0, 0]
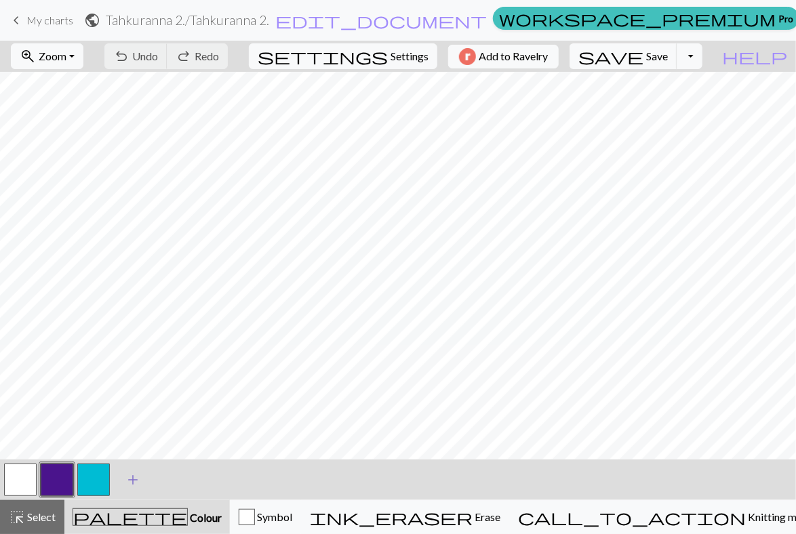
click at [133, 481] on span "add" at bounding box center [133, 479] width 16 height 19
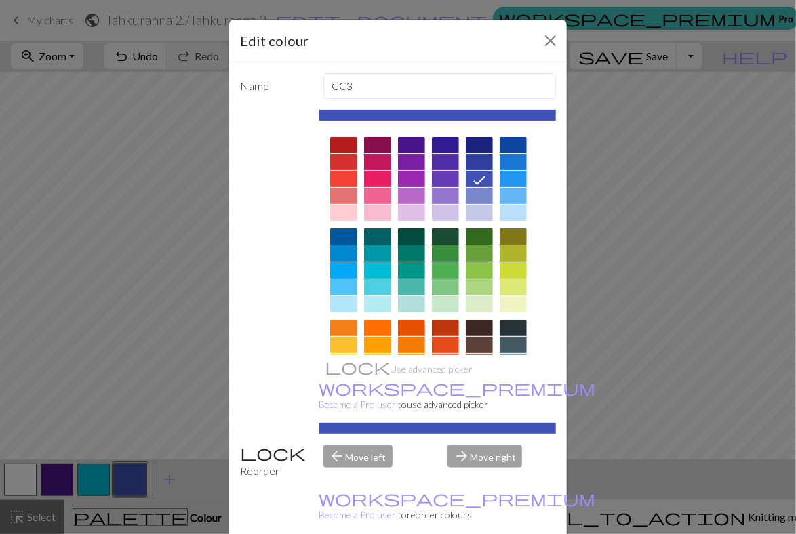
click at [333, 173] on div at bounding box center [343, 179] width 27 height 16
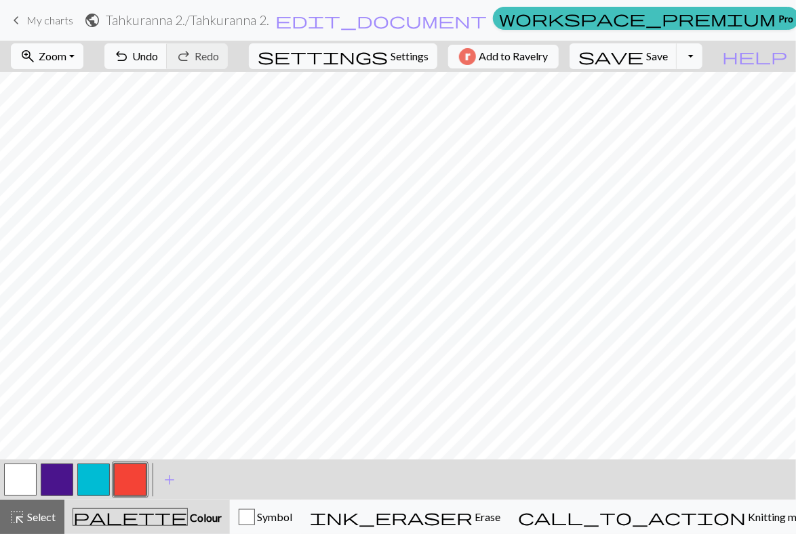
click at [61, 51] on span "Zoom" at bounding box center [53, 55] width 28 height 13
click at [85, 110] on button "Fit width" at bounding box center [65, 108] width 107 height 22
click at [19, 475] on button "button" at bounding box center [20, 480] width 33 height 33
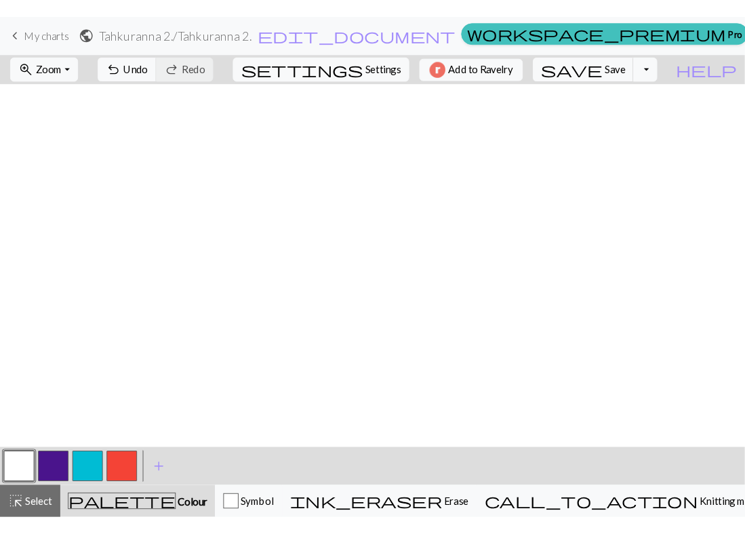
scroll to position [485, 0]
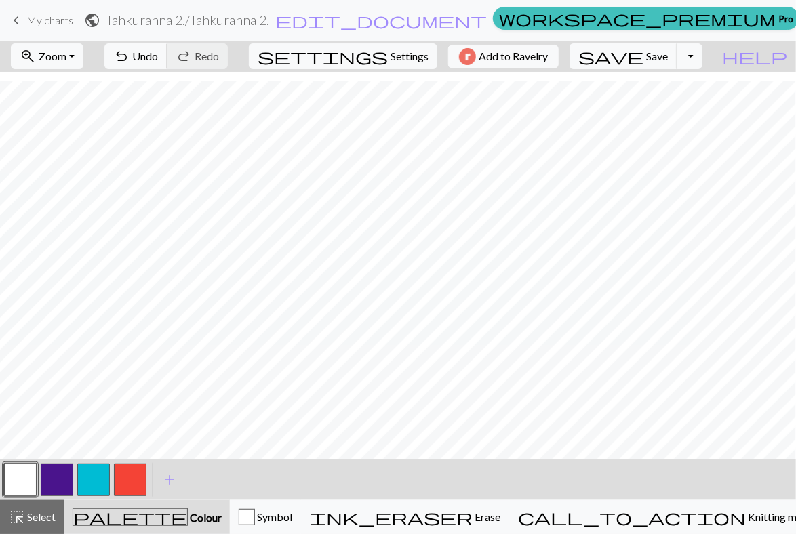
click at [128, 479] on button "button" at bounding box center [130, 480] width 33 height 33
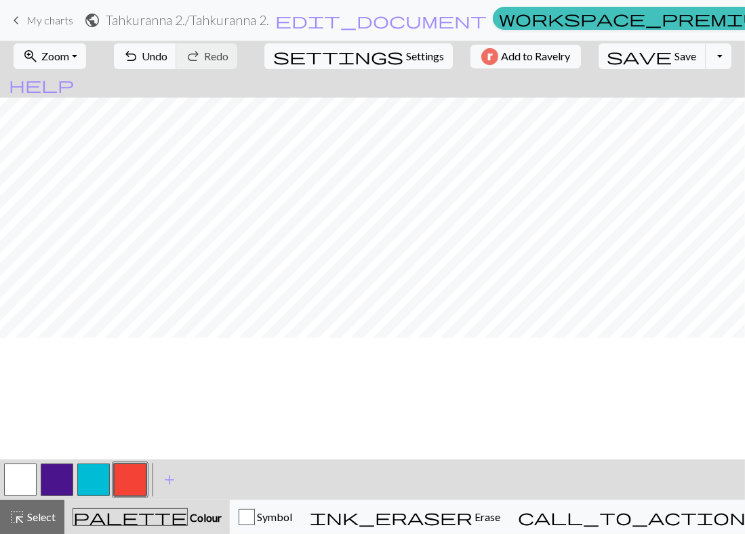
scroll to position [327, 0]
click at [21, 471] on button "button" at bounding box center [20, 480] width 33 height 33
click at [133, 482] on button "button" at bounding box center [130, 480] width 33 height 33
drag, startPoint x: 27, startPoint y: 474, endPoint x: 39, endPoint y: 463, distance: 16.3
click at [29, 472] on button "button" at bounding box center [20, 480] width 33 height 33
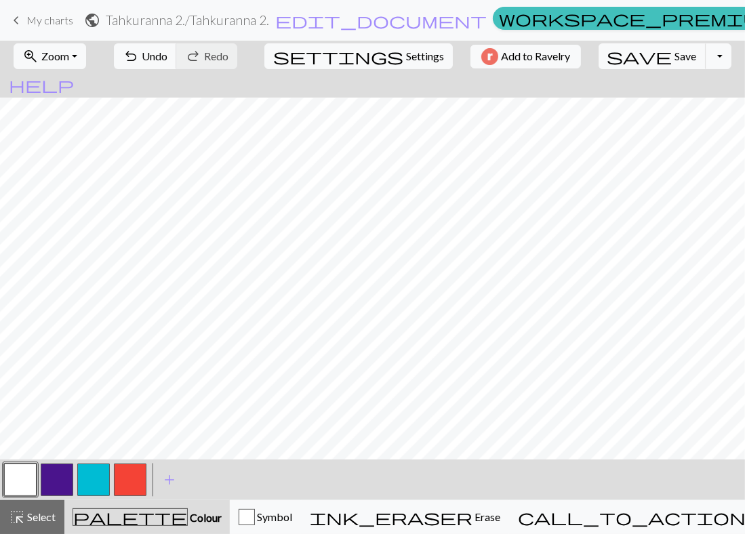
click at [28, 476] on button "button" at bounding box center [20, 480] width 33 height 33
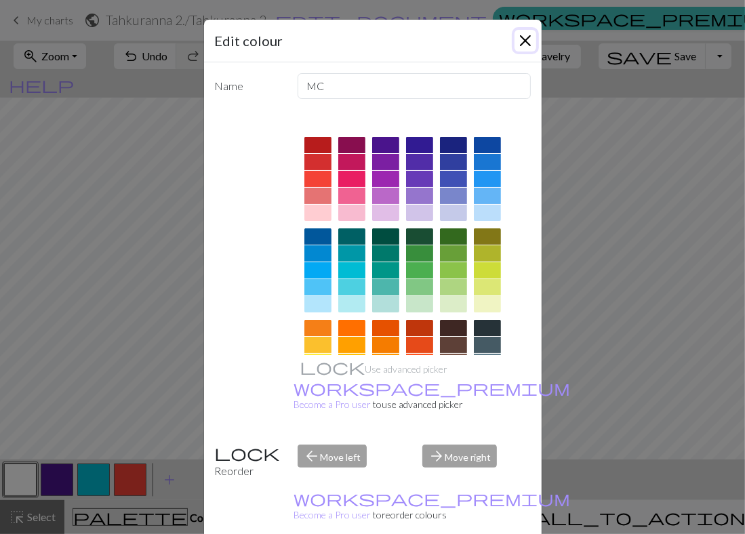
click at [520, 37] on button "Close" at bounding box center [525, 41] width 22 height 22
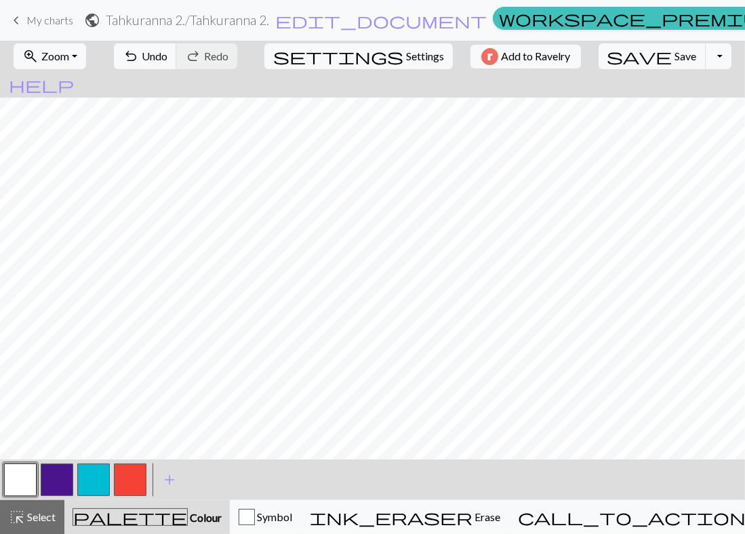
click at [119, 483] on button "button" at bounding box center [130, 480] width 33 height 33
click at [24, 487] on button "button" at bounding box center [20, 480] width 33 height 33
drag, startPoint x: 130, startPoint y: 484, endPoint x: 159, endPoint y: 479, distance: 29.5
click at [131, 484] on button "button" at bounding box center [130, 480] width 33 height 33
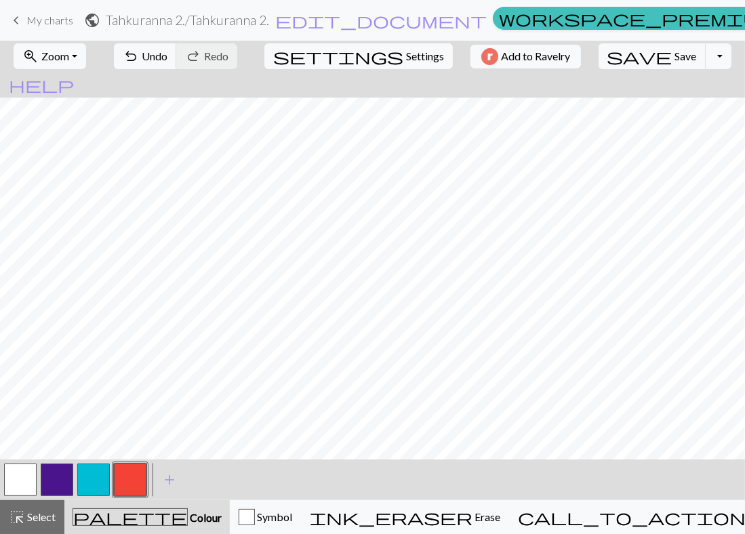
click at [124, 474] on button "button" at bounding box center [130, 480] width 33 height 33
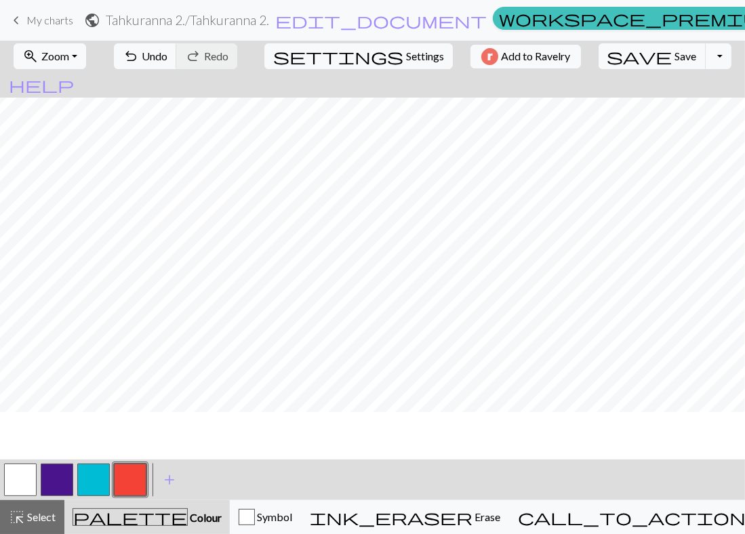
scroll to position [0, 0]
click at [625, 55] on button "save Save Save" at bounding box center [652, 56] width 108 height 26
click at [706, 57] on button "Toggle Dropdown" at bounding box center [719, 56] width 26 height 26
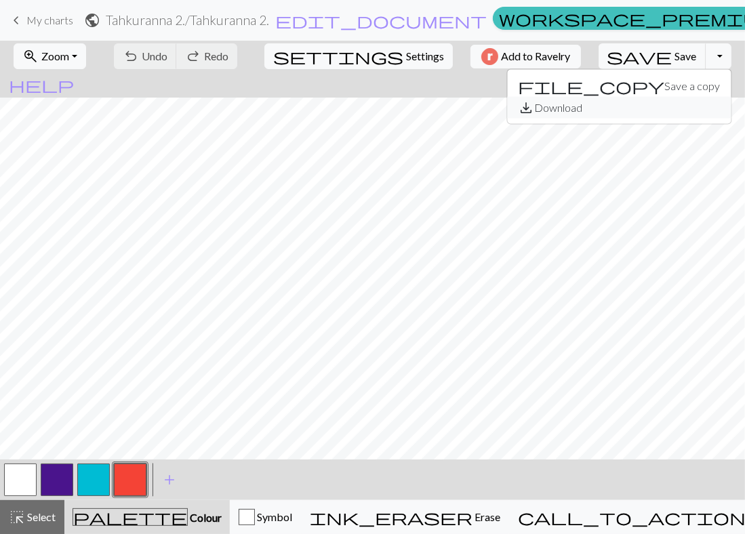
click at [613, 110] on button "save_alt Download" at bounding box center [619, 108] width 224 height 22
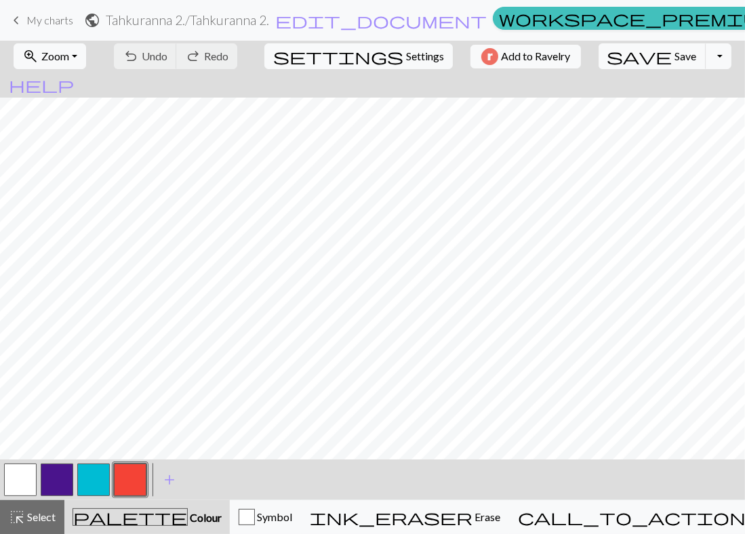
click at [727, 19] on div "Your download is ready! Download" at bounding box center [372, 39] width 745 height 79
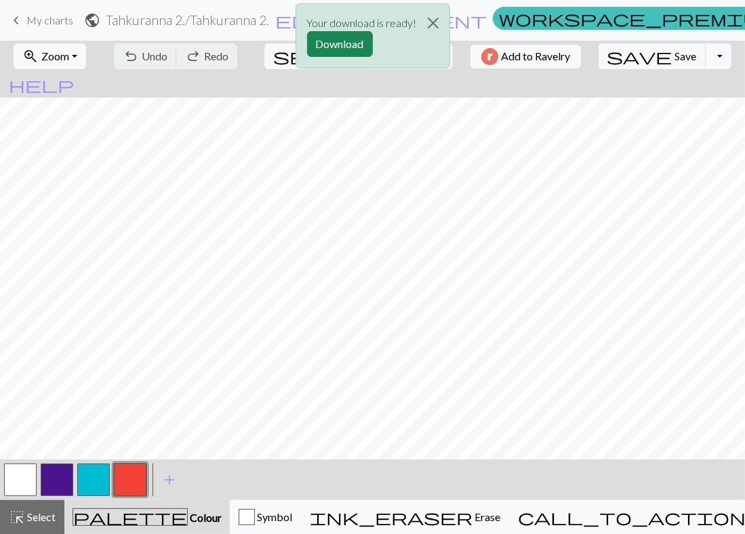
click at [727, 18] on div "Your download is ready! Download" at bounding box center [372, 39] width 745 height 79
click at [340, 36] on button "Download" at bounding box center [340, 44] width 66 height 26
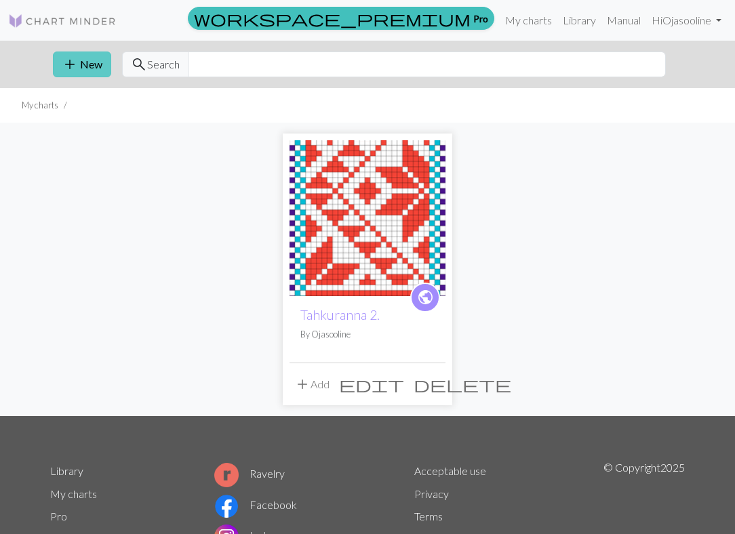
click at [91, 67] on button "add New" at bounding box center [82, 65] width 58 height 26
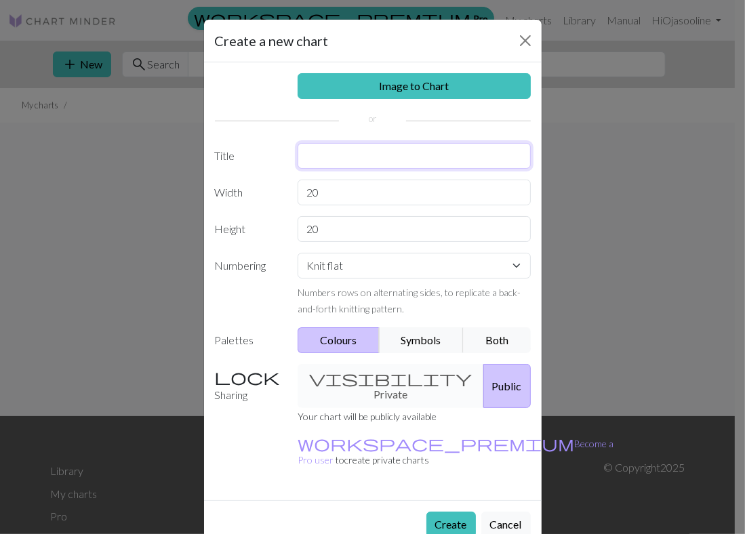
click at [343, 161] on input "text" at bounding box center [414, 156] width 233 height 26
type input "Fantaasia1"
drag, startPoint x: 342, startPoint y: 199, endPoint x: 293, endPoint y: 191, distance: 48.7
click at [293, 191] on div "20" at bounding box center [413, 193] width 249 height 26
type input "29"
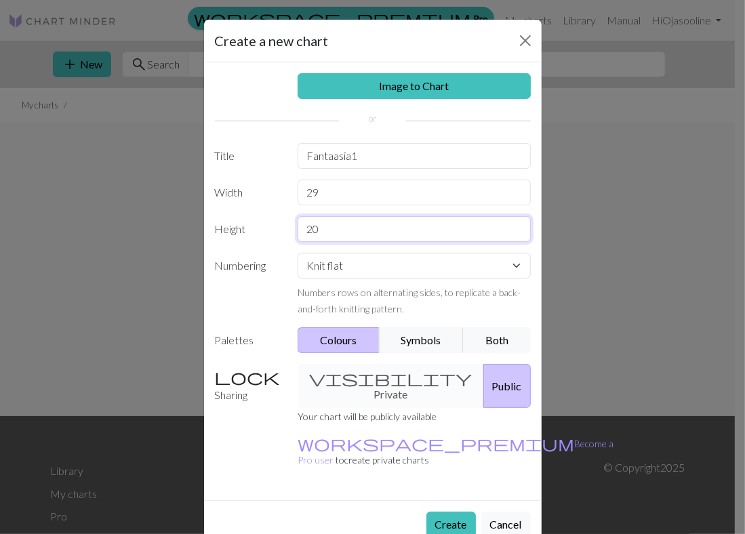
drag, startPoint x: 342, startPoint y: 231, endPoint x: 288, endPoint y: 216, distance: 55.8
click at [288, 216] on div "Height 20" at bounding box center [373, 229] width 332 height 26
type input "40"
click at [441, 512] on button "Create" at bounding box center [450, 525] width 49 height 26
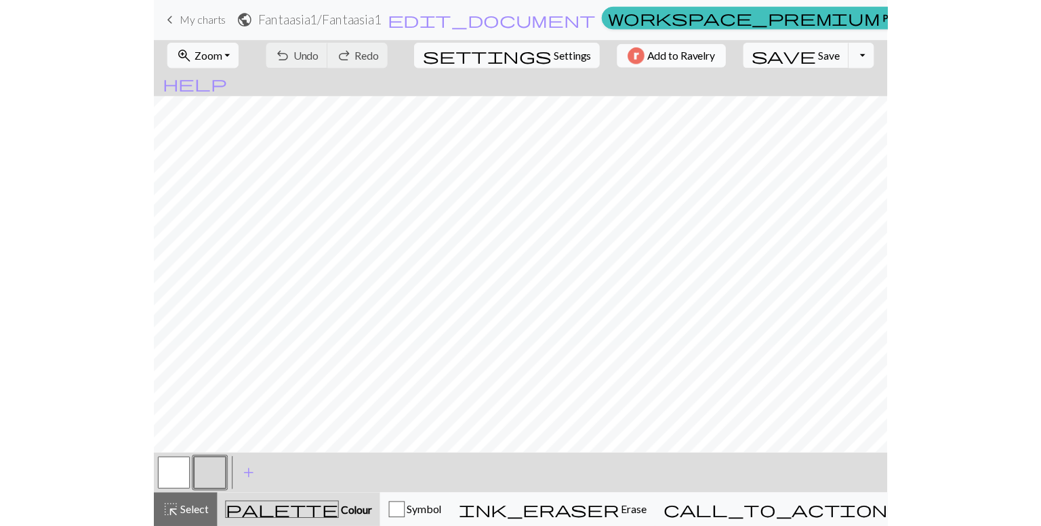
scroll to position [223, 0]
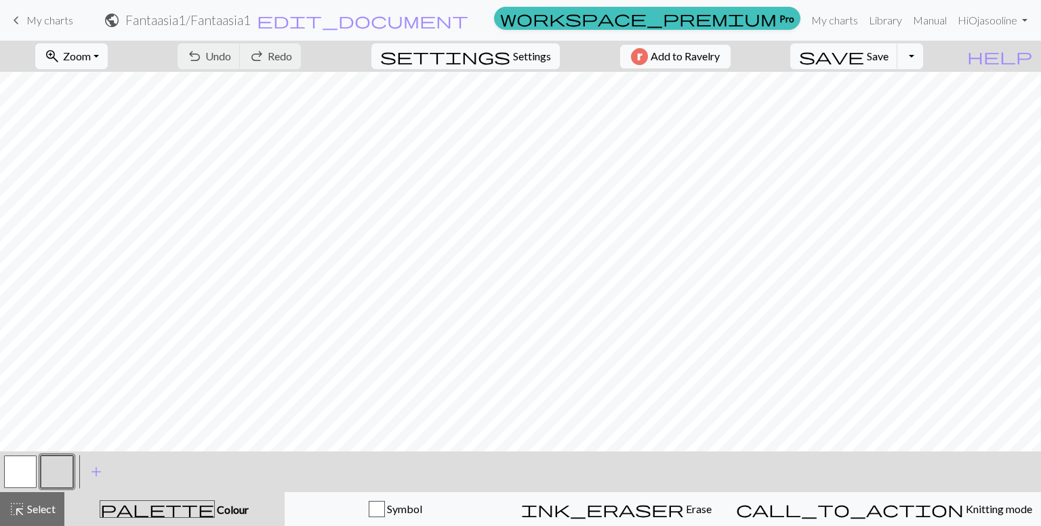
click at [62, 470] on button "button" at bounding box center [57, 471] width 33 height 33
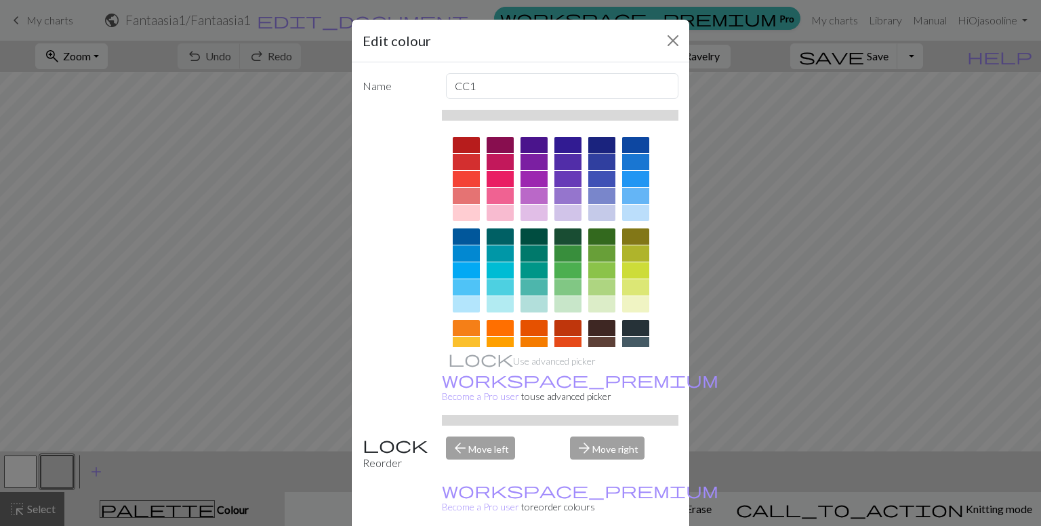
click at [592, 142] on div at bounding box center [601, 145] width 27 height 16
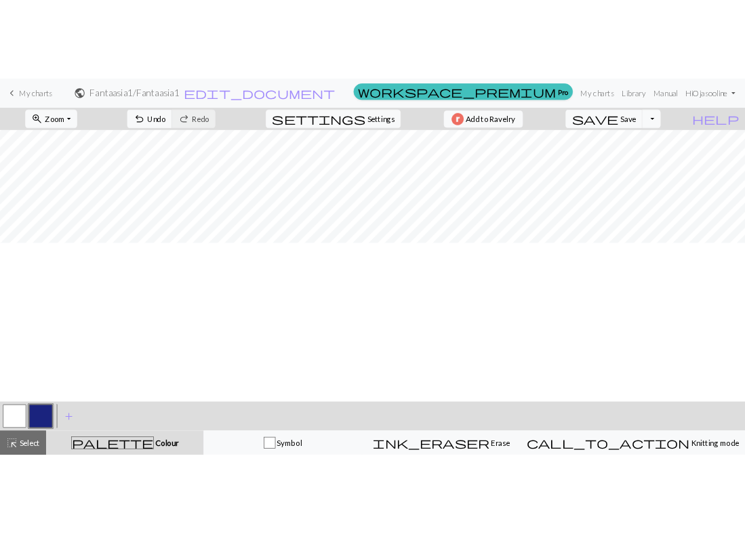
scroll to position [0, 0]
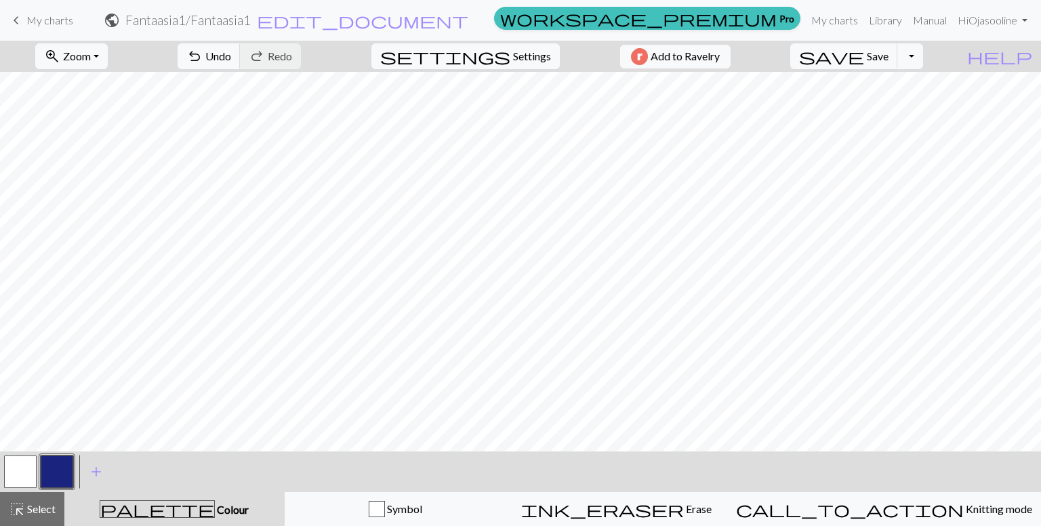
click at [54, 465] on button "button" at bounding box center [57, 471] width 33 height 33
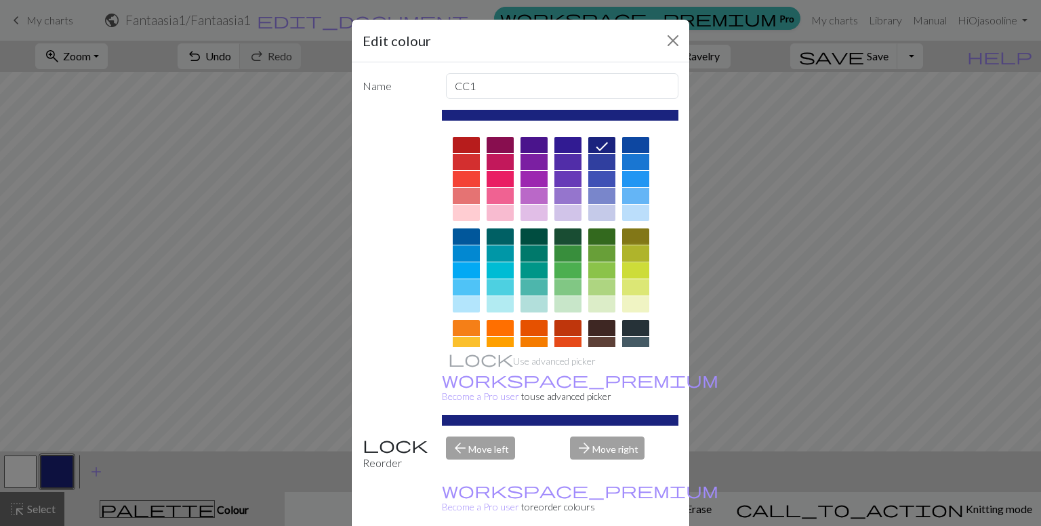
click at [632, 248] on div at bounding box center [635, 253] width 27 height 16
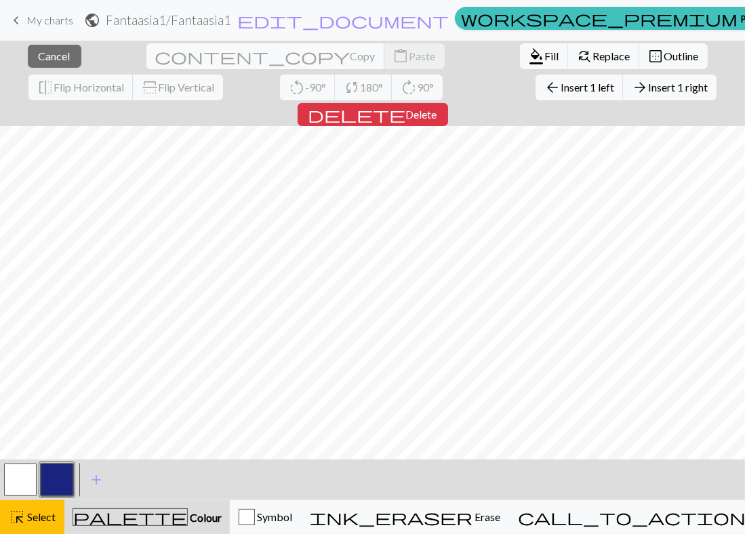
click at [183, 483] on div "< > add Add a colour" at bounding box center [372, 480] width 745 height 41
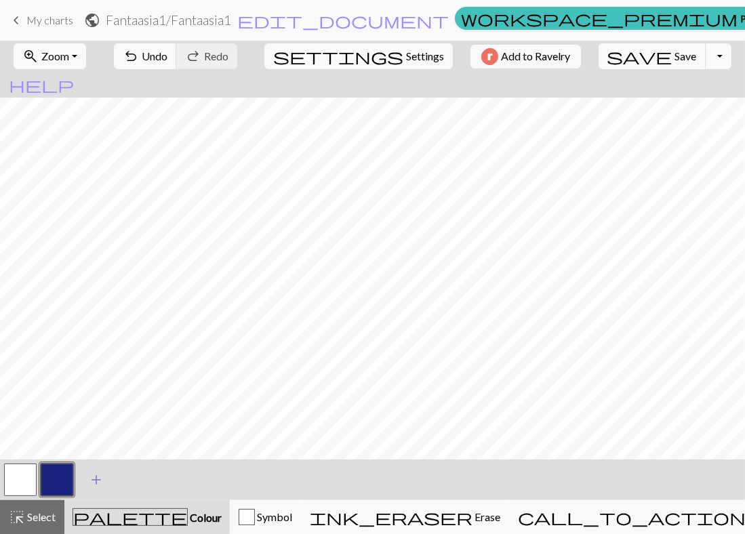
click at [96, 473] on span "add" at bounding box center [96, 479] width 16 height 19
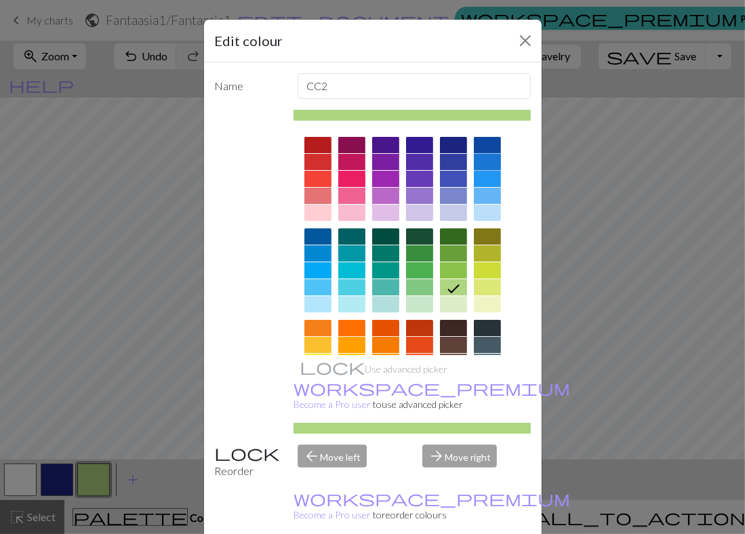
click at [485, 159] on div at bounding box center [487, 162] width 27 height 16
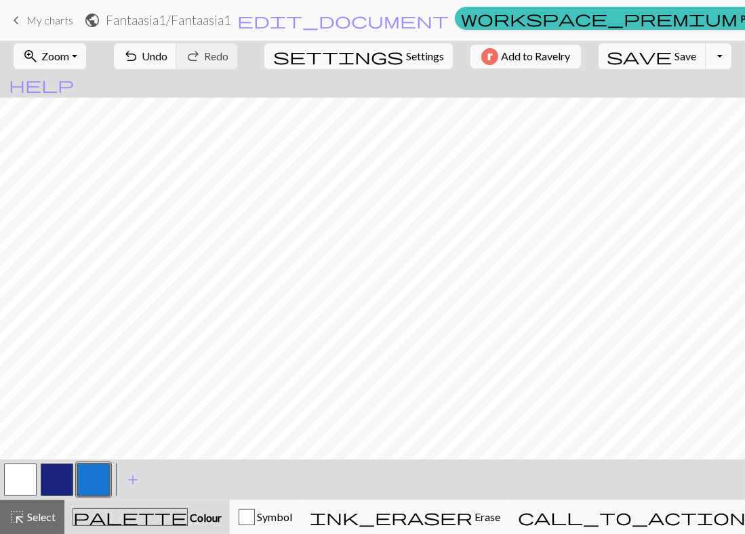
click at [11, 476] on button "button" at bounding box center [20, 480] width 33 height 33
drag, startPoint x: 96, startPoint y: 481, endPoint x: 106, endPoint y: 478, distance: 10.4
click at [98, 481] on button "button" at bounding box center [93, 480] width 33 height 33
click at [30, 474] on button "button" at bounding box center [20, 480] width 33 height 33
drag, startPoint x: 105, startPoint y: 472, endPoint x: 167, endPoint y: 450, distance: 66.2
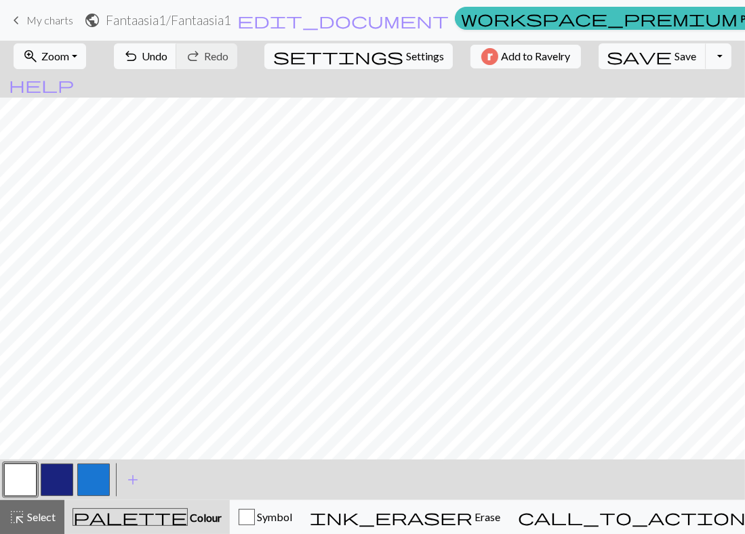
click at [106, 472] on button "button" at bounding box center [93, 480] width 33 height 33
click at [23, 485] on button "button" at bounding box center [20, 480] width 33 height 33
click at [93, 483] on button "button" at bounding box center [93, 480] width 33 height 33
click at [20, 481] on button "button" at bounding box center [20, 480] width 33 height 33
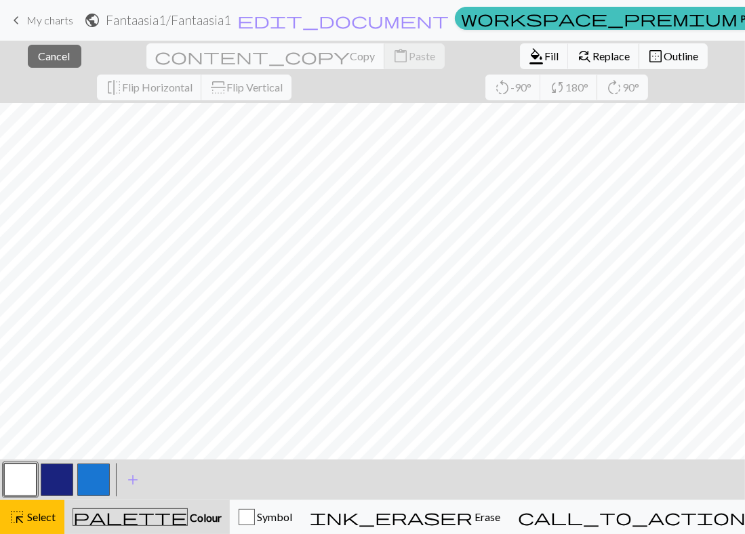
click at [22, 487] on button "button" at bounding box center [20, 480] width 33 height 33
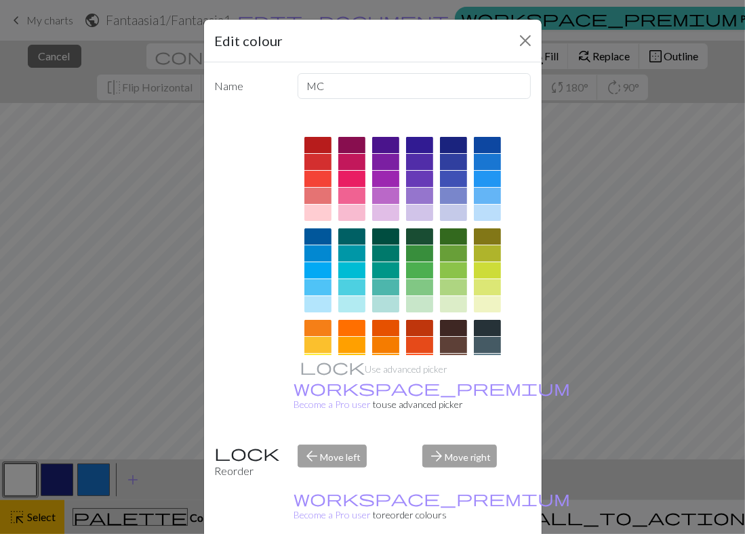
scroll to position [155, 0]
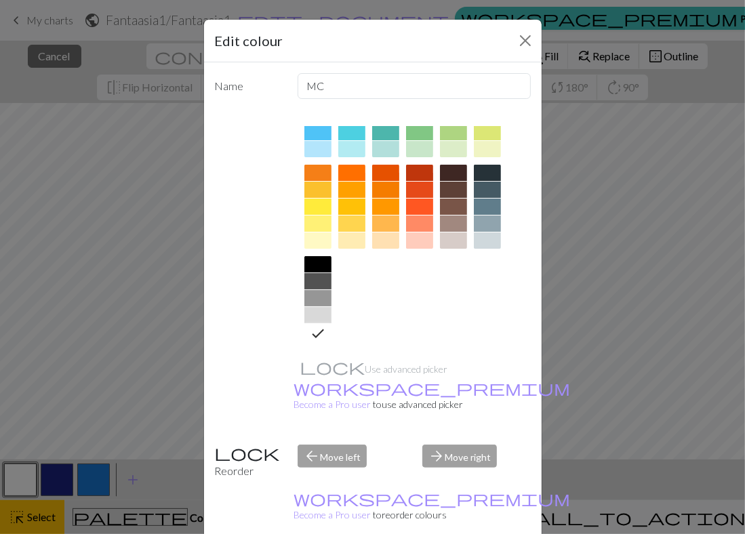
drag, startPoint x: 307, startPoint y: 326, endPoint x: 390, endPoint y: 415, distance: 122.3
click at [310, 327] on icon at bounding box center [318, 333] width 16 height 16
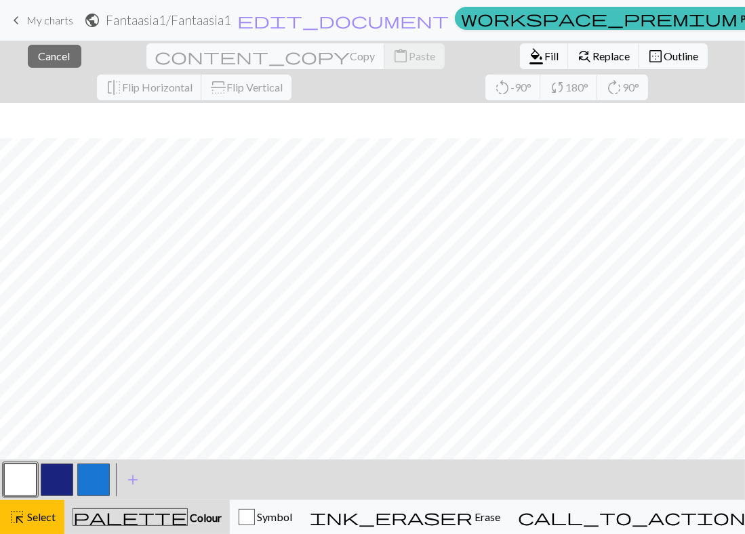
scroll to position [256, 0]
click at [24, 480] on button "button" at bounding box center [20, 480] width 33 height 33
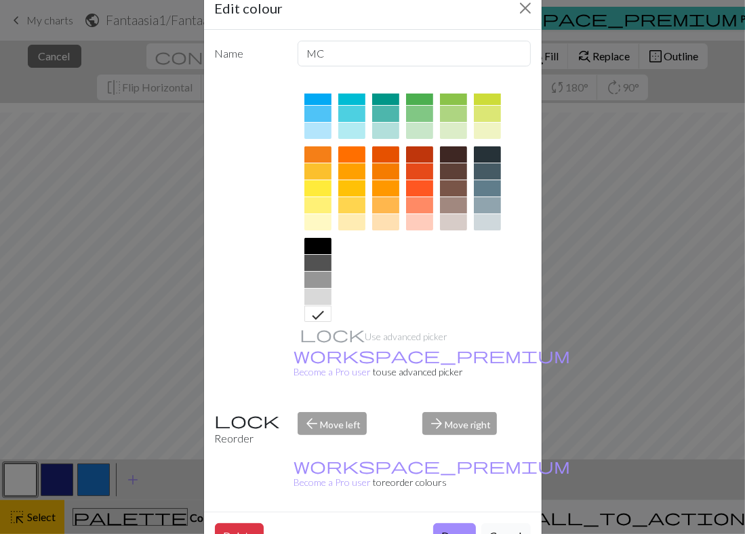
scroll to position [155, 0]
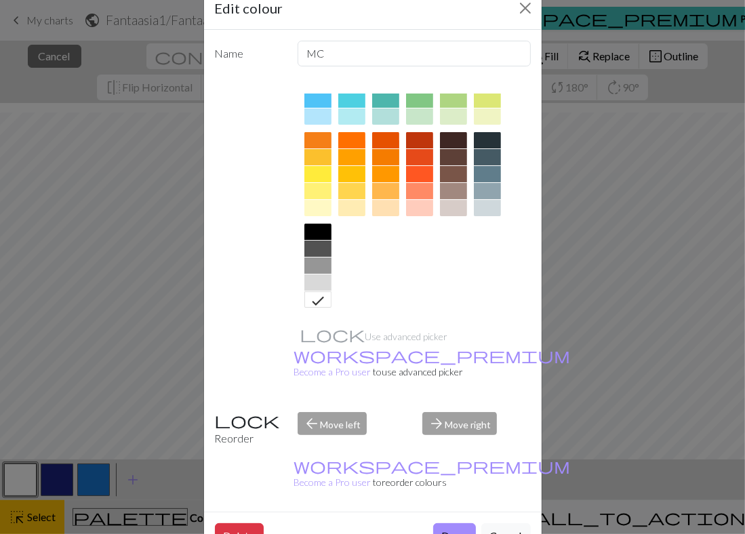
click at [442, 523] on button "Done" at bounding box center [454, 536] width 43 height 26
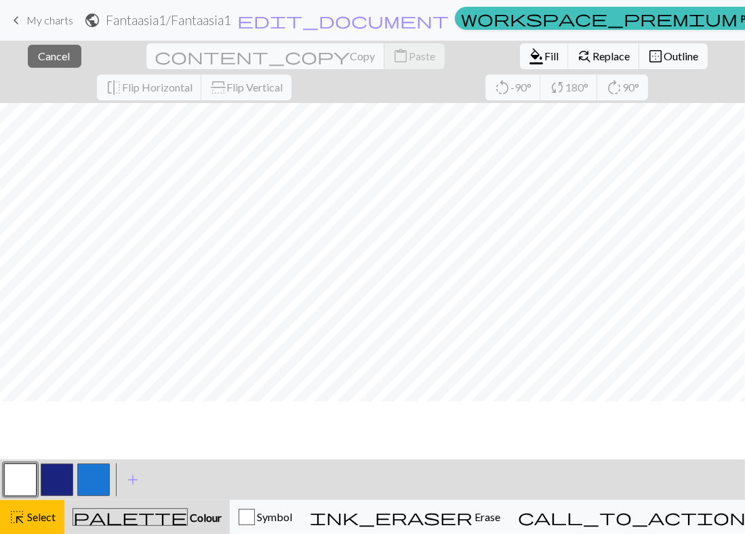
scroll to position [98, 0]
click at [35, 480] on div at bounding box center [20, 480] width 37 height 37
click at [16, 485] on button "button" at bounding box center [20, 480] width 33 height 33
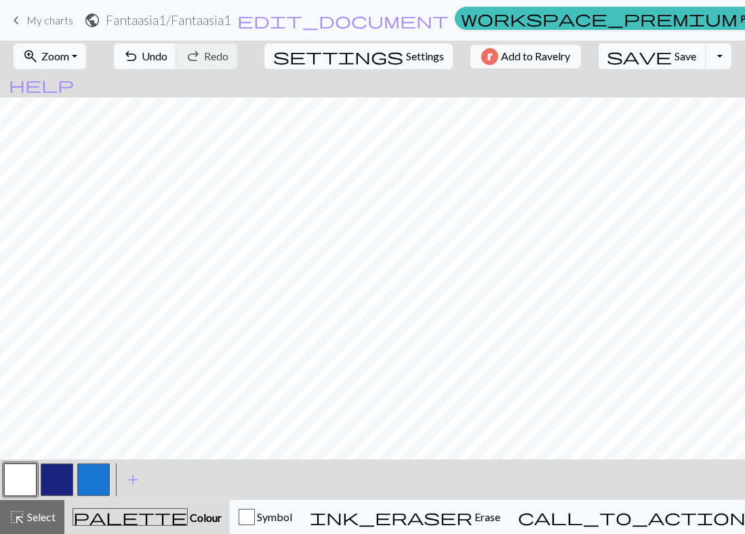
click at [16, 478] on button "button" at bounding box center [20, 480] width 33 height 33
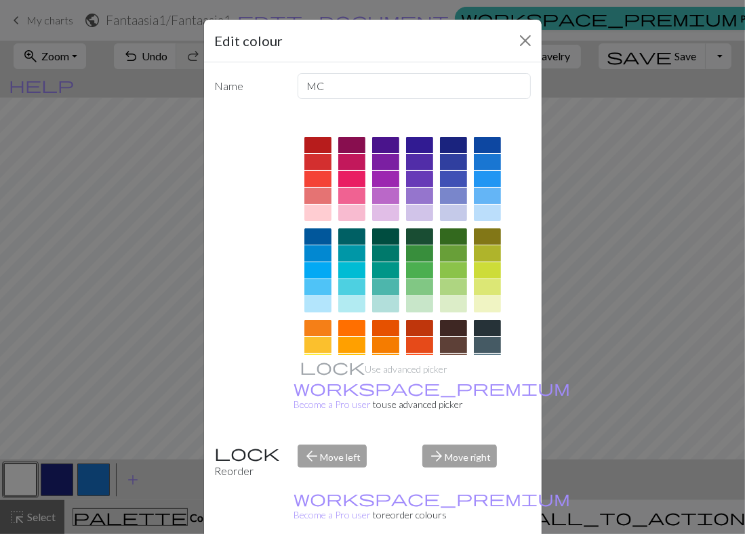
drag, startPoint x: 35, startPoint y: 485, endPoint x: 24, endPoint y: 481, distance: 11.6
click at [28, 482] on div "Edit colour Name MC Use advanced picker workspace_premium Become a Pro user to …" at bounding box center [372, 267] width 745 height 534
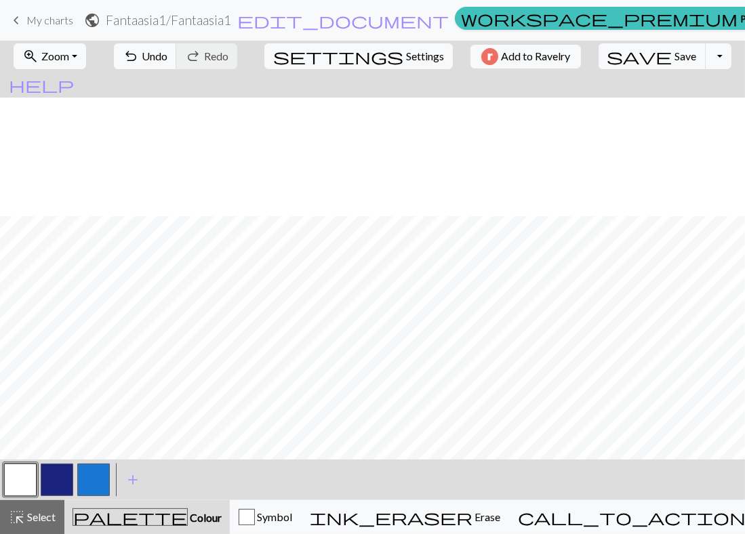
scroll to position [225, 0]
click at [94, 479] on button "button" at bounding box center [93, 480] width 33 height 33
drag, startPoint x: 20, startPoint y: 480, endPoint x: 258, endPoint y: 456, distance: 239.1
click at [20, 480] on button "button" at bounding box center [20, 480] width 33 height 33
click at [91, 477] on button "button" at bounding box center [93, 480] width 33 height 33
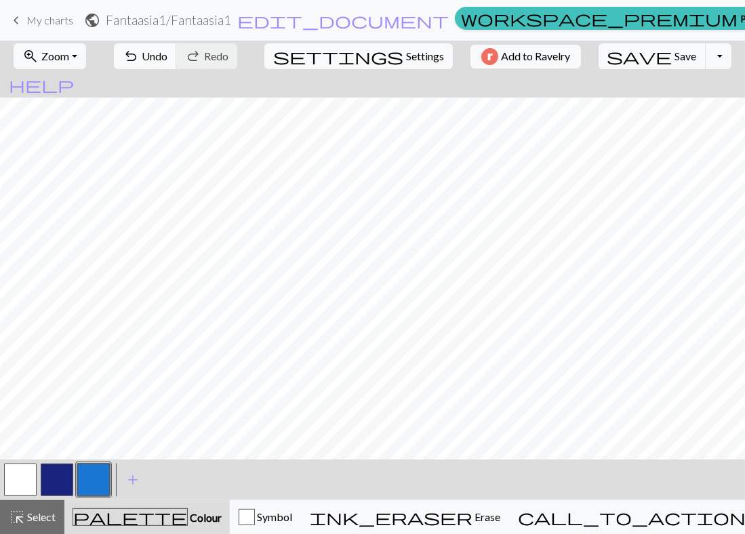
drag, startPoint x: 8, startPoint y: 485, endPoint x: 163, endPoint y: 451, distance: 158.3
click at [16, 481] on button "button" at bounding box center [20, 480] width 33 height 33
click at [96, 481] on button "button" at bounding box center [93, 480] width 33 height 33
click at [102, 486] on button "button" at bounding box center [93, 480] width 33 height 33
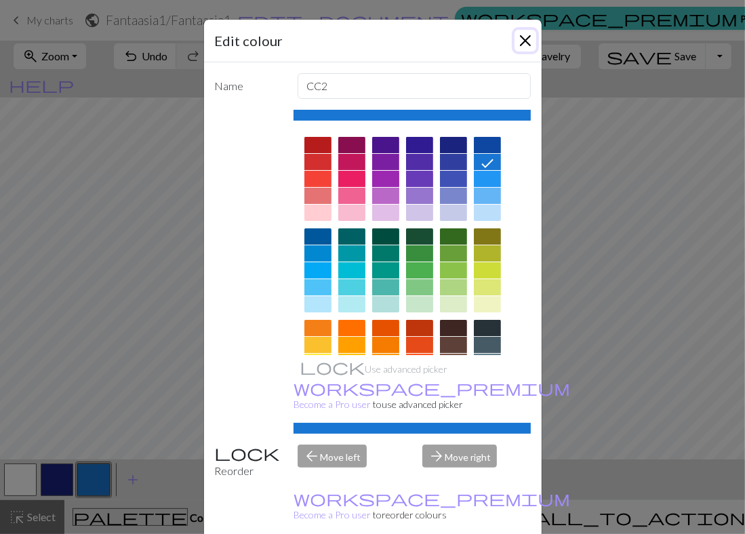
click at [516, 39] on button "Close" at bounding box center [525, 41] width 22 height 22
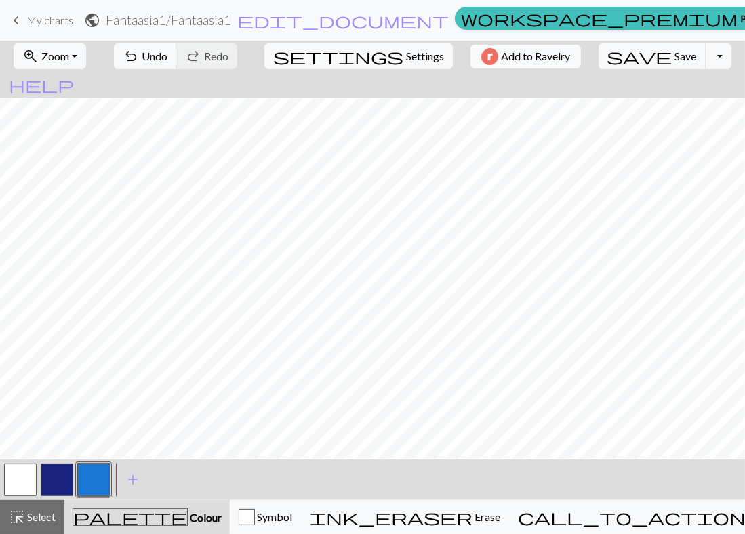
click at [92, 476] on button "button" at bounding box center [93, 480] width 33 height 33
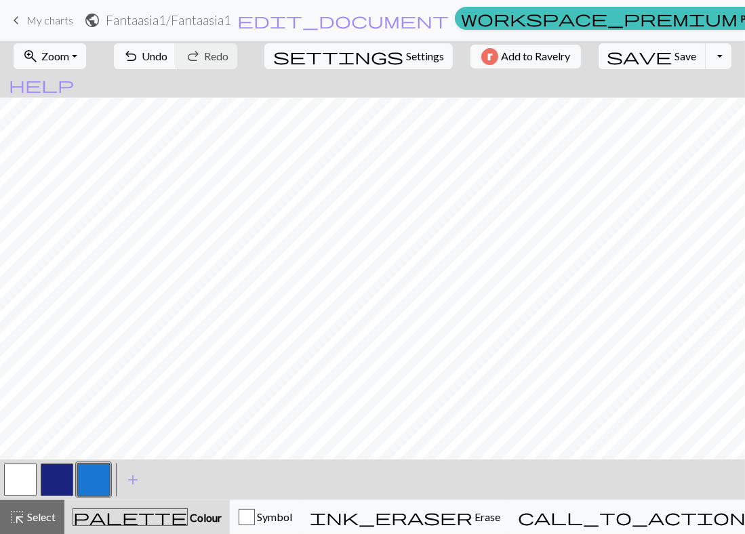
drag, startPoint x: 22, startPoint y: 483, endPoint x: 23, endPoint y: 458, distance: 25.1
click at [22, 483] on button "button" at bounding box center [20, 480] width 33 height 33
click at [102, 479] on button "button" at bounding box center [93, 480] width 33 height 33
click at [26, 485] on button "button" at bounding box center [20, 480] width 33 height 33
click at [103, 488] on button "button" at bounding box center [93, 480] width 33 height 33
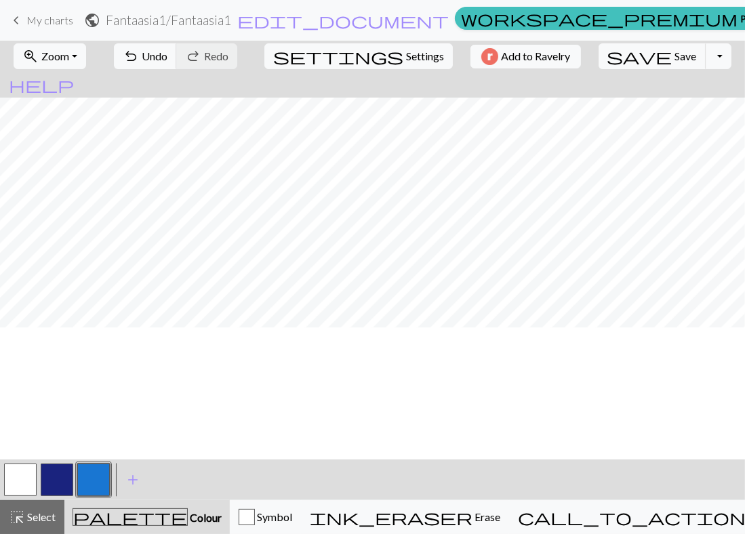
scroll to position [67, 0]
drag, startPoint x: 27, startPoint y: 481, endPoint x: 41, endPoint y: 470, distance: 17.4
click at [28, 480] on button "button" at bounding box center [20, 480] width 33 height 33
click at [93, 484] on button "button" at bounding box center [93, 480] width 33 height 33
click at [24, 474] on button "button" at bounding box center [20, 480] width 33 height 33
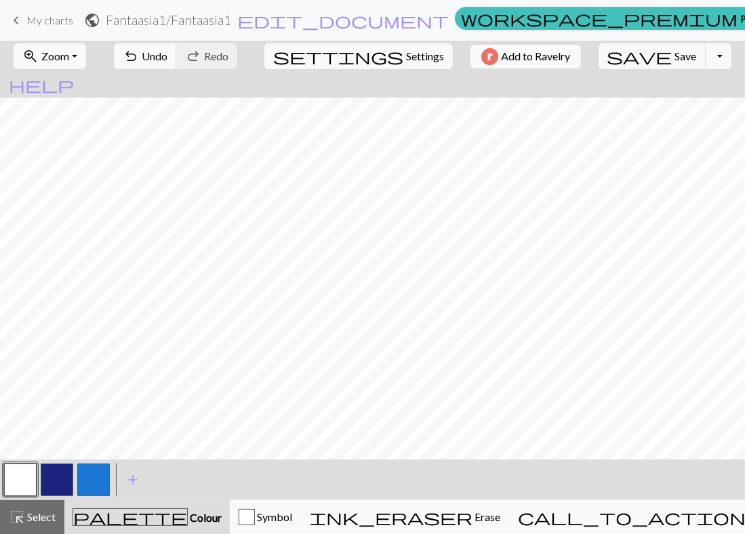
scroll to position [0, 0]
click at [60, 60] on span "Zoom" at bounding box center [55, 55] width 28 height 13
click at [59, 182] on button "100%" at bounding box center [67, 184] width 107 height 22
click at [94, 476] on button "button" at bounding box center [93, 480] width 33 height 33
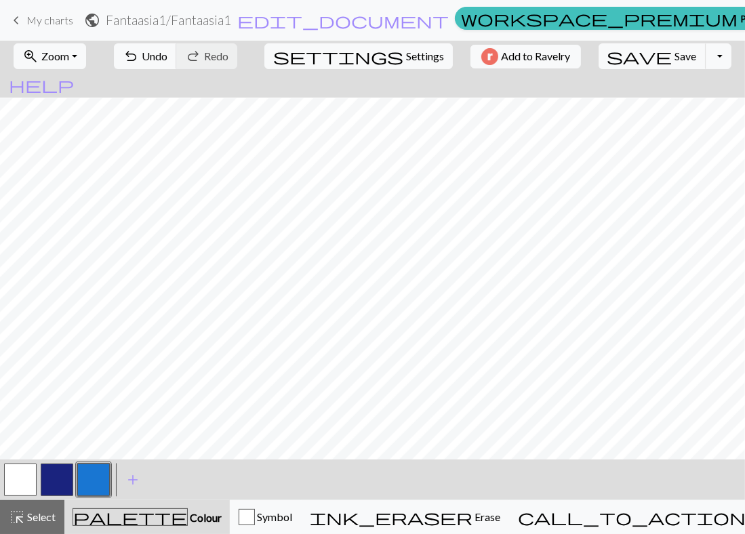
click at [16, 473] on button "button" at bounding box center [20, 480] width 33 height 33
click at [19, 472] on button "button" at bounding box center [20, 480] width 33 height 33
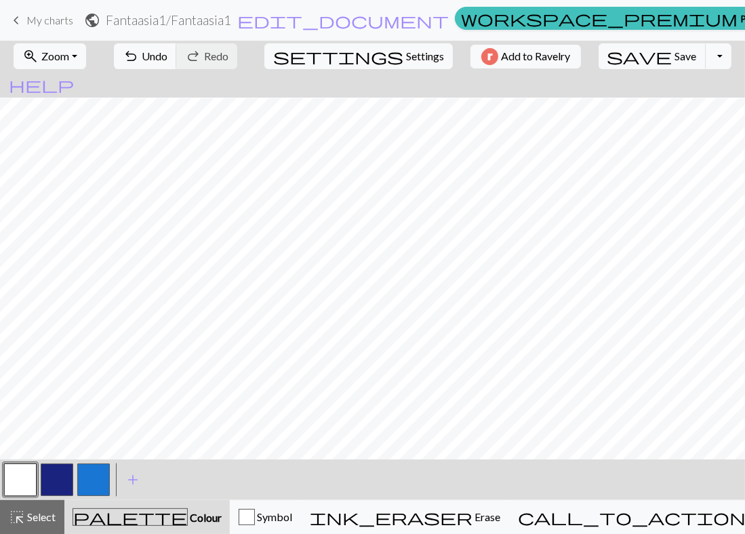
click at [91, 482] on button "button" at bounding box center [93, 480] width 33 height 33
click at [15, 483] on button "button" at bounding box center [20, 480] width 33 height 33
click at [91, 474] on button "button" at bounding box center [93, 480] width 33 height 33
click at [17, 478] on button "button" at bounding box center [20, 480] width 33 height 33
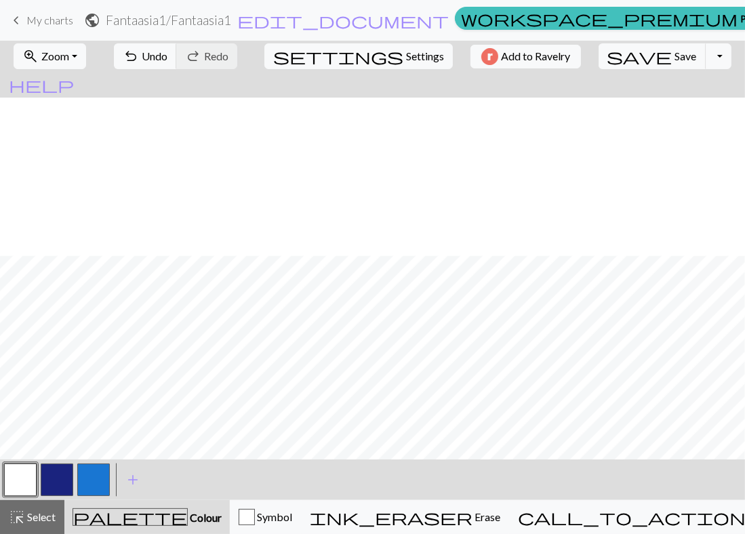
scroll to position [225, 0]
click at [82, 474] on button "button" at bounding box center [93, 480] width 33 height 33
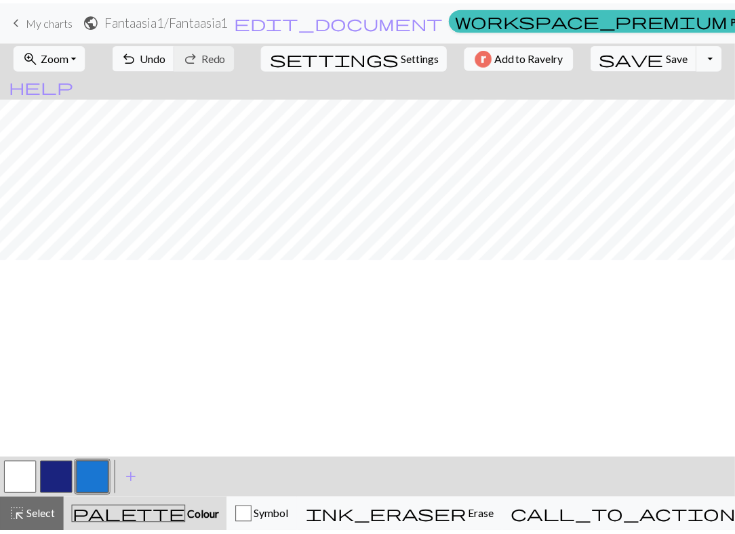
scroll to position [0, 0]
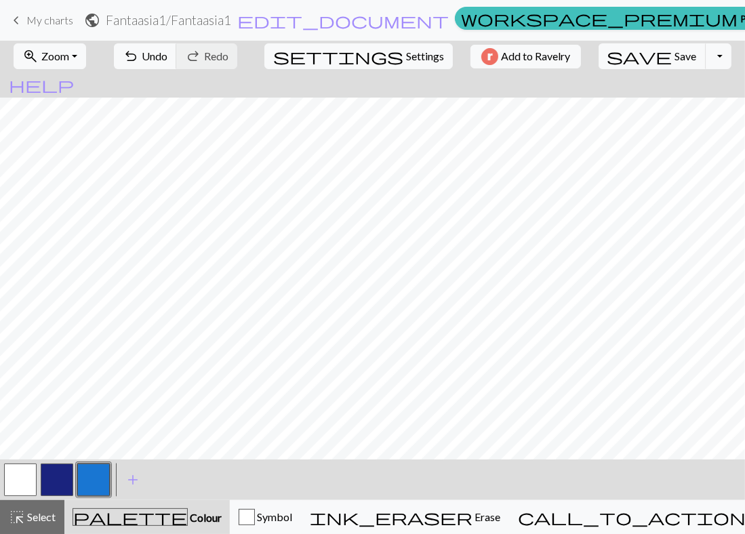
click at [18, 22] on span "keyboard_arrow_left" at bounding box center [16, 20] width 16 height 19
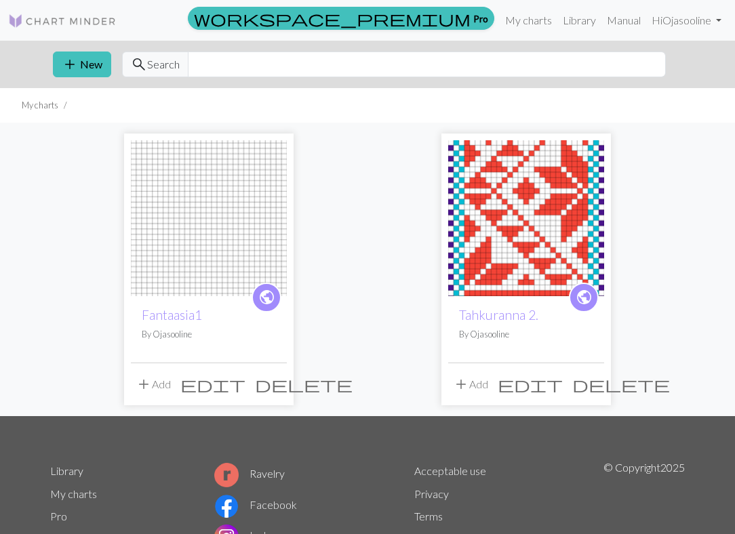
click at [279, 376] on span "delete" at bounding box center [304, 384] width 98 height 19
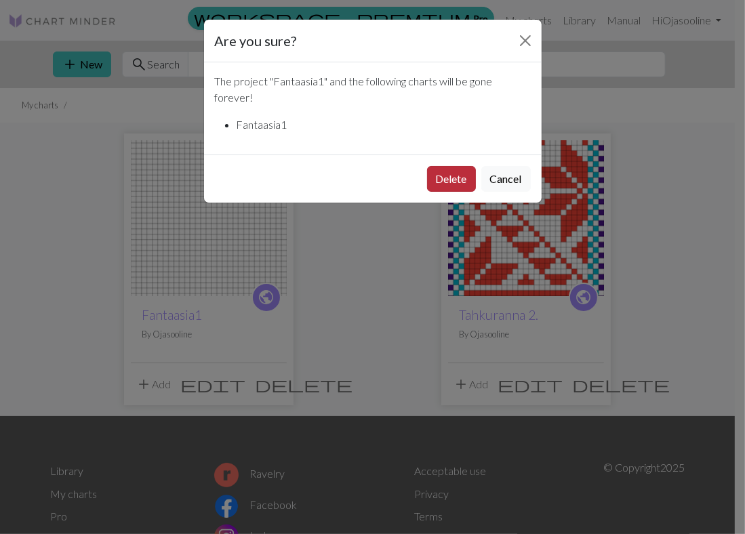
click at [449, 169] on button "Delete" at bounding box center [451, 179] width 49 height 26
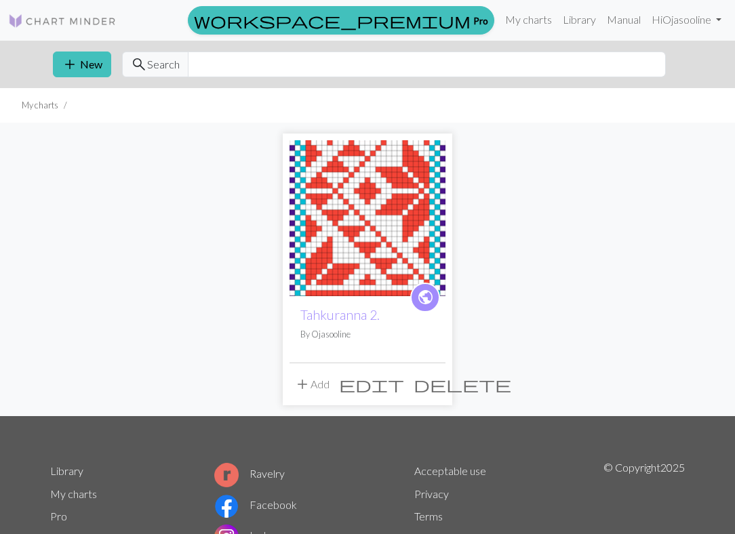
click at [81, 63] on button "add New" at bounding box center [82, 65] width 58 height 26
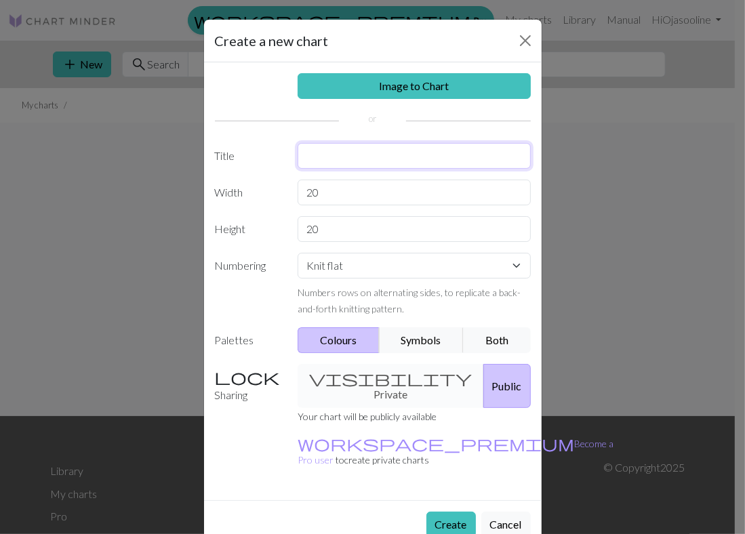
click at [309, 147] on input "text" at bounding box center [414, 156] width 233 height 26
type input "Fantaasia"
click at [344, 263] on select "Knit flat Knit in the round Lace knitting Cross stitch" at bounding box center [414, 266] width 233 height 26
click at [298, 253] on select "Knit flat Knit in the round Lace knitting Cross stitch" at bounding box center [414, 266] width 233 height 26
click at [396, 269] on select "Knit flat Knit in the round Lace knitting Cross stitch" at bounding box center [414, 266] width 233 height 26
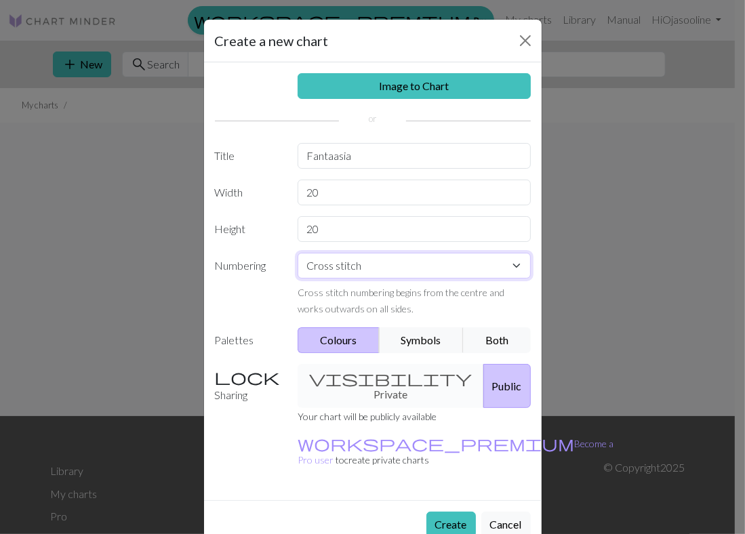
select select "lace"
click at [298, 253] on select "Knit flat Knit in the round Lace knitting Cross stitch" at bounding box center [414, 266] width 233 height 26
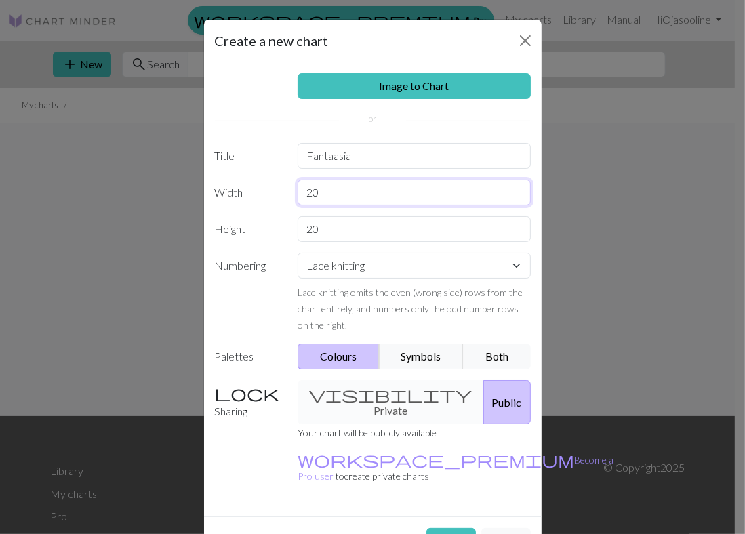
drag, startPoint x: 326, startPoint y: 189, endPoint x: 239, endPoint y: 196, distance: 87.7
click at [244, 194] on div "Width 20" at bounding box center [373, 193] width 332 height 26
type input "100"
drag, startPoint x: 323, startPoint y: 226, endPoint x: 82, endPoint y: 180, distance: 245.1
click at [82, 180] on div "Create a new chart Image to Chart Title Fantaasia Width 100 Height 20 Numbering…" at bounding box center [372, 267] width 745 height 534
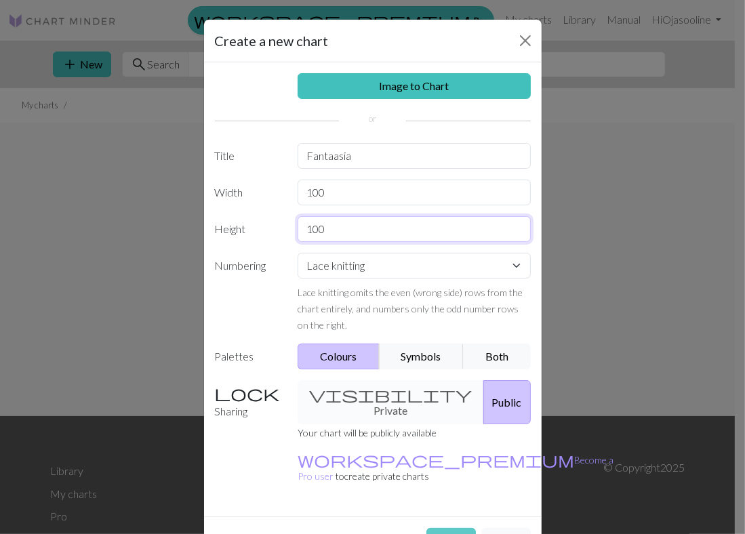
type input "100"
click at [447, 528] on button "Create" at bounding box center [450, 541] width 49 height 26
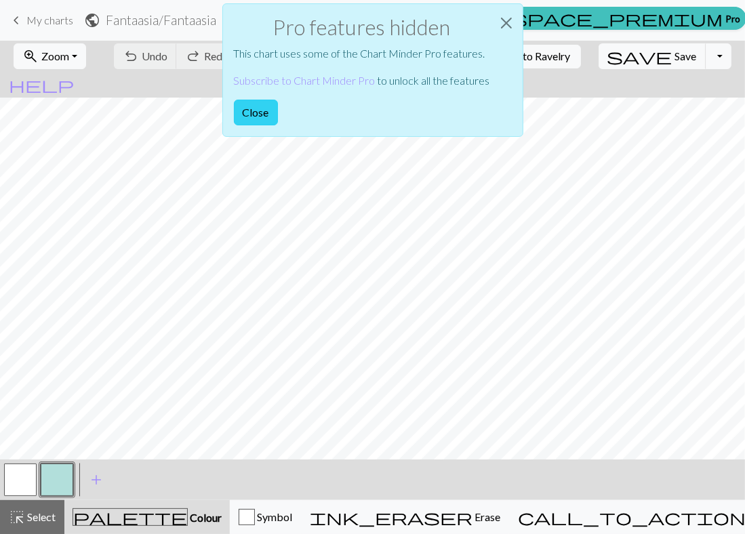
click at [253, 121] on button "Close" at bounding box center [256, 113] width 44 height 26
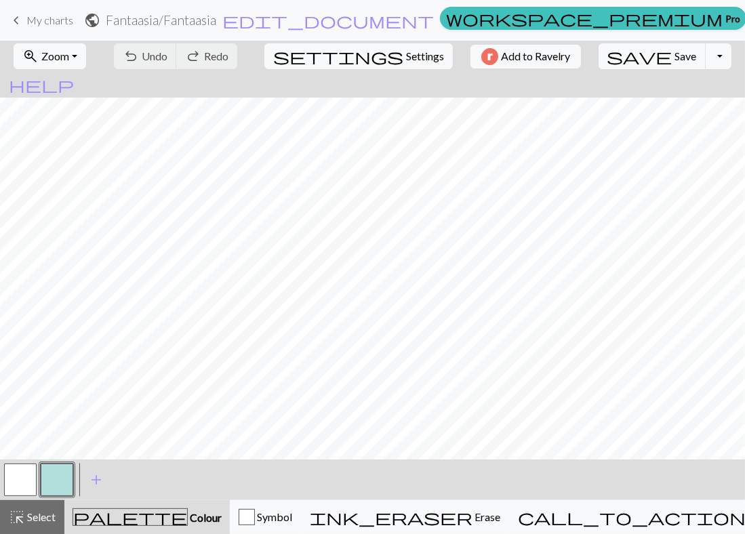
scroll to position [347, 0]
click at [47, 475] on button "button" at bounding box center [57, 480] width 33 height 33
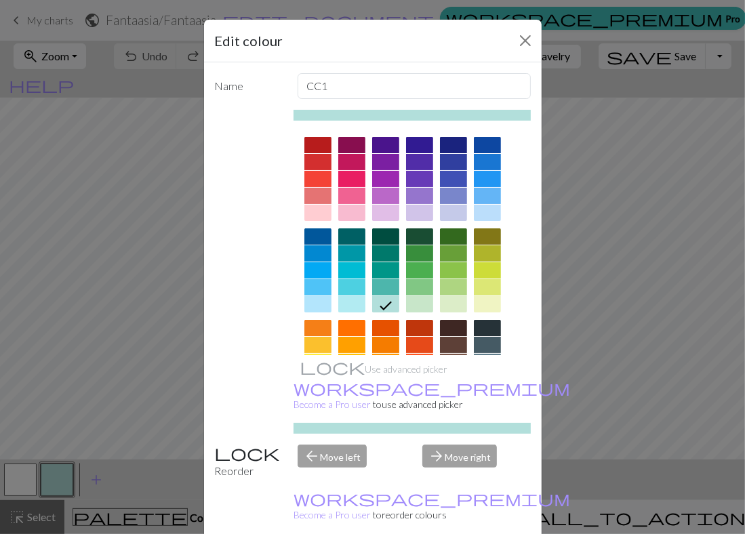
click at [312, 252] on div at bounding box center [317, 253] width 27 height 16
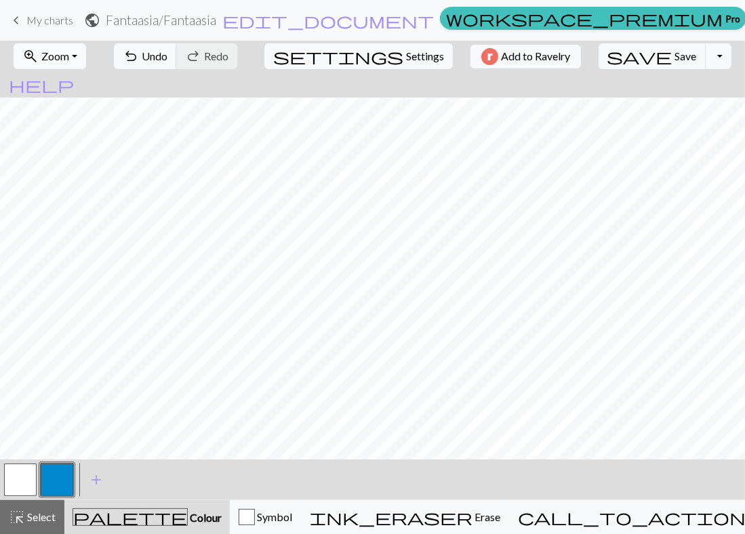
click at [86, 56] on button "zoom_in Zoom Zoom" at bounding box center [50, 56] width 73 height 26
click at [75, 161] on button "50%" at bounding box center [67, 163] width 107 height 22
click at [84, 58] on button "zoom_in Zoom Zoom" at bounding box center [50, 56] width 73 height 26
click at [57, 177] on button "100%" at bounding box center [67, 184] width 107 height 22
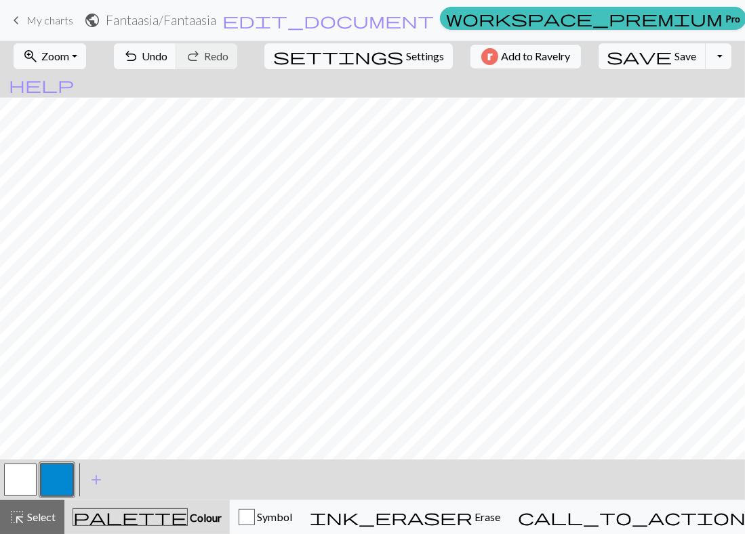
click at [24, 475] on button "button" at bounding box center [20, 480] width 33 height 33
click at [57, 480] on button "button" at bounding box center [57, 480] width 33 height 33
click at [18, 485] on button "button" at bounding box center [20, 480] width 33 height 33
click at [65, 477] on button "button" at bounding box center [57, 480] width 33 height 33
click at [24, 484] on button "button" at bounding box center [20, 480] width 33 height 33
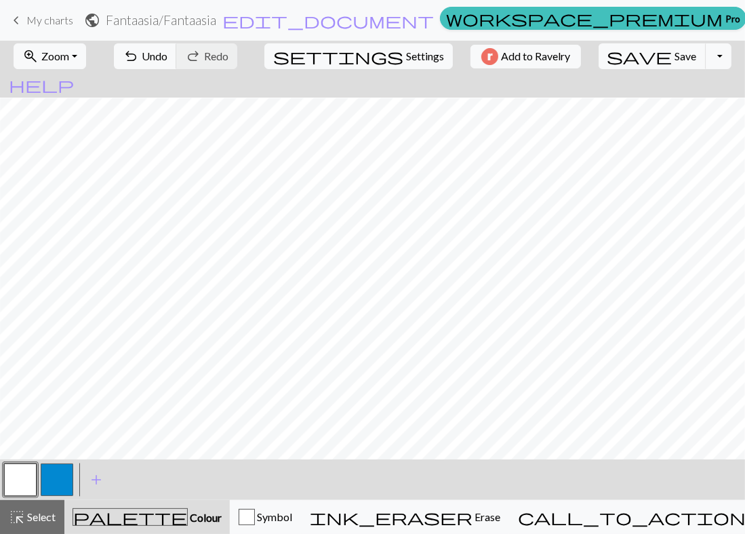
click at [52, 478] on button "button" at bounding box center [57, 480] width 33 height 33
click at [32, 478] on button "button" at bounding box center [20, 480] width 33 height 33
click at [66, 484] on button "button" at bounding box center [57, 480] width 33 height 33
click at [22, 493] on button "button" at bounding box center [20, 480] width 33 height 33
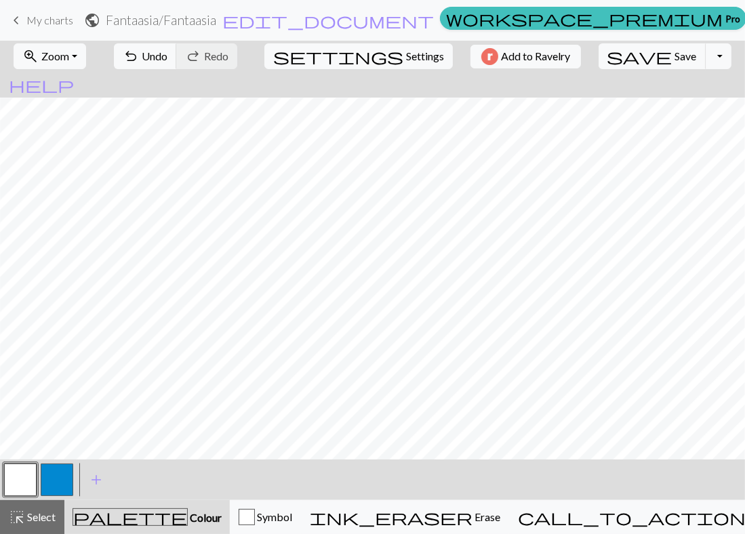
drag, startPoint x: 59, startPoint y: 481, endPoint x: 117, endPoint y: 455, distance: 63.1
click at [60, 478] on button "button" at bounding box center [57, 480] width 33 height 33
click at [22, 477] on button "button" at bounding box center [20, 480] width 33 height 33
click at [43, 486] on button "button" at bounding box center [57, 480] width 33 height 33
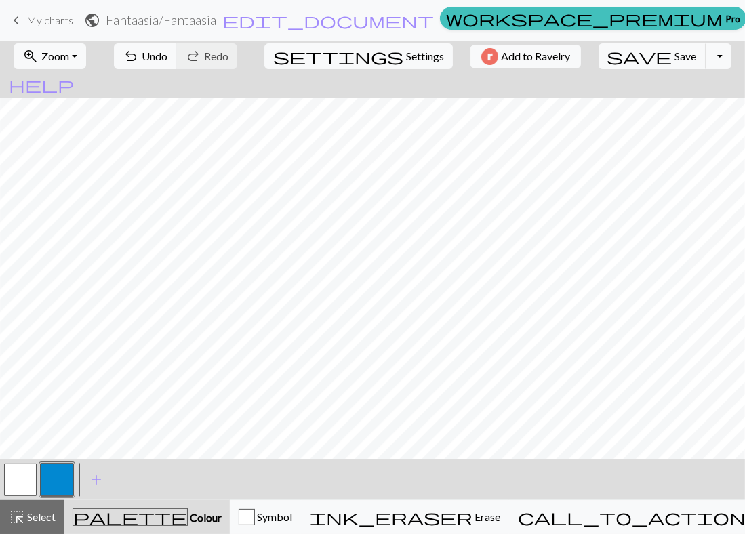
click at [30, 478] on button "button" at bounding box center [20, 480] width 33 height 33
click at [86, 58] on button "zoom_in Zoom Zoom" at bounding box center [50, 56] width 73 height 26
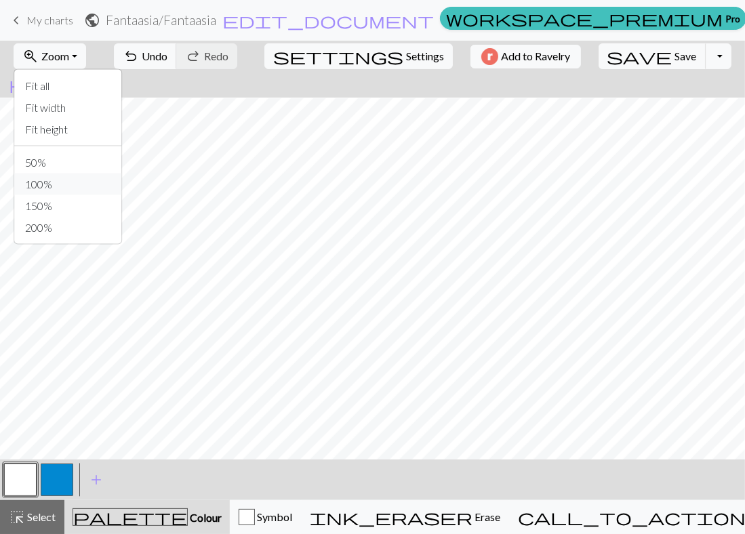
click at [67, 180] on button "100%" at bounding box center [67, 184] width 107 height 22
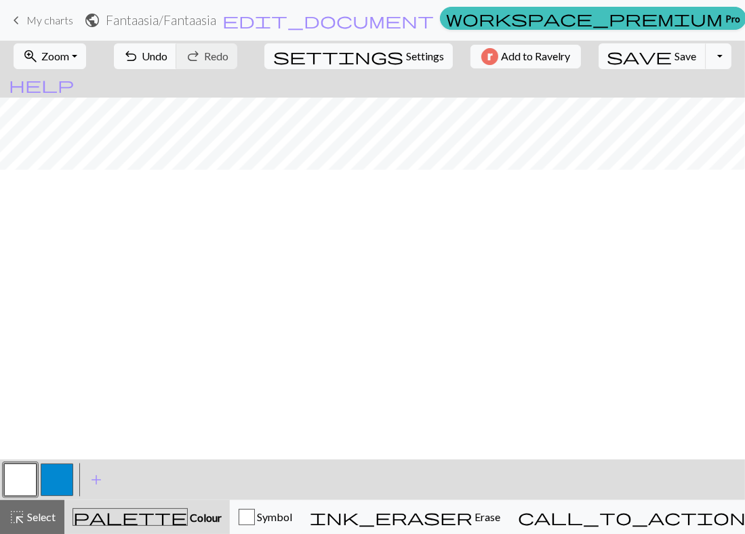
scroll to position [506, 173]
click at [50, 481] on button "button" at bounding box center [57, 480] width 33 height 33
drag, startPoint x: 18, startPoint y: 481, endPoint x: 206, endPoint y: 455, distance: 189.4
click at [20, 479] on button "button" at bounding box center [20, 480] width 33 height 33
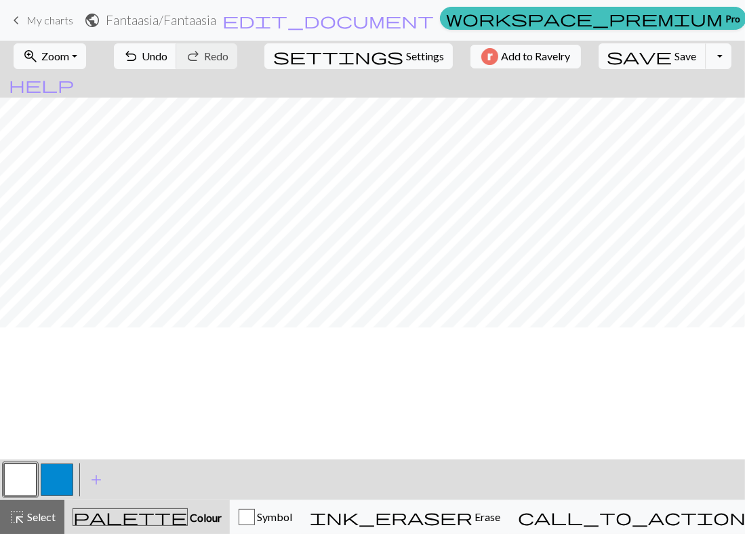
scroll to position [663, 173]
click at [60, 478] on button "button" at bounding box center [57, 480] width 33 height 33
click at [14, 481] on button "button" at bounding box center [20, 480] width 33 height 33
click at [56, 480] on button "button" at bounding box center [57, 480] width 33 height 33
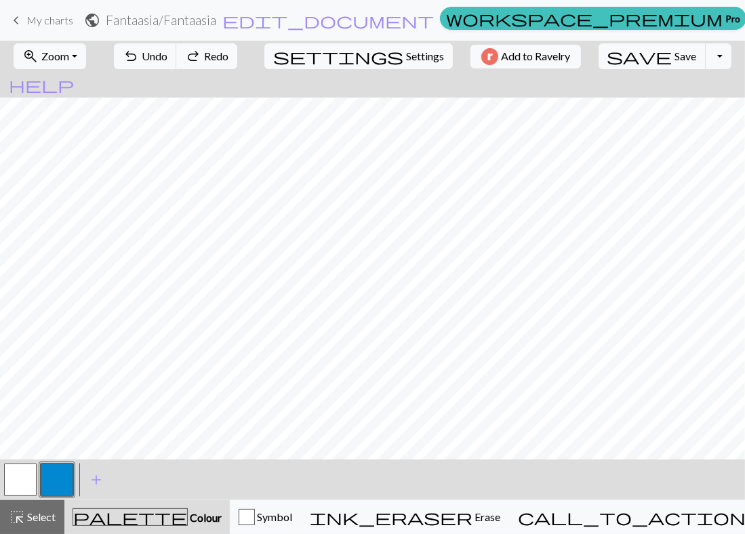
click at [31, 482] on button "button" at bounding box center [20, 480] width 33 height 33
drag, startPoint x: 49, startPoint y: 472, endPoint x: 54, endPoint y: 454, distance: 18.9
click at [50, 472] on button "button" at bounding box center [57, 480] width 33 height 33
click at [81, 59] on button "zoom_in Zoom Zoom" at bounding box center [50, 56] width 73 height 26
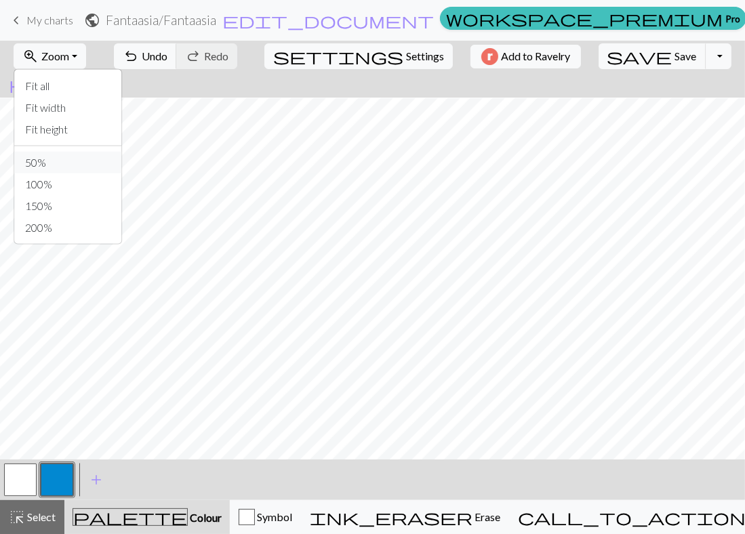
click at [68, 158] on button "50%" at bounding box center [67, 163] width 107 height 22
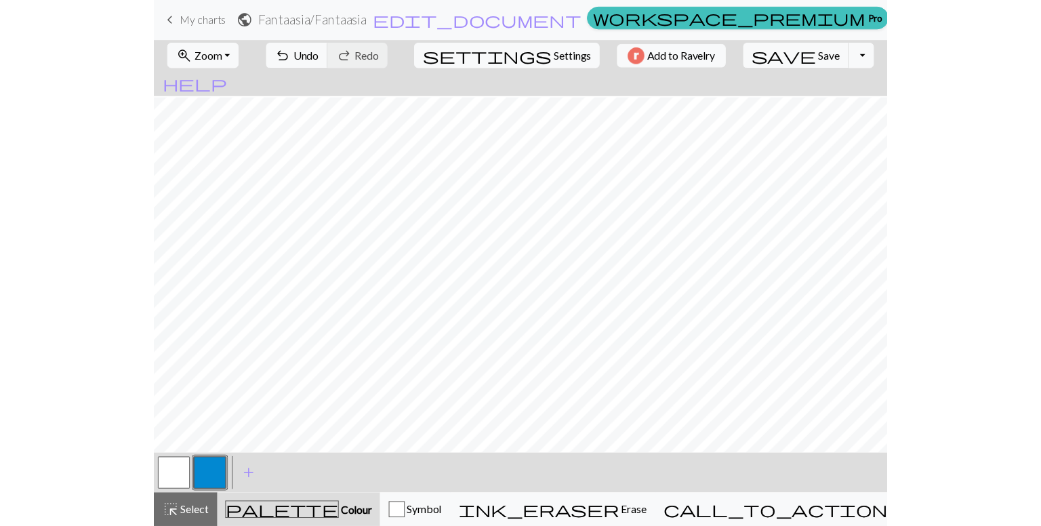
scroll to position [252, 0]
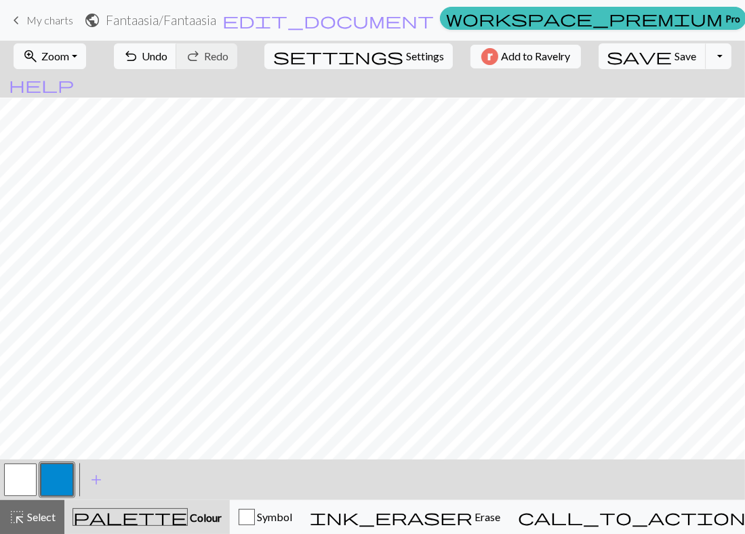
drag, startPoint x: 16, startPoint y: 475, endPoint x: 26, endPoint y: 462, distance: 16.9
click at [19, 472] on button "button" at bounding box center [20, 480] width 33 height 33
click at [62, 479] on button "button" at bounding box center [57, 480] width 33 height 33
click at [24, 480] on button "button" at bounding box center [20, 480] width 33 height 33
click at [51, 478] on button "button" at bounding box center [57, 480] width 33 height 33
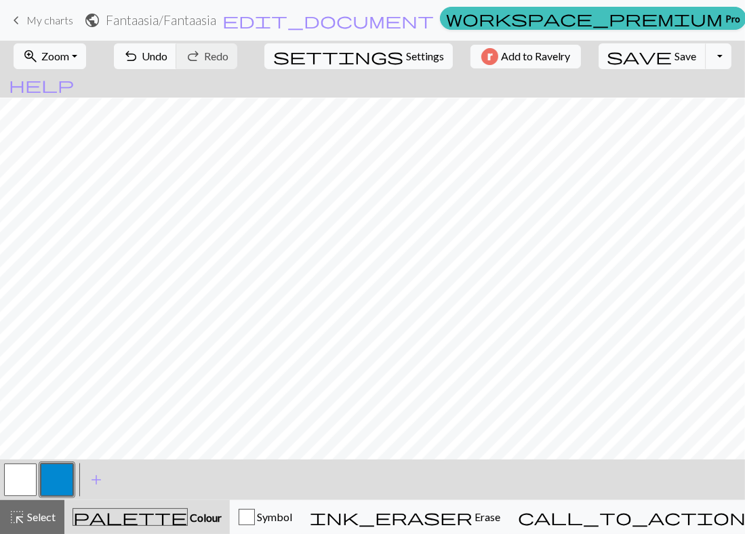
click at [16, 486] on button "button" at bounding box center [20, 480] width 33 height 33
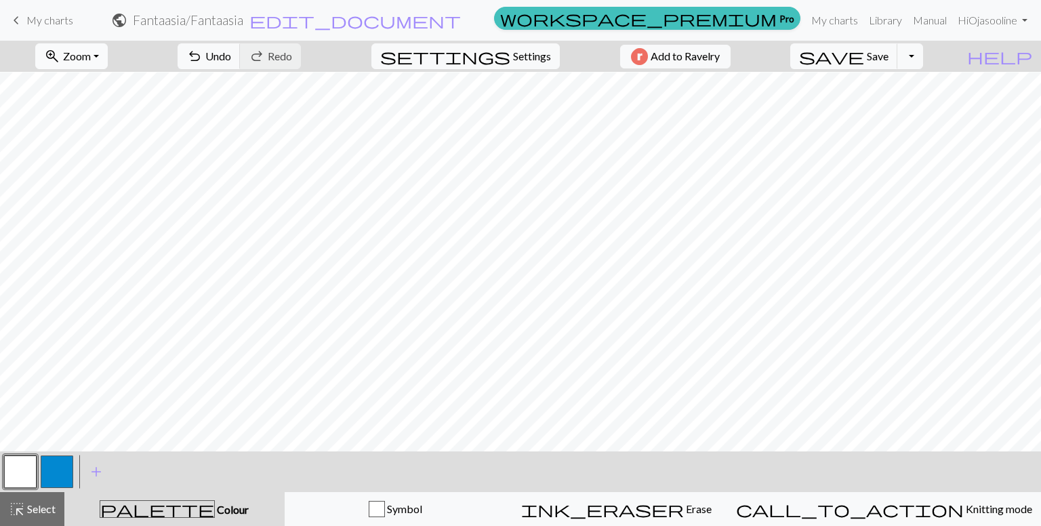
click at [108, 57] on button "zoom_in Zoom Zoom" at bounding box center [71, 56] width 73 height 26
click at [105, 188] on button "100%" at bounding box center [89, 184] width 107 height 22
click at [58, 464] on button "button" at bounding box center [57, 471] width 33 height 33
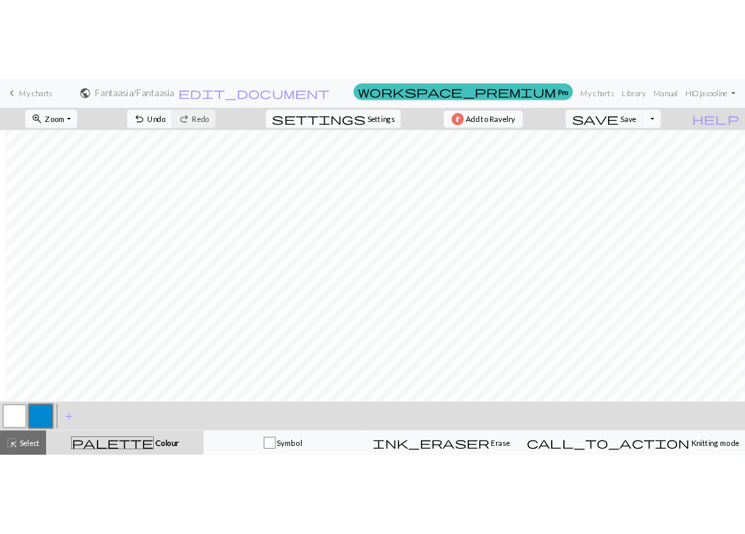
scroll to position [828, 167]
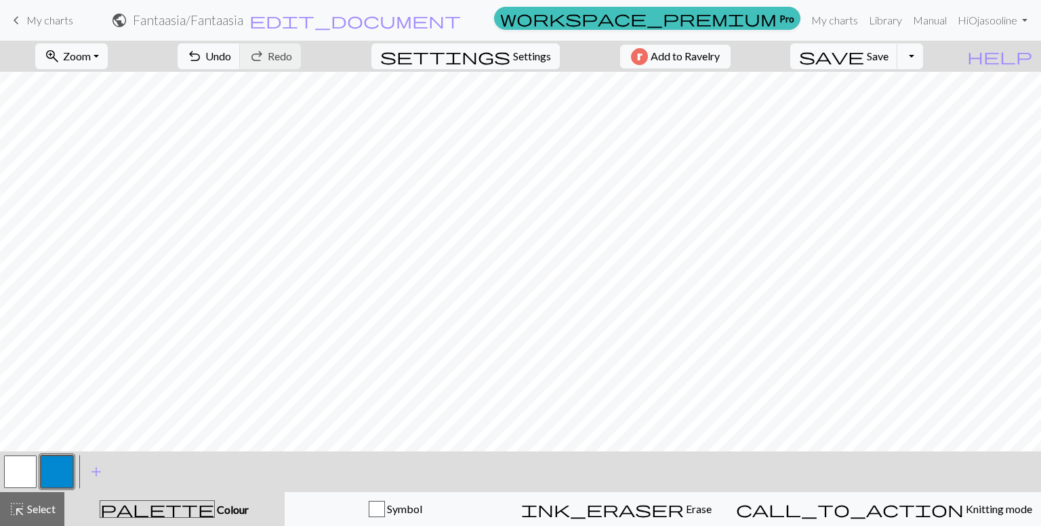
click at [24, 479] on button "button" at bounding box center [20, 471] width 33 height 33
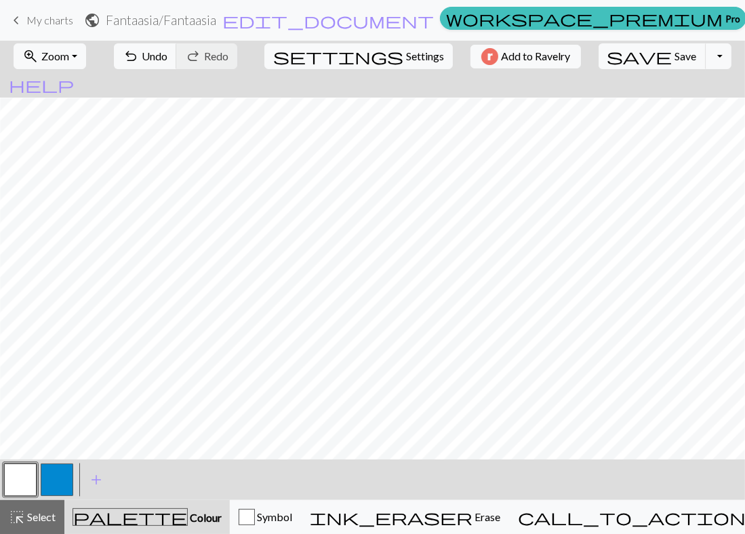
click at [50, 481] on button "button" at bounding box center [57, 480] width 33 height 33
drag, startPoint x: 16, startPoint y: 483, endPoint x: 52, endPoint y: 453, distance: 47.1
click at [16, 483] on button "button" at bounding box center [20, 480] width 33 height 33
drag, startPoint x: 60, startPoint y: 482, endPoint x: 83, endPoint y: 455, distance: 35.6
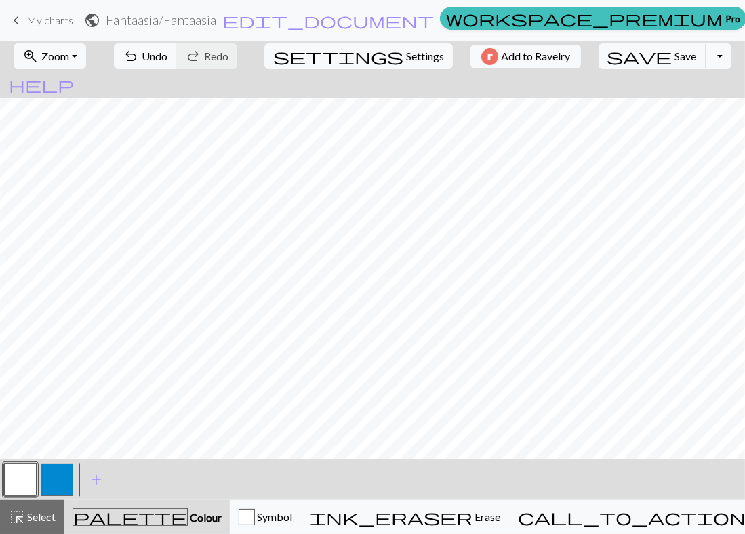
click at [62, 478] on button "button" at bounding box center [57, 480] width 33 height 33
drag, startPoint x: 21, startPoint y: 480, endPoint x: 53, endPoint y: 450, distance: 43.6
click at [31, 470] on button "button" at bounding box center [20, 480] width 33 height 33
drag, startPoint x: 25, startPoint y: 470, endPoint x: 30, endPoint y: 466, distance: 7.2
click at [30, 466] on button "button" at bounding box center [20, 480] width 33 height 33
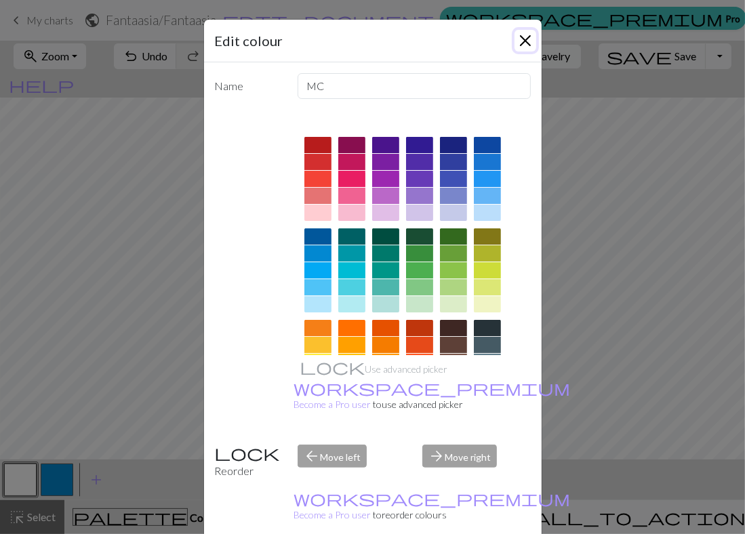
drag, startPoint x: 515, startPoint y: 40, endPoint x: 490, endPoint y: 66, distance: 35.9
click at [514, 41] on button "Close" at bounding box center [525, 41] width 22 height 22
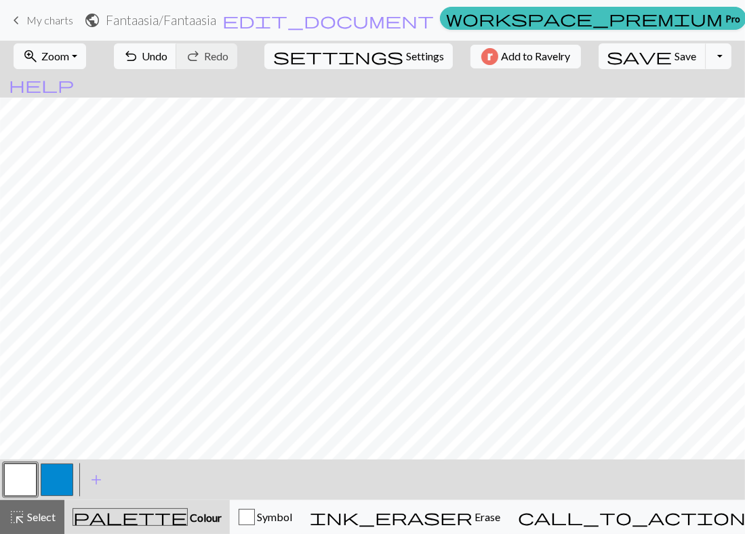
click at [25, 482] on button "button" at bounding box center [20, 480] width 33 height 33
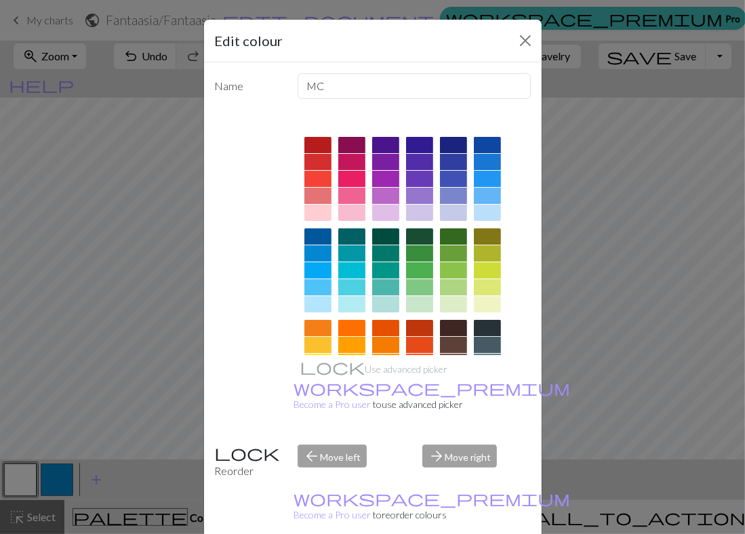
drag, startPoint x: 436, startPoint y: 514, endPoint x: 401, endPoint y: 496, distance: 39.4
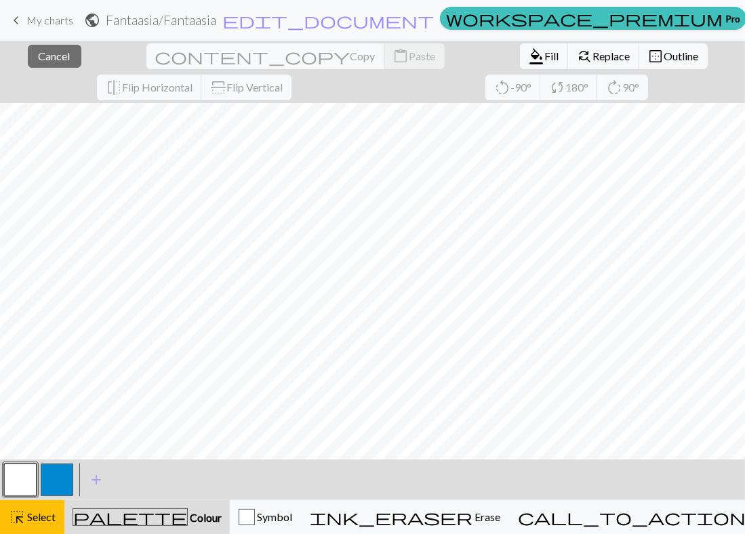
click at [33, 478] on button "button" at bounding box center [20, 480] width 33 height 33
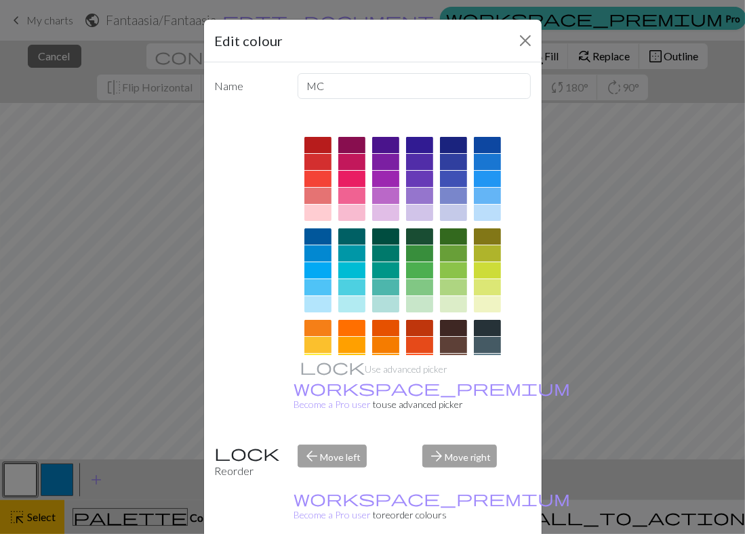
drag, startPoint x: 236, startPoint y: 519, endPoint x: 207, endPoint y: 510, distance: 29.8
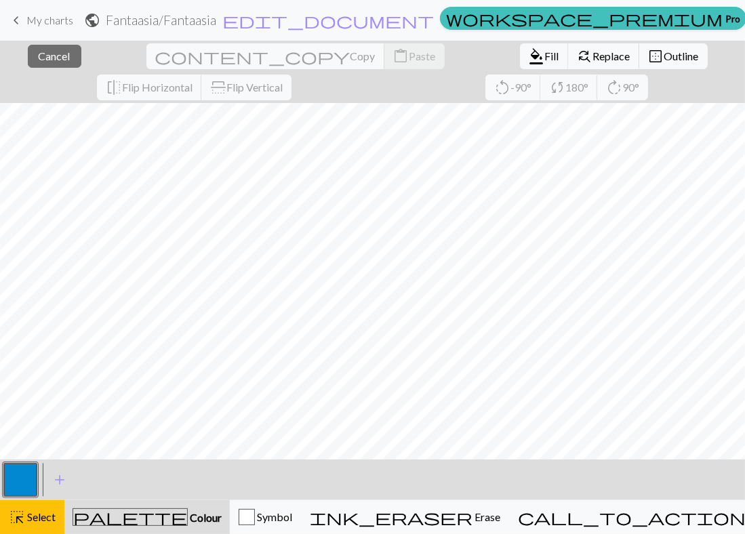
click at [34, 476] on button "button" at bounding box center [20, 480] width 33 height 33
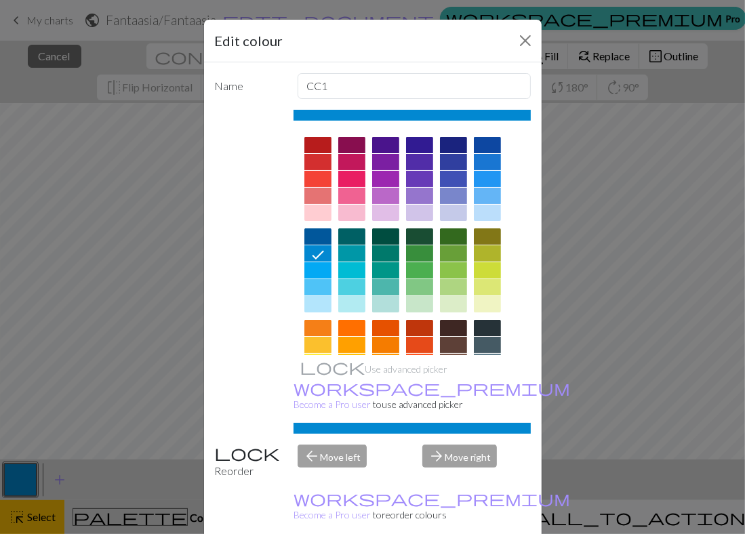
click at [155, 380] on div "Edit colour Name CC1 Use advanced picker workspace_premium Become a Pro user to…" at bounding box center [372, 267] width 745 height 534
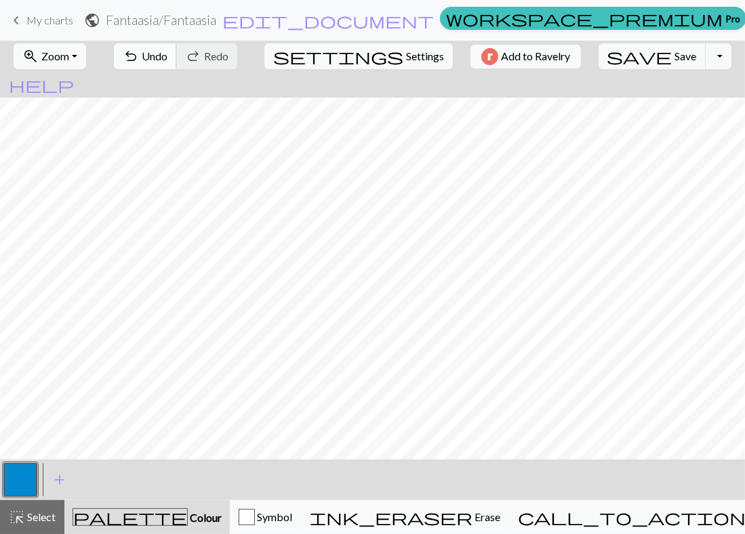
click at [165, 66] on button "undo Undo Undo" at bounding box center [145, 56] width 63 height 26
click at [192, 54] on div "undo Undo Undo redo Redo Redo" at bounding box center [176, 56] width 144 height 31
click at [11, 486] on button "button" at bounding box center [20, 480] width 33 height 33
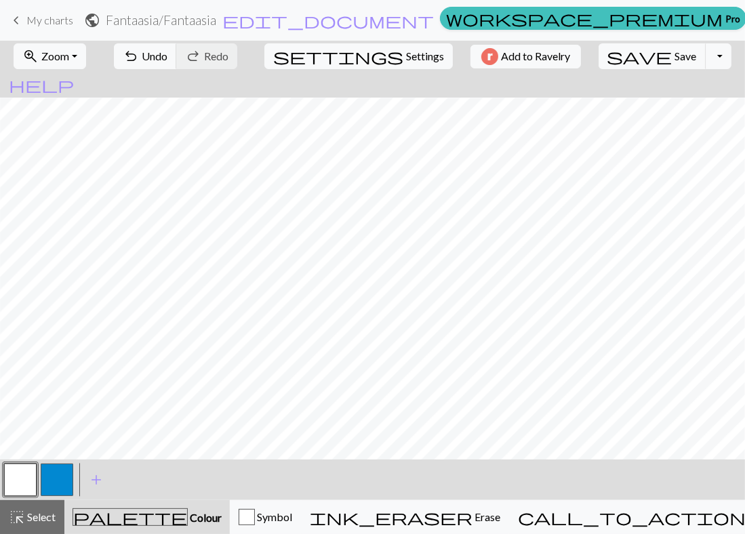
click at [60, 476] on button "button" at bounding box center [57, 480] width 33 height 33
drag, startPoint x: 8, startPoint y: 474, endPoint x: 96, endPoint y: 451, distance: 91.2
click at [11, 473] on button "button" at bounding box center [20, 480] width 33 height 33
click at [60, 480] on button "button" at bounding box center [57, 480] width 33 height 33
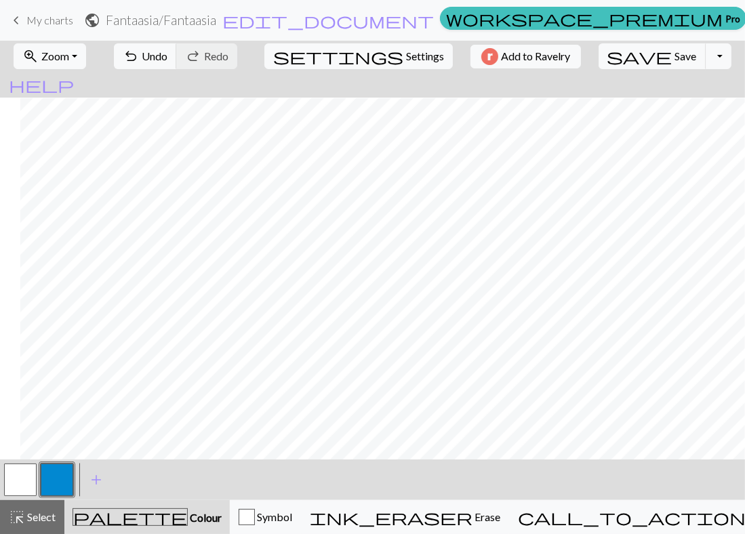
scroll to position [1038, 1014]
click at [16, 475] on button "button" at bounding box center [20, 480] width 33 height 33
click at [49, 476] on button "button" at bounding box center [57, 480] width 33 height 33
click at [17, 478] on button "button" at bounding box center [20, 480] width 33 height 33
click at [54, 474] on button "button" at bounding box center [57, 480] width 33 height 33
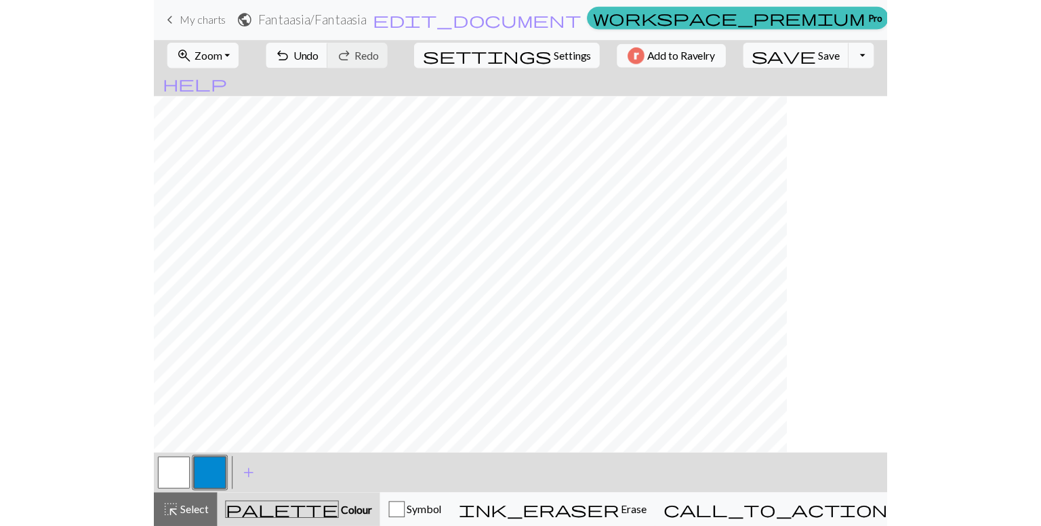
scroll to position [1038, 912]
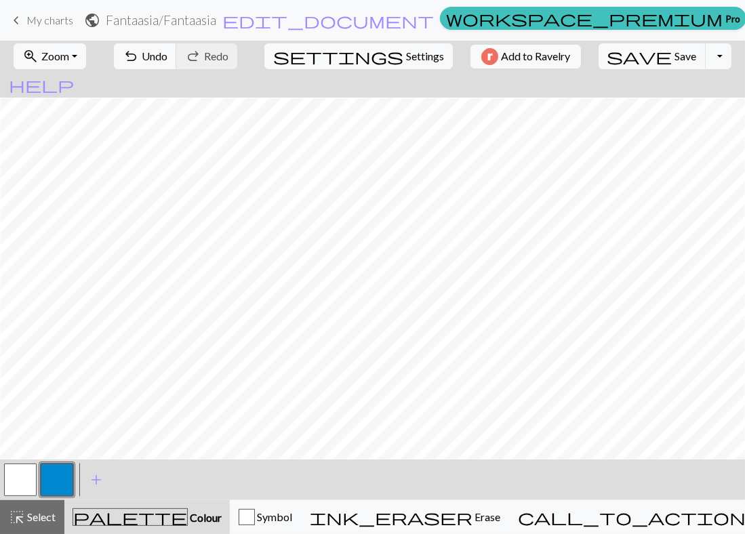
click at [16, 478] on button "button" at bounding box center [20, 480] width 33 height 33
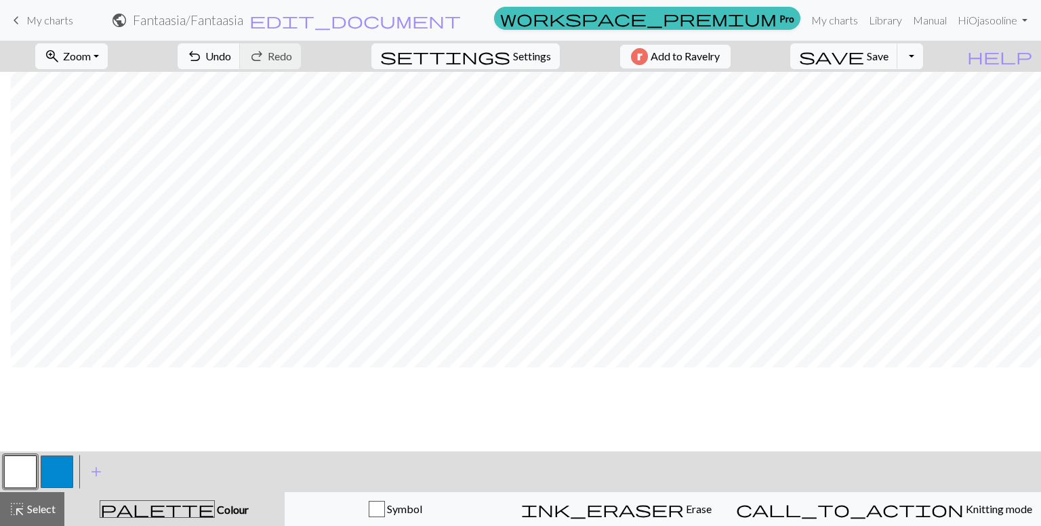
scroll to position [908, 846]
click at [48, 474] on button "button" at bounding box center [57, 471] width 33 height 33
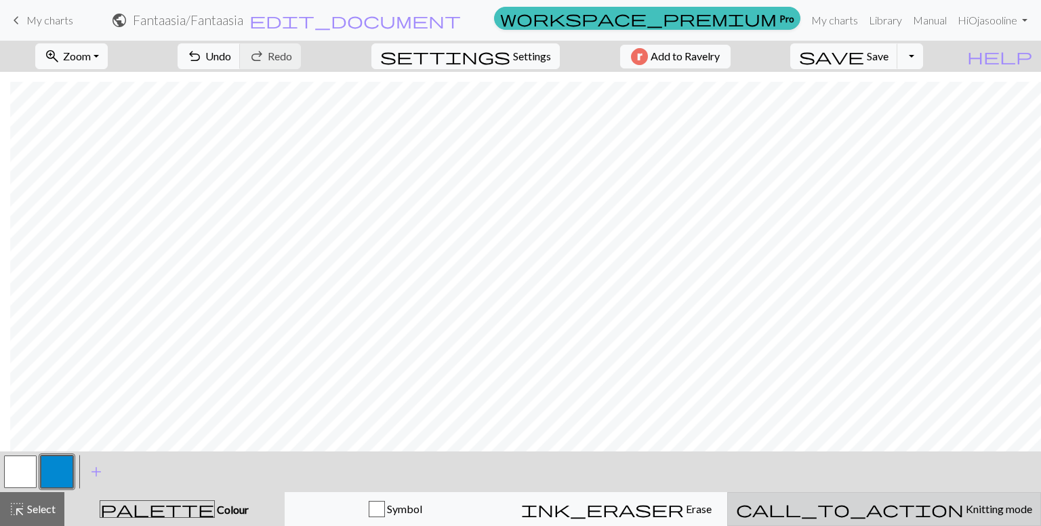
click at [734, 503] on span "Knitting mode" at bounding box center [998, 508] width 68 height 13
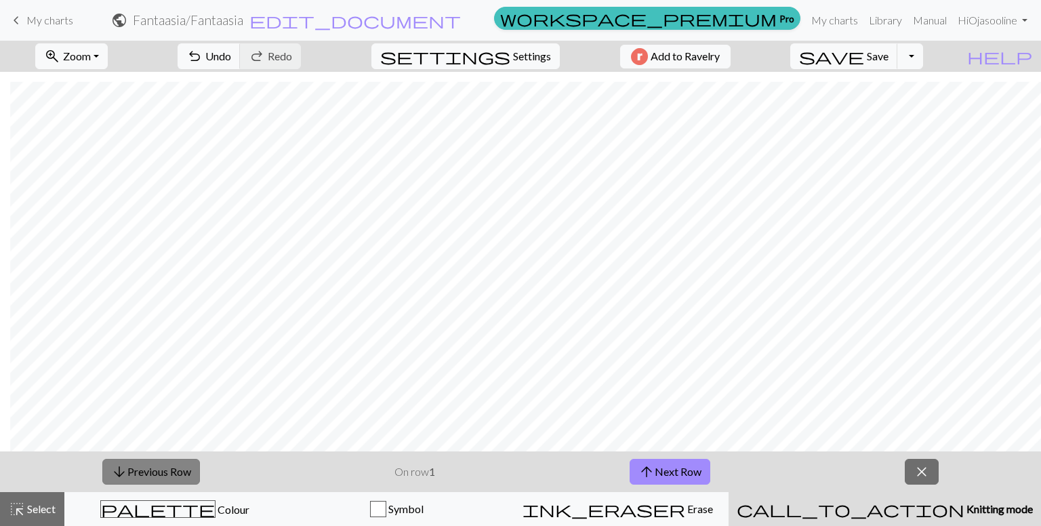
click at [133, 467] on button "arrow_downward Previous Row" at bounding box center [151, 472] width 98 height 26
click at [683, 470] on button "arrow_upward Next Row" at bounding box center [670, 472] width 81 height 26
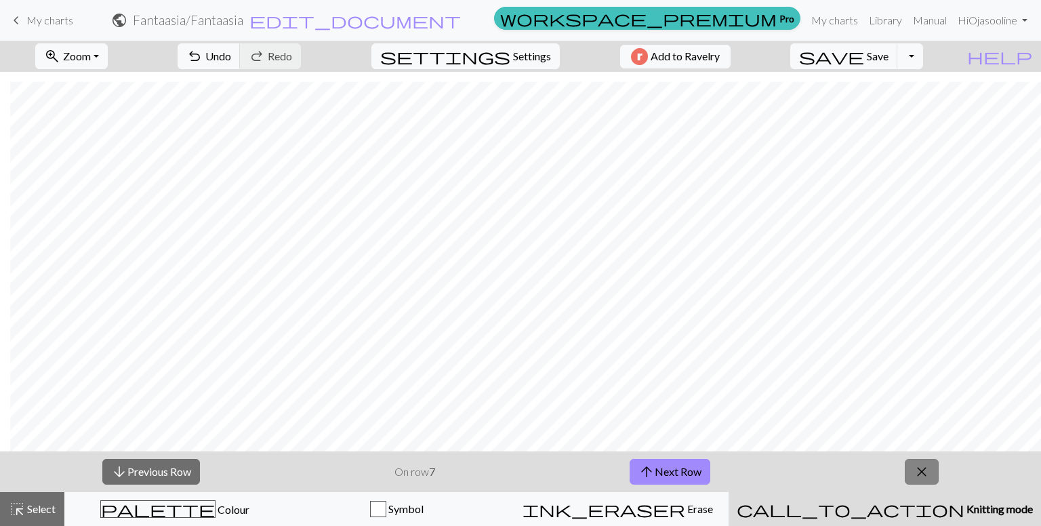
click at [734, 471] on span "close" at bounding box center [922, 471] width 16 height 19
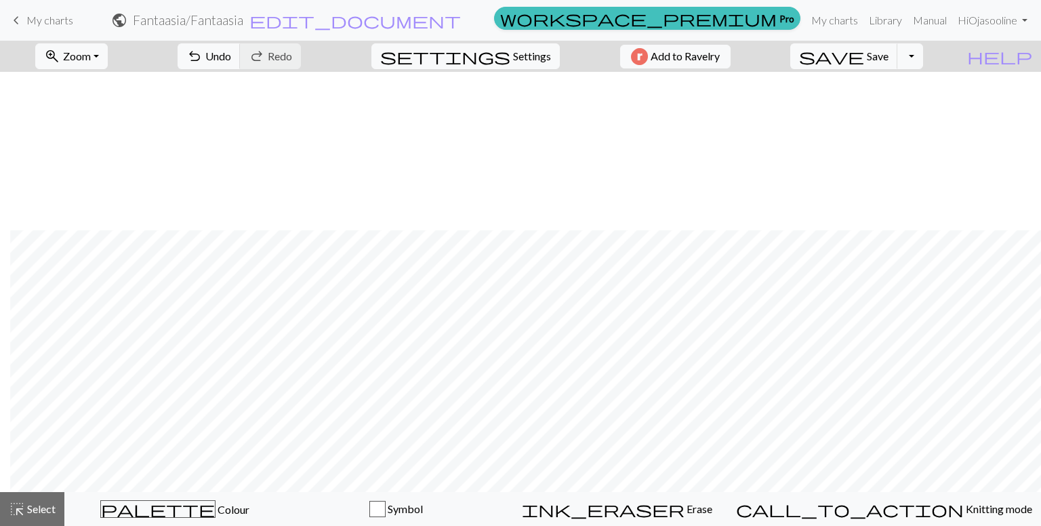
scroll to position [314, 10]
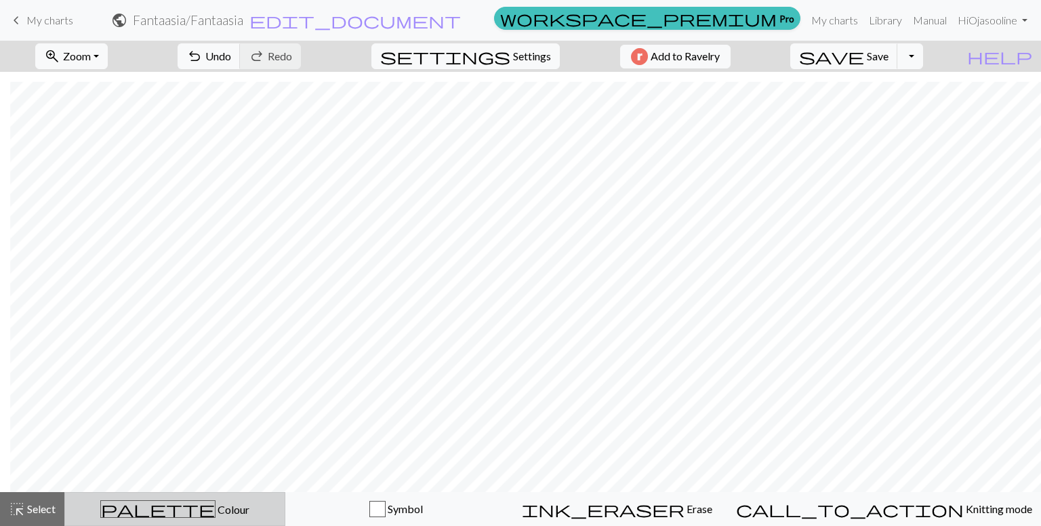
click at [177, 513] on span "palette" at bounding box center [158, 508] width 114 height 19
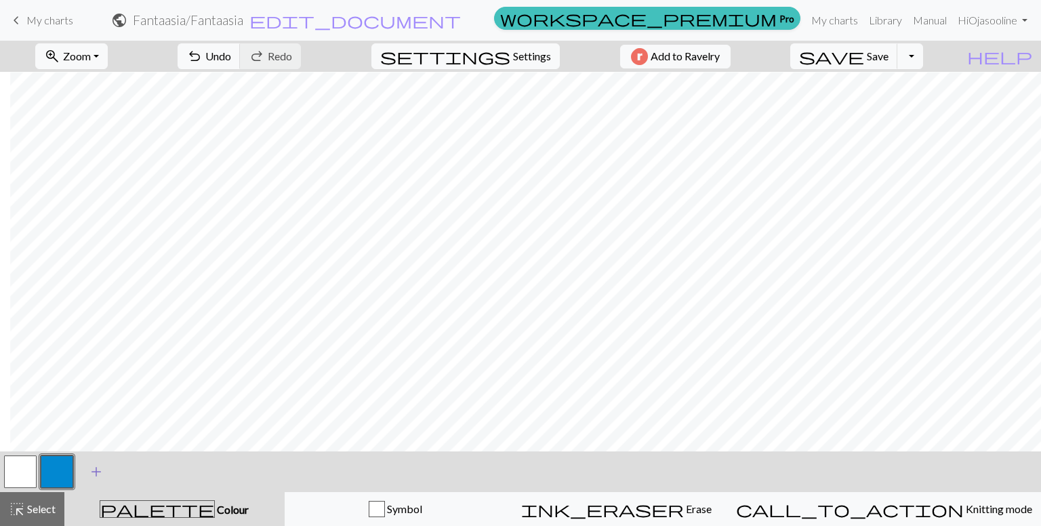
click at [94, 470] on span "add" at bounding box center [96, 471] width 16 height 19
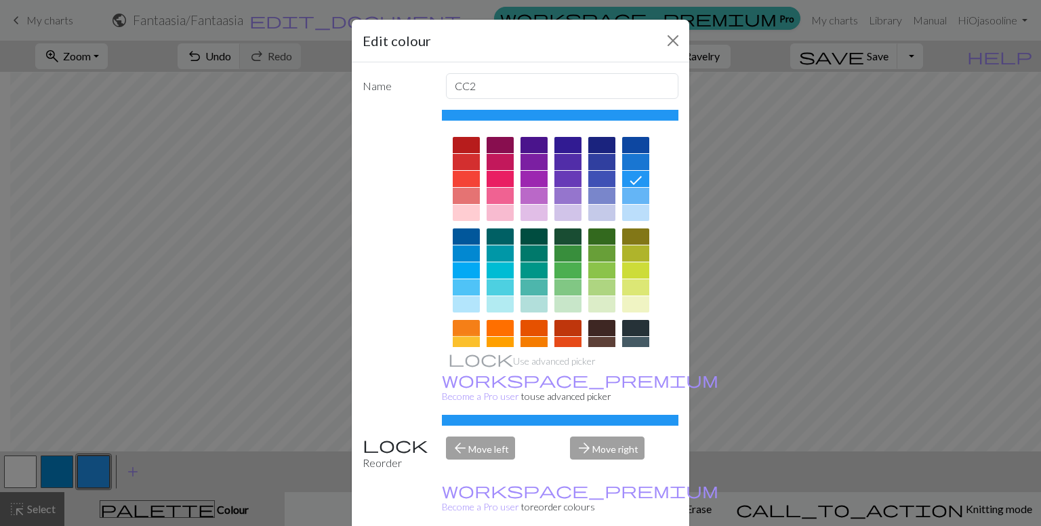
click at [464, 342] on div at bounding box center [466, 345] width 27 height 16
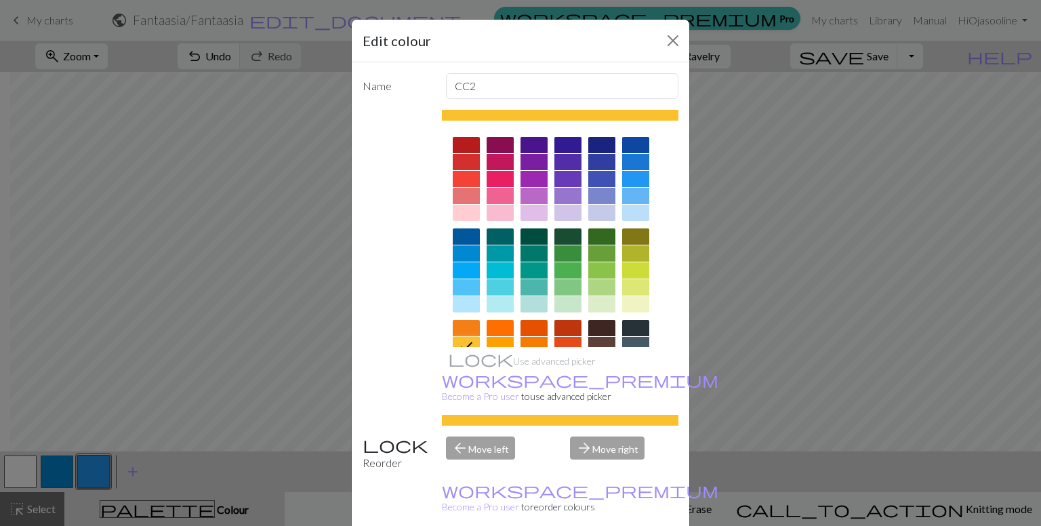
drag, startPoint x: 596, startPoint y: 516, endPoint x: 464, endPoint y: 456, distance: 145.6
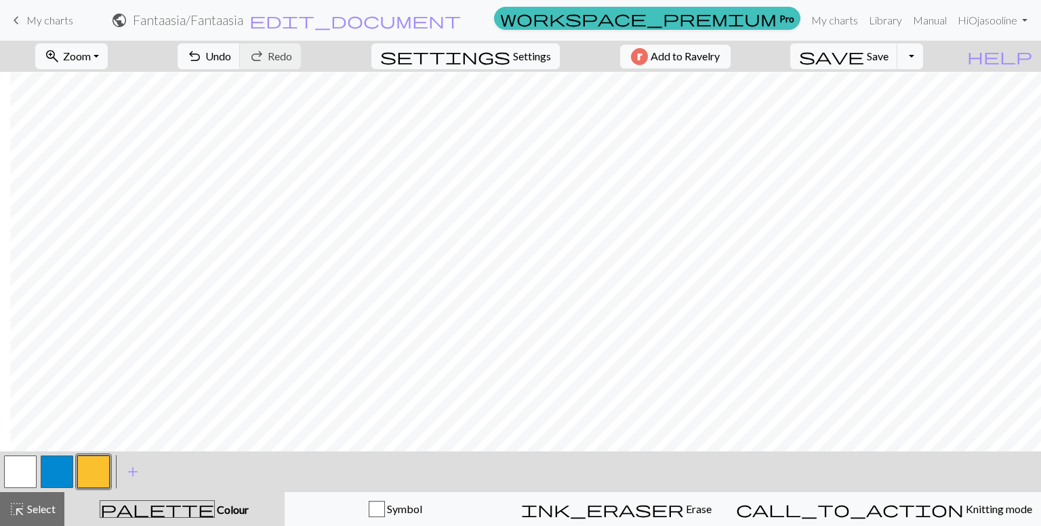
click at [93, 473] on button "button" at bounding box center [93, 471] width 33 height 33
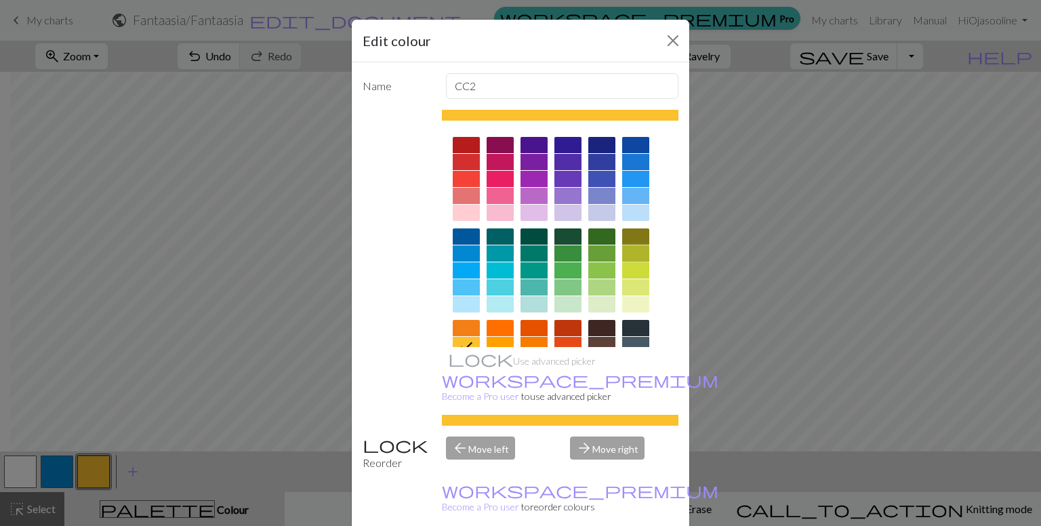
click at [630, 248] on div at bounding box center [635, 253] width 27 height 16
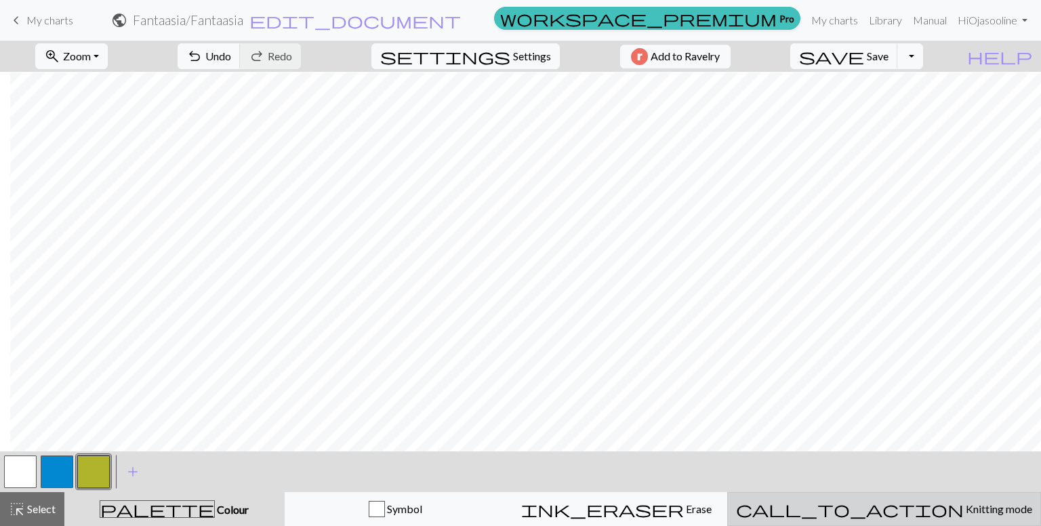
click at [734, 506] on span "Knitting mode" at bounding box center [998, 508] width 68 height 13
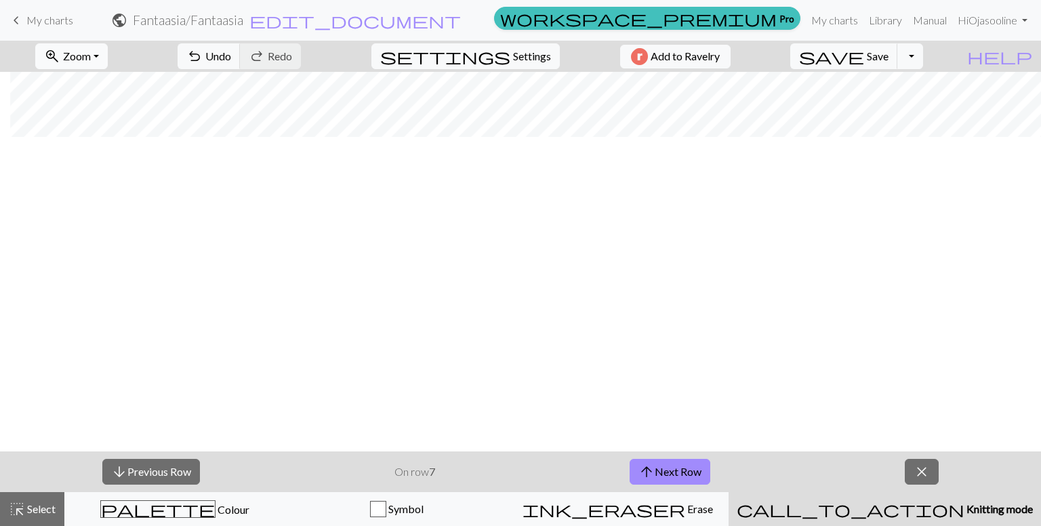
scroll to position [0, 10]
click at [91, 52] on span "Zoom" at bounding box center [77, 55] width 28 height 13
click at [90, 177] on button "100%" at bounding box center [89, 184] width 107 height 22
click at [664, 465] on button "arrow_upward Next Row" at bounding box center [670, 472] width 81 height 26
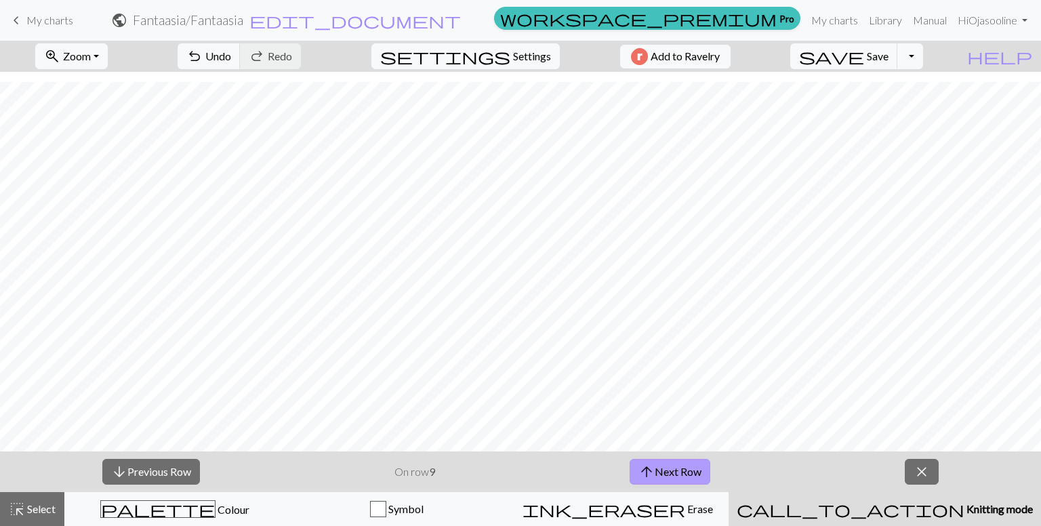
click at [664, 465] on button "arrow_upward Next Row" at bounding box center [670, 472] width 81 height 26
click at [664, 465] on button "arrow_upward Next Row" at bounding box center [672, 472] width 81 height 26
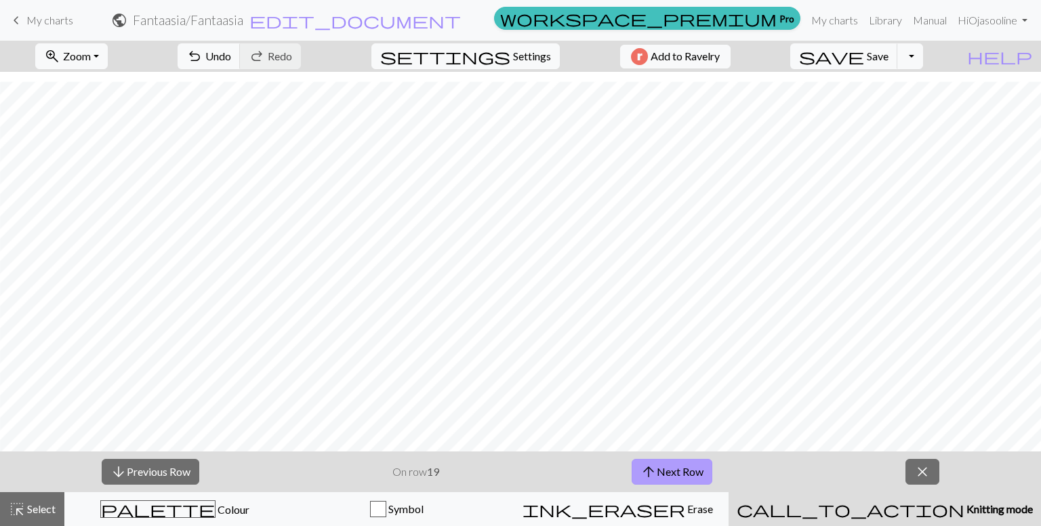
click at [664, 465] on button "arrow_upward Next Row" at bounding box center [672, 472] width 81 height 26
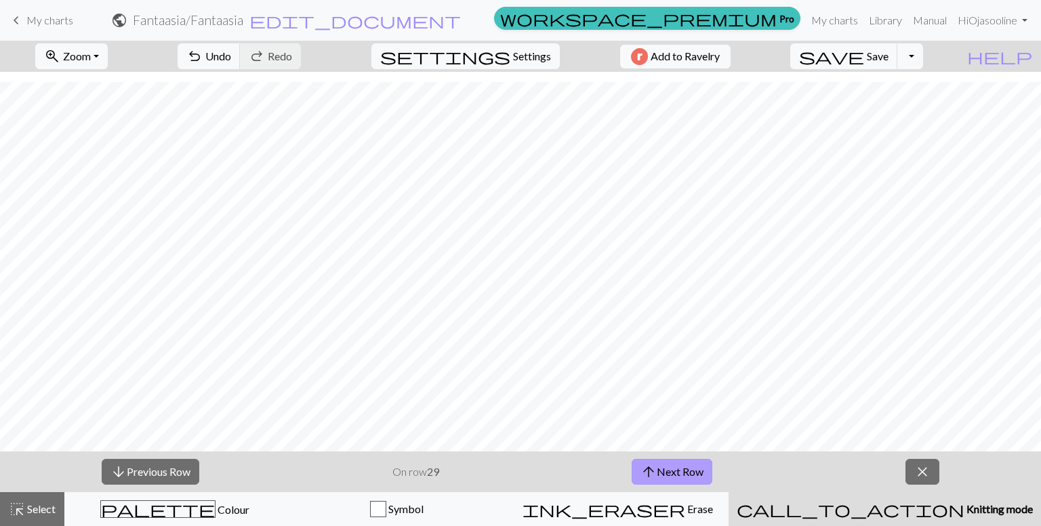
click at [664, 465] on button "arrow_upward Next Row" at bounding box center [672, 472] width 81 height 26
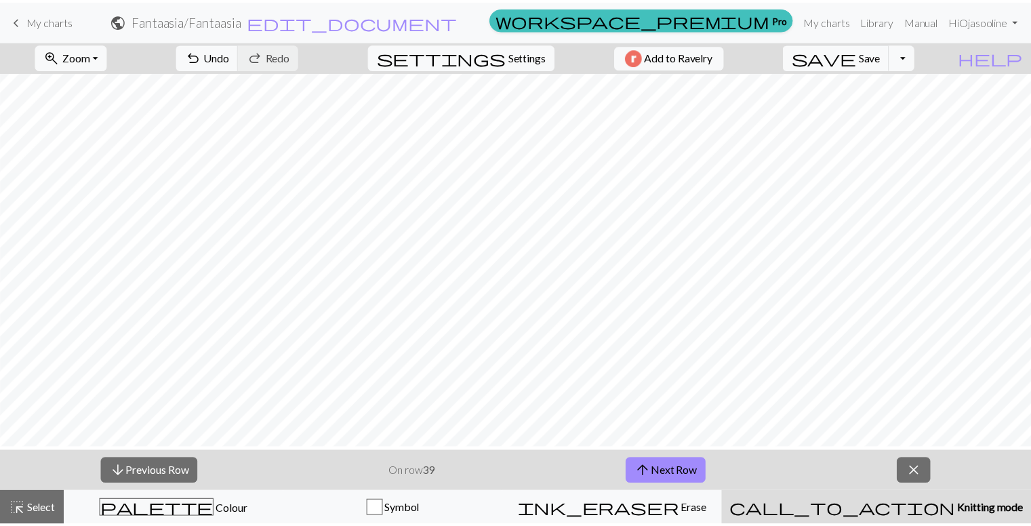
scroll to position [857, 10]
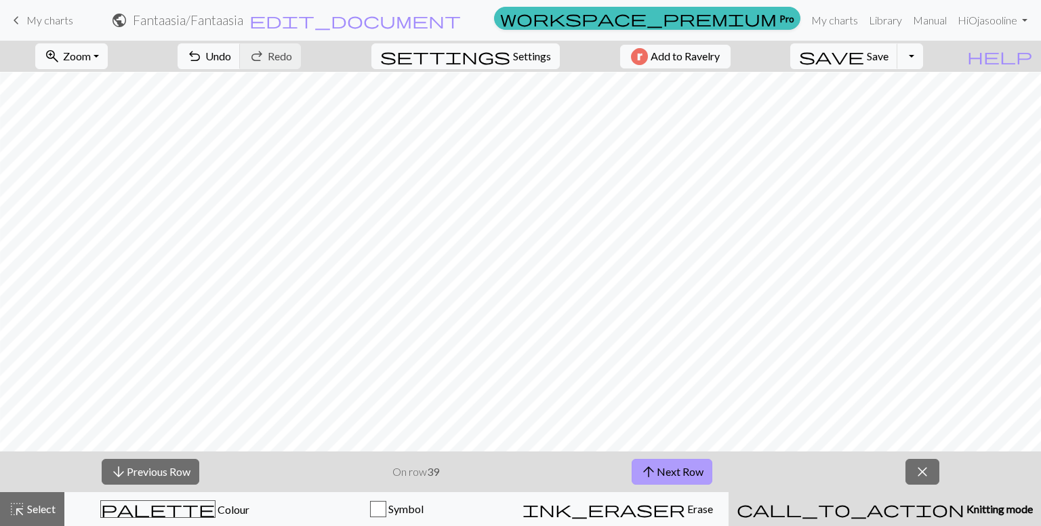
click at [670, 472] on button "arrow_upward Next Row" at bounding box center [672, 472] width 81 height 26
click at [734, 470] on button "close" at bounding box center [922, 472] width 34 height 26
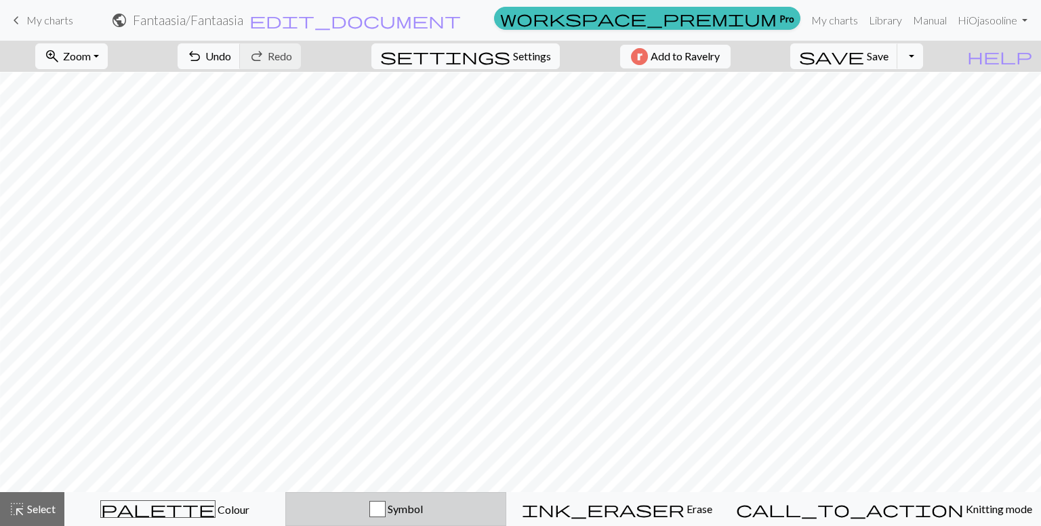
click at [386, 512] on div "button" at bounding box center [377, 509] width 16 height 16
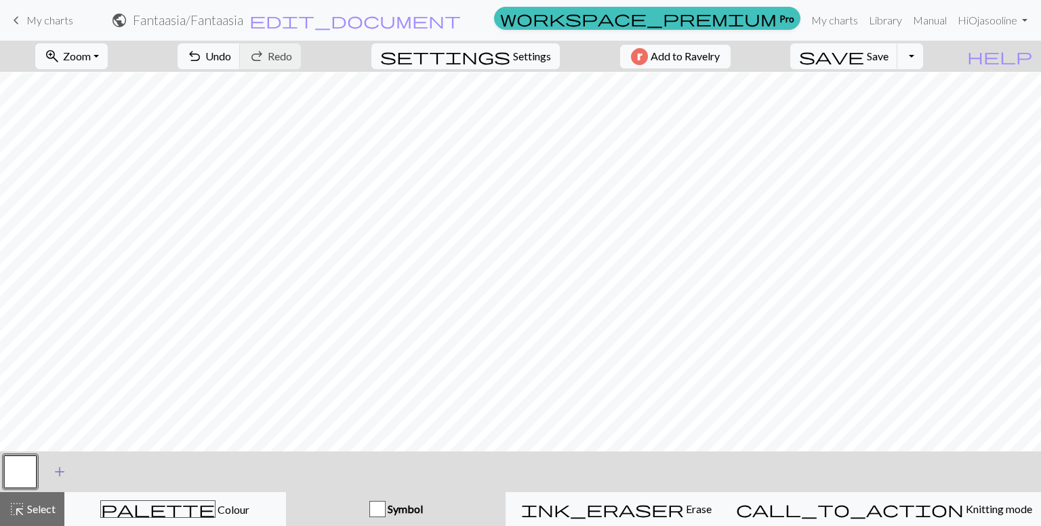
click at [52, 470] on span "add" at bounding box center [60, 471] width 16 height 19
click at [734, 59] on button "Toggle Dropdown" at bounding box center [910, 56] width 26 height 26
click at [243, 15] on h2 "Fantaasia / Fantaasia" at bounding box center [188, 20] width 110 height 16
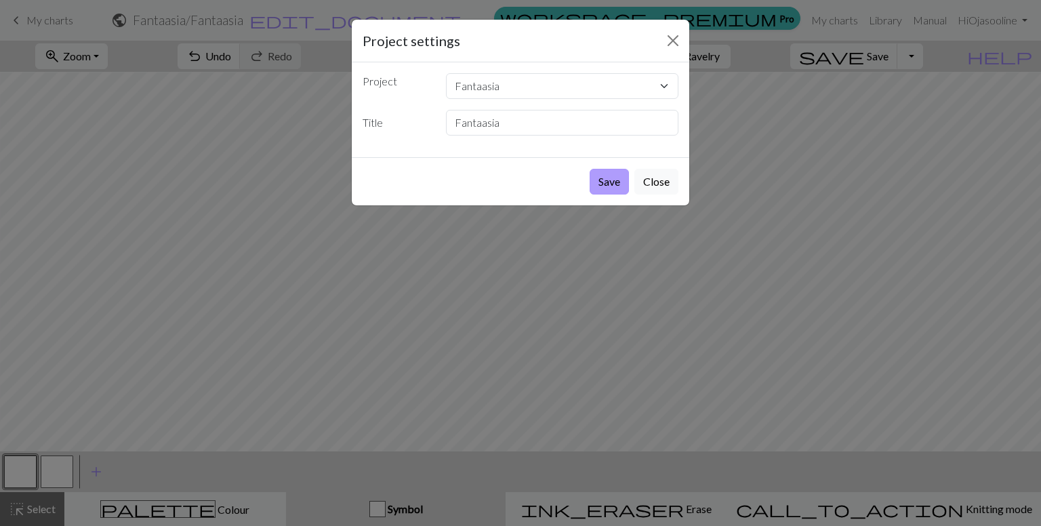
click at [619, 177] on button "Save" at bounding box center [609, 182] width 39 height 26
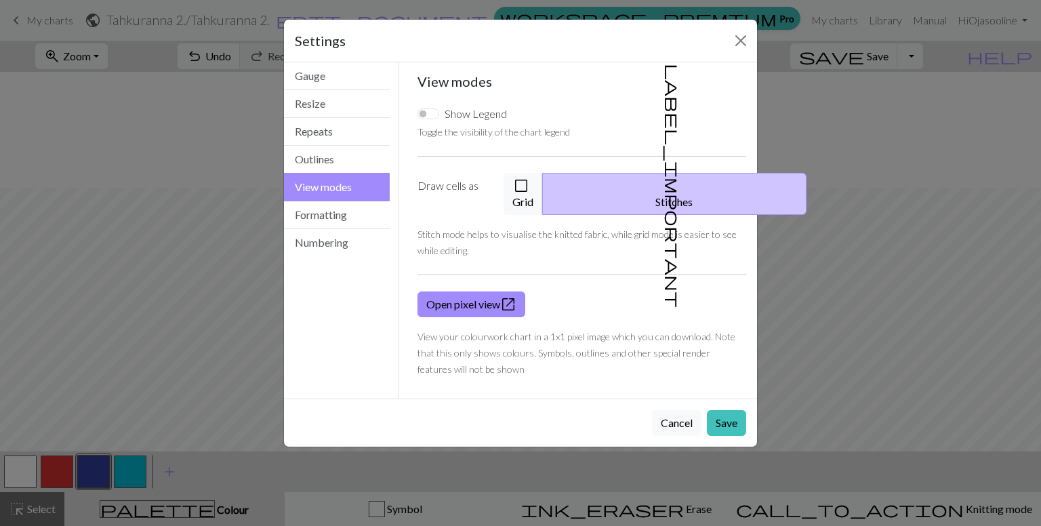
click at [131, 169] on div "Settings View modes Gauge Resize Repeats Outlines View modes Formatting Numberi…" at bounding box center [520, 263] width 1041 height 526
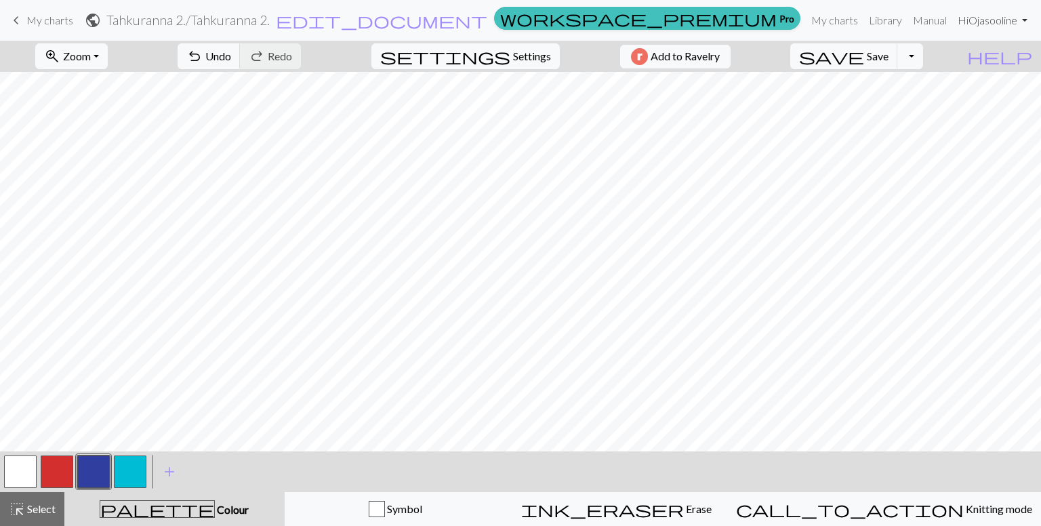
click at [1013, 20] on link "Hi Ojasooline" at bounding box center [992, 20] width 81 height 27
click at [947, 102] on link "Logout" at bounding box center [955, 101] width 43 height 27
